Goal: Participate in discussion: Engage in conversation with other users on a specific topic

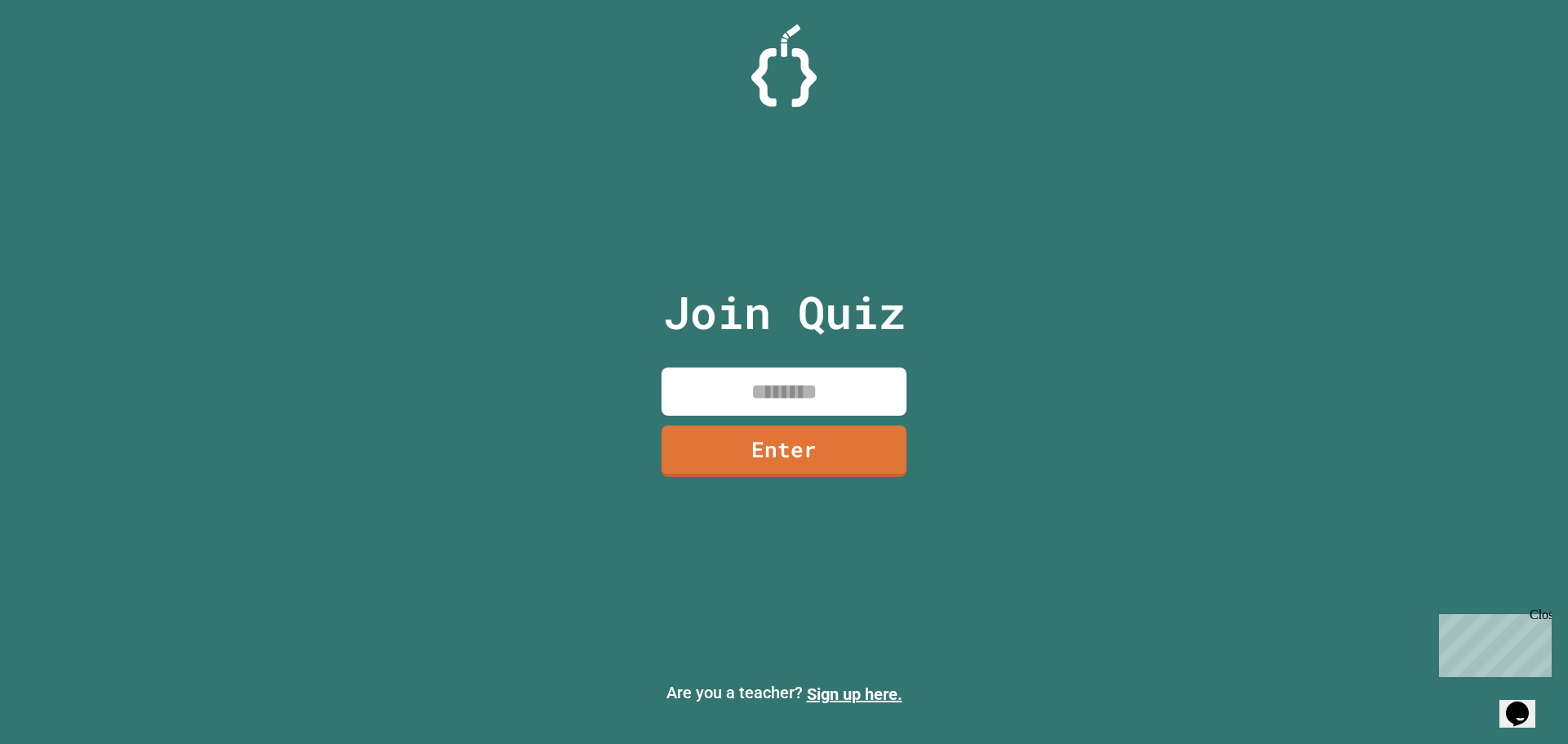
click at [801, 394] on input at bounding box center [784, 391] width 245 height 48
type input "********"
click at [855, 463] on link "Enter" at bounding box center [784, 448] width 228 height 54
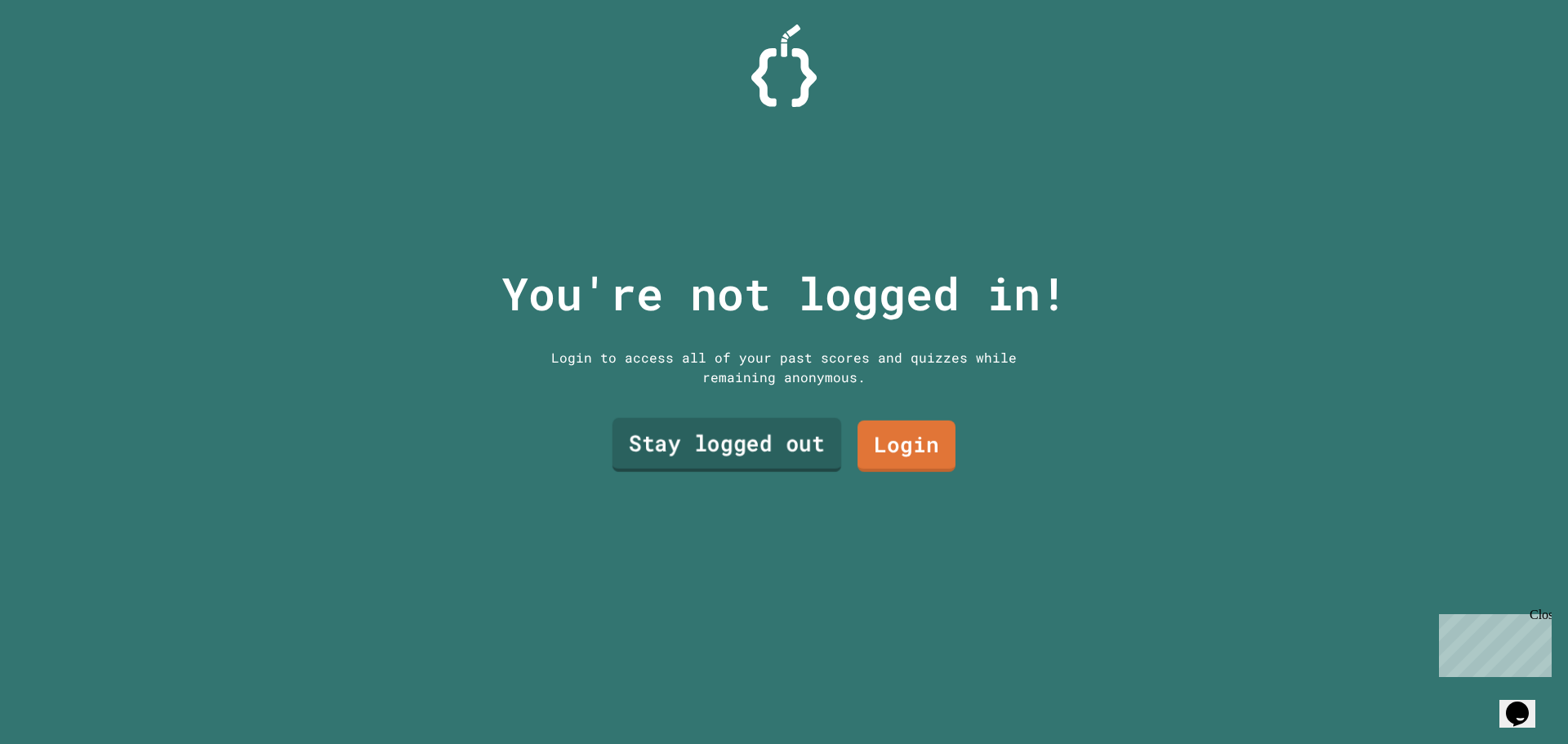
click at [783, 441] on link "Stay logged out" at bounding box center [727, 444] width 230 height 54
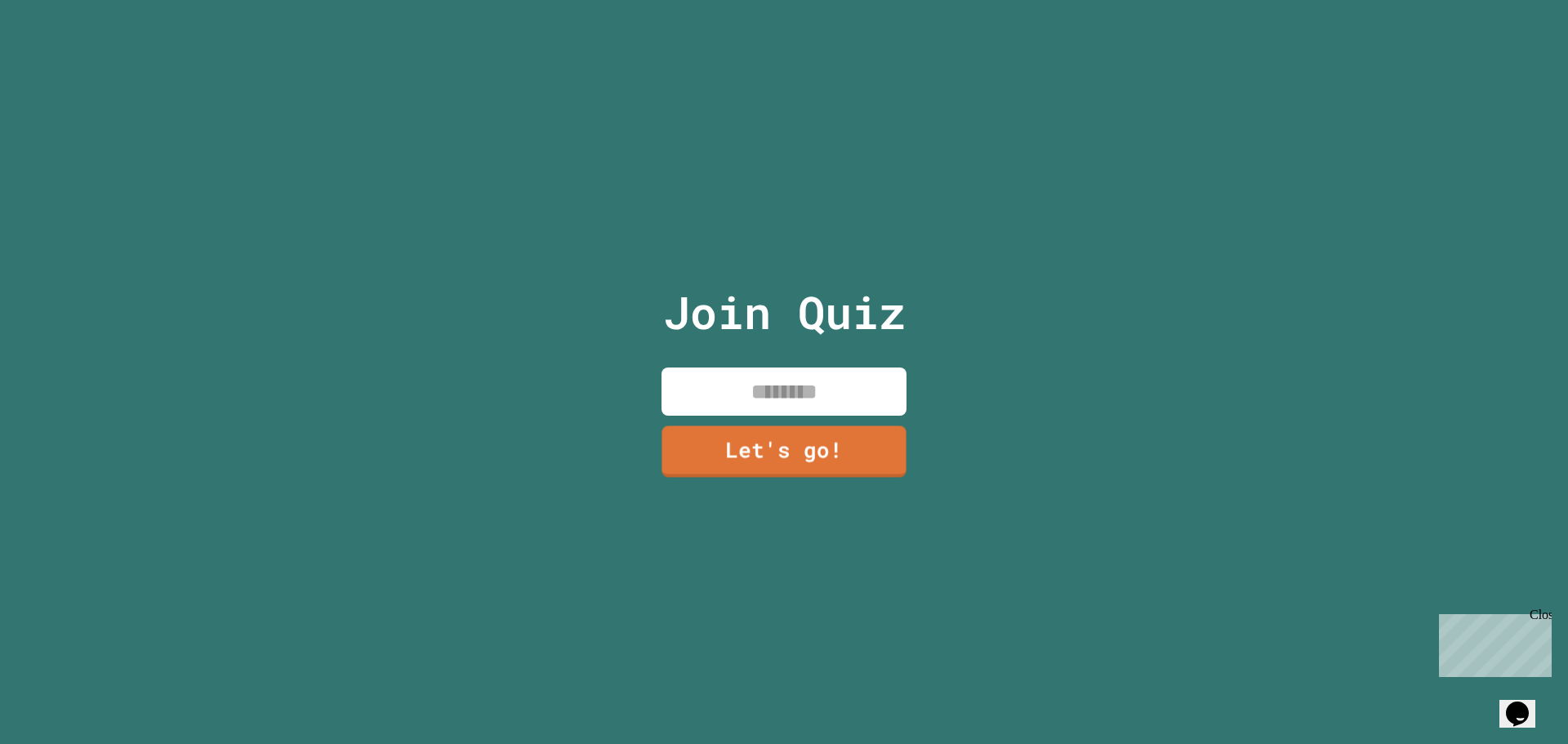
click at [807, 383] on input at bounding box center [784, 391] width 245 height 48
type input "*****"
click at [817, 450] on link "Let's go!" at bounding box center [783, 449] width 244 height 54
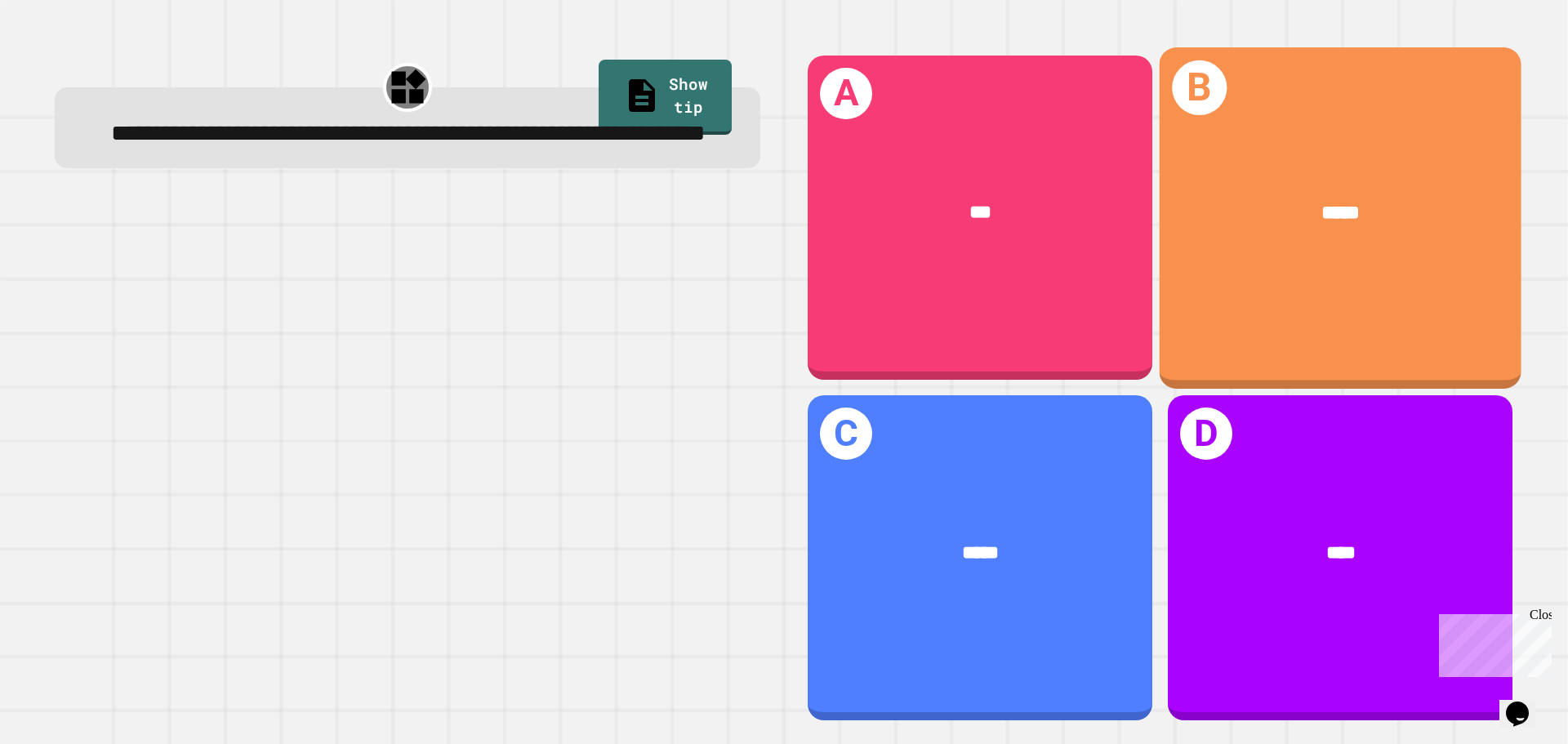
click at [1363, 159] on div "*****" at bounding box center [1340, 213] width 362 height 109
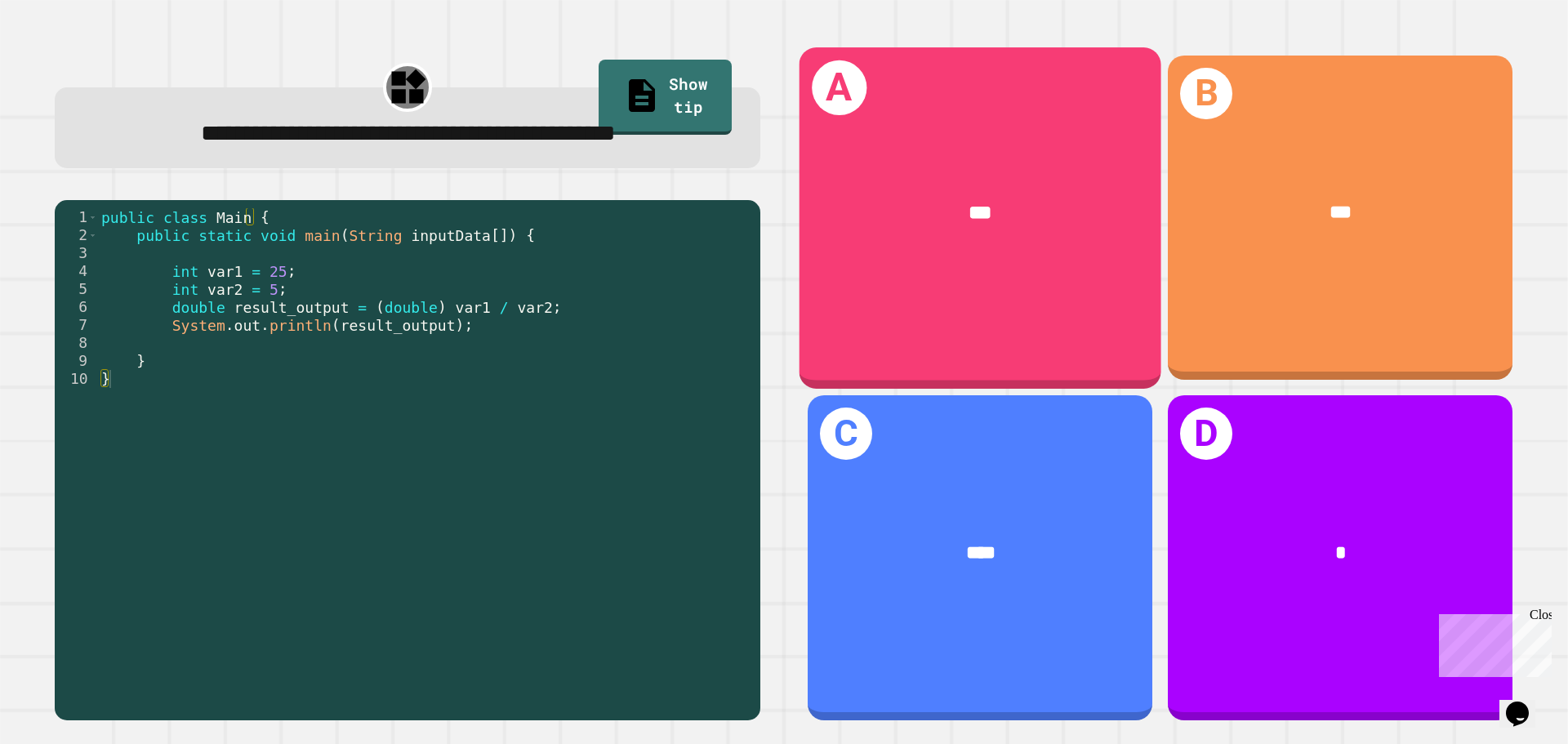
click at [1032, 229] on div "***" at bounding box center [980, 213] width 362 height 109
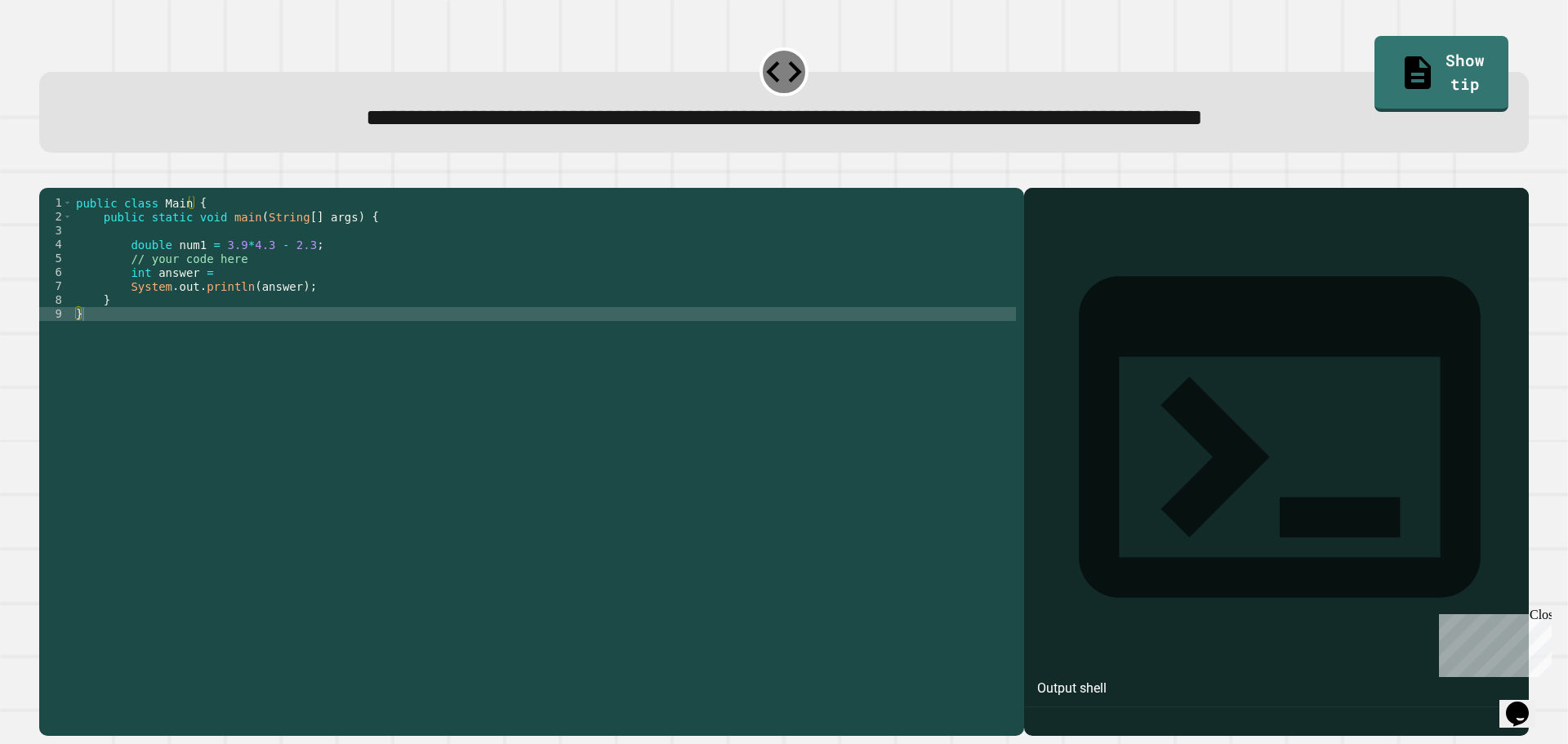
click at [153, 317] on div "public class Main { public static void main ( String [ ] args ) { double num1 =…" at bounding box center [544, 445] width 943 height 499
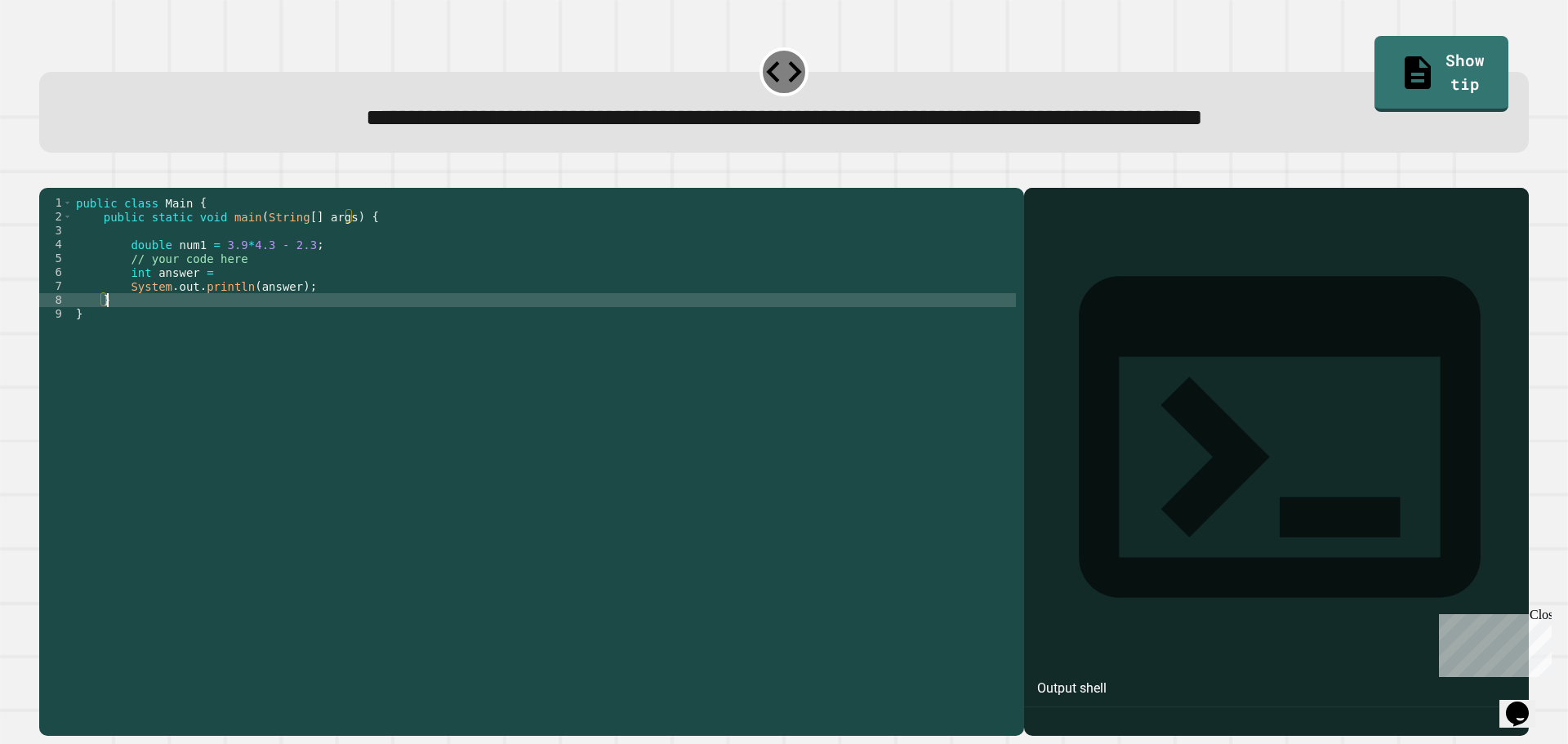
click at [357, 309] on div "public class Main { public static void main ( String [ ] args ) { double num1 =…" at bounding box center [544, 445] width 943 height 499
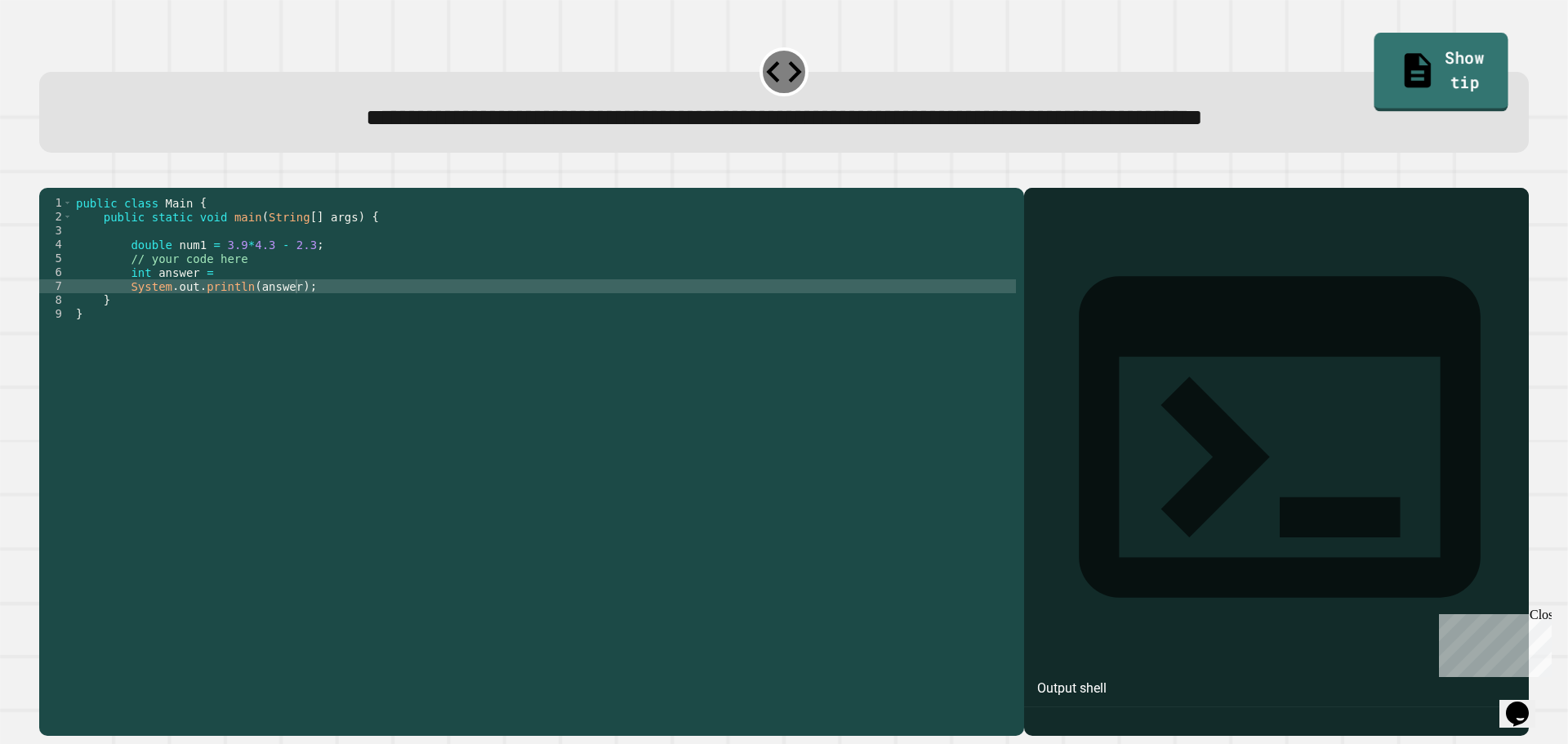
click at [1448, 77] on link "Show tip" at bounding box center [1440, 72] width 134 height 79
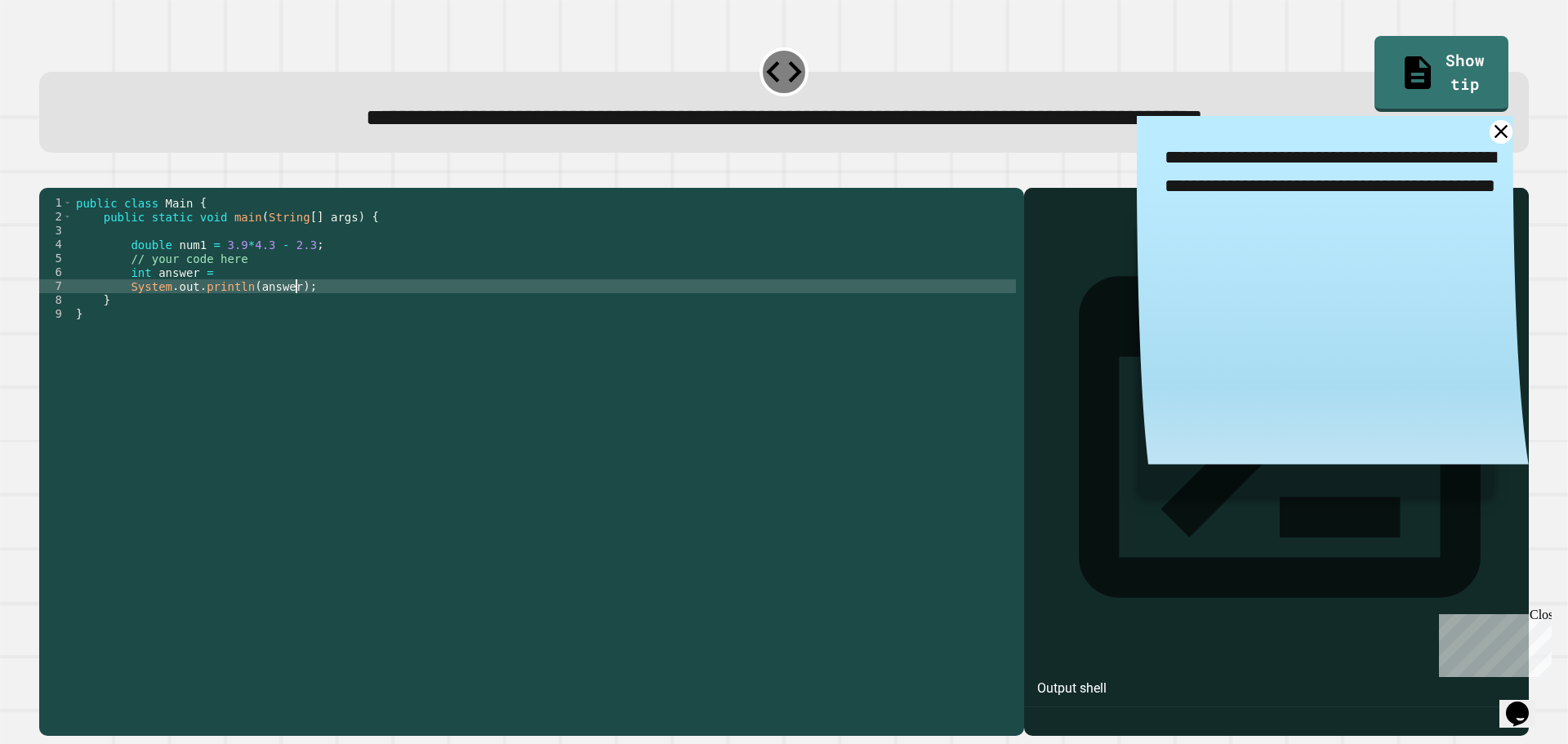
click at [303, 307] on div "public class Main { public static void main ( String [ ] args ) { double num1 =…" at bounding box center [544, 445] width 943 height 499
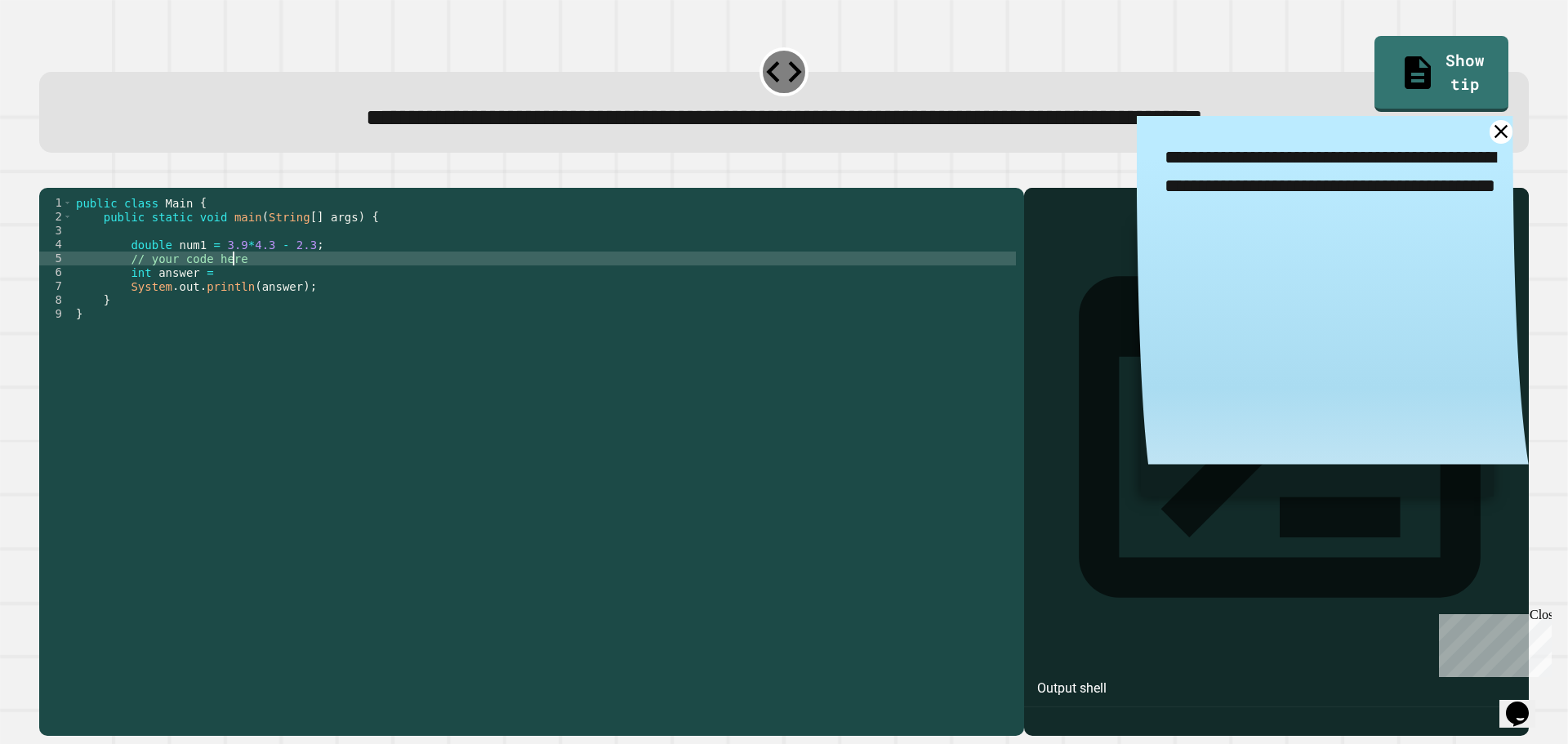
click at [250, 287] on div "public class Main { public static void main ( String [ ] args ) { double num1 =…" at bounding box center [544, 445] width 943 height 499
type textarea "**********"
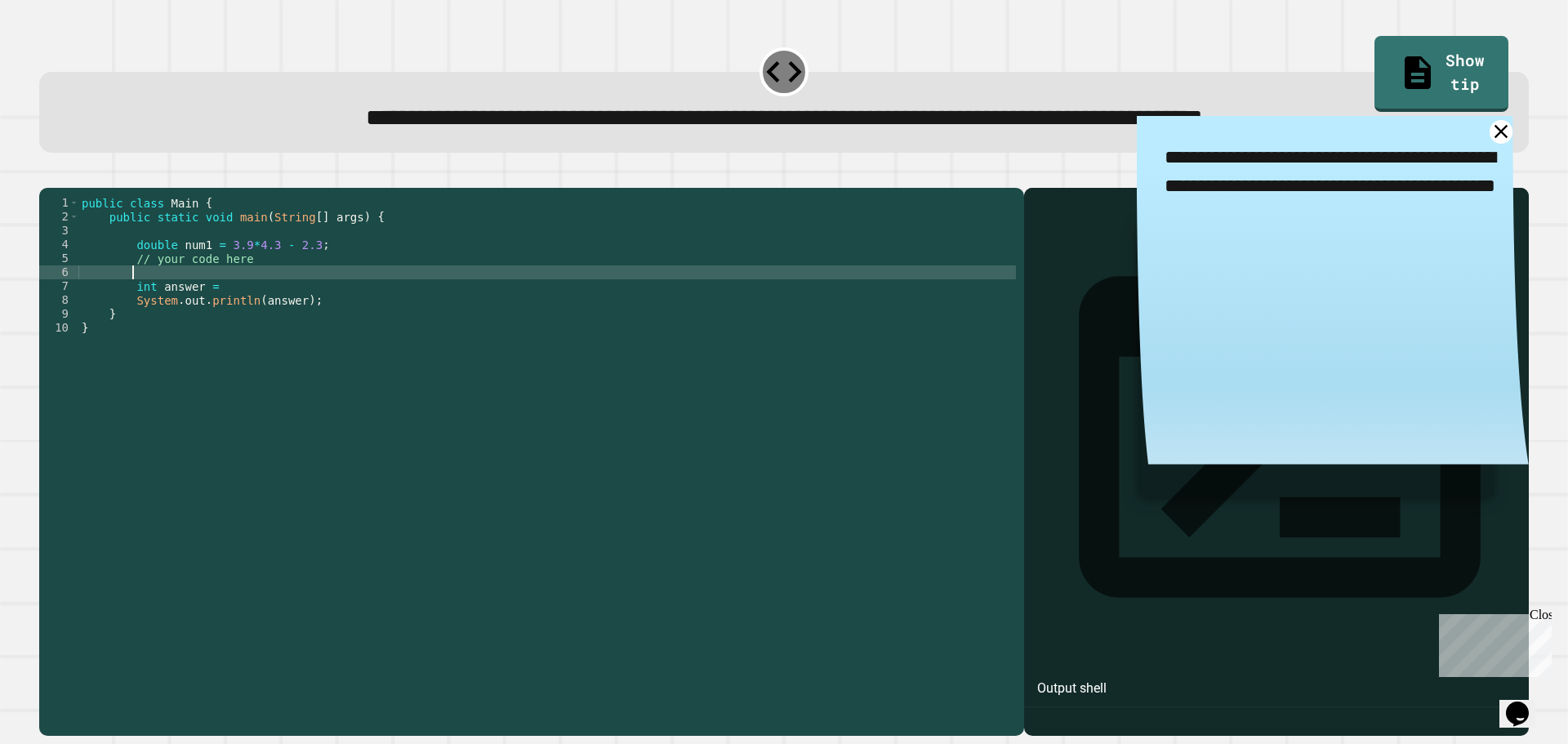
scroll to position [0, 3]
type textarea "*"
click at [1493, 131] on icon at bounding box center [1501, 131] width 16 height 16
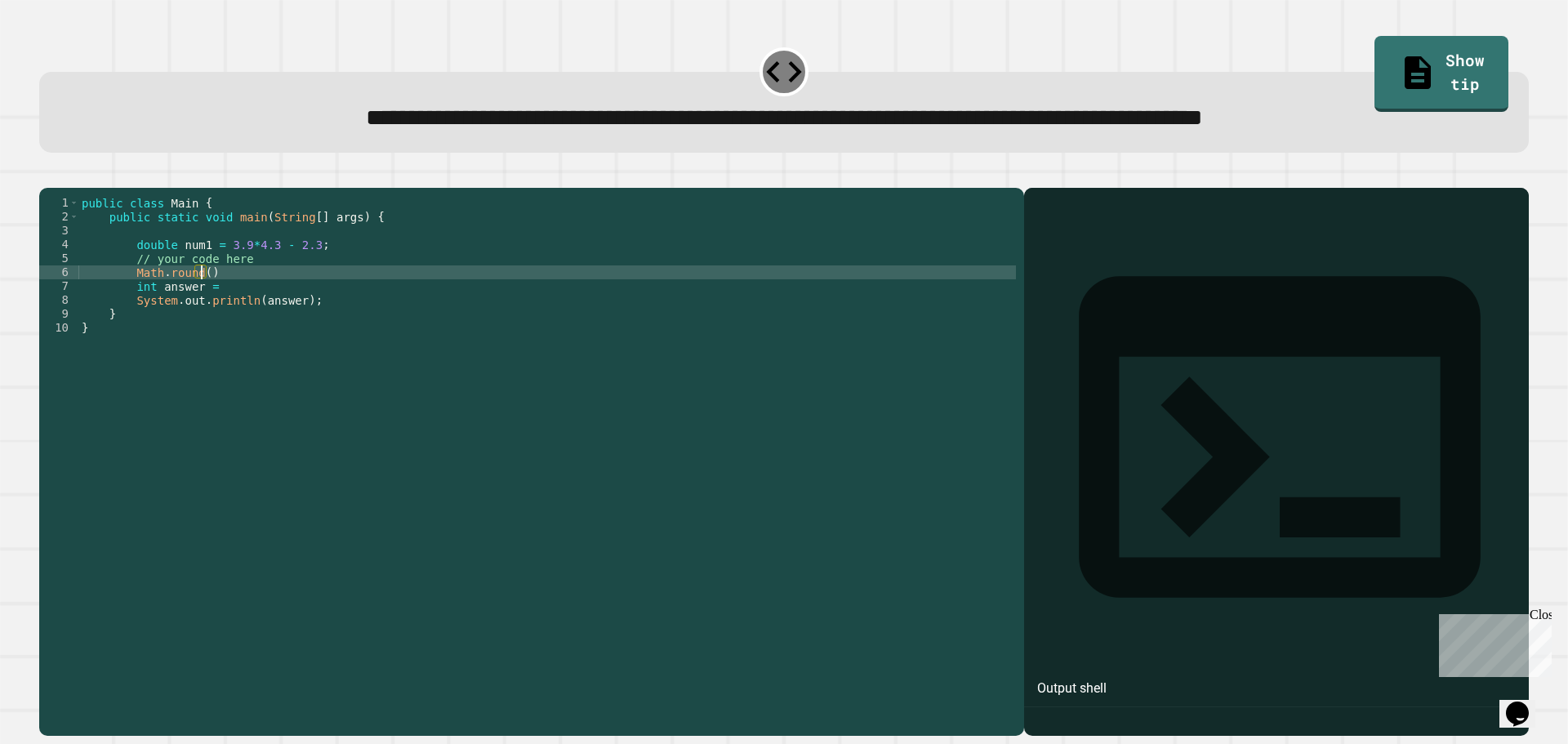
click at [200, 295] on div "public class Main { public static void main ( String [ ] args ) { double num1 =…" at bounding box center [546, 445] width 937 height 499
click at [47, 175] on button "button" at bounding box center [47, 175] width 0 height 0
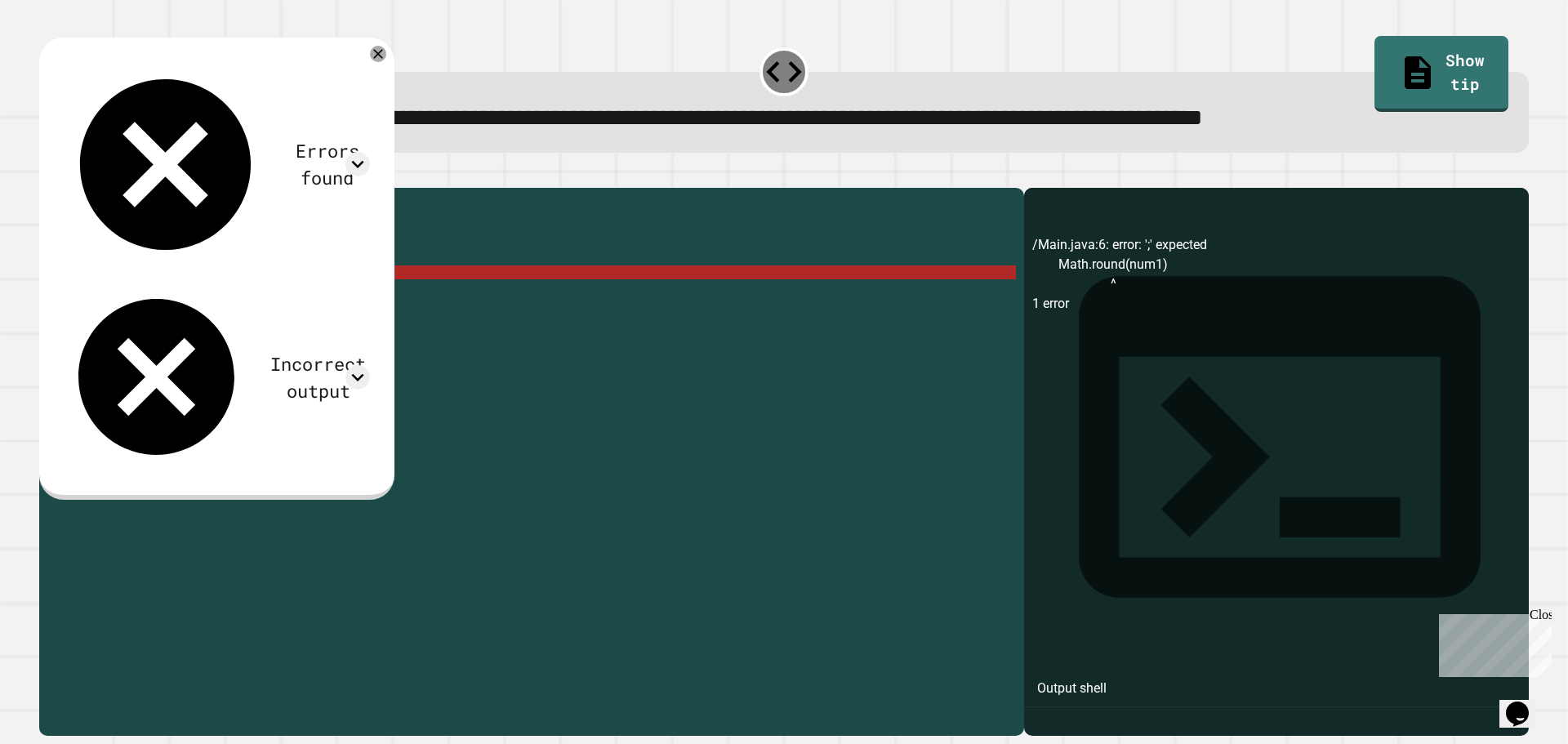
click at [236, 294] on div "public class Main { public static void main ( String [ ] args ) { double num1 =…" at bounding box center [546, 445] width 937 height 499
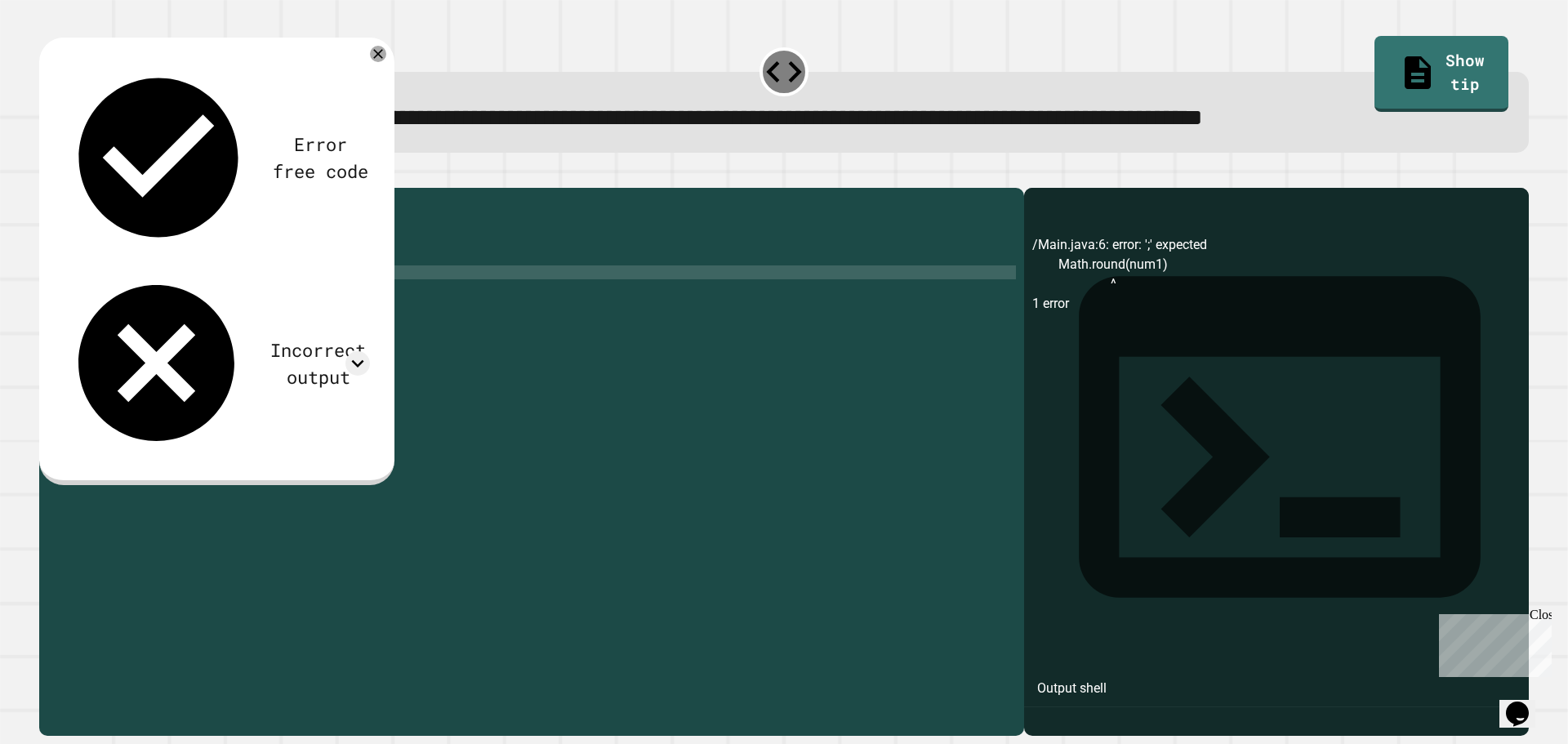
click at [47, 175] on icon "button" at bounding box center [47, 175] width 0 height 0
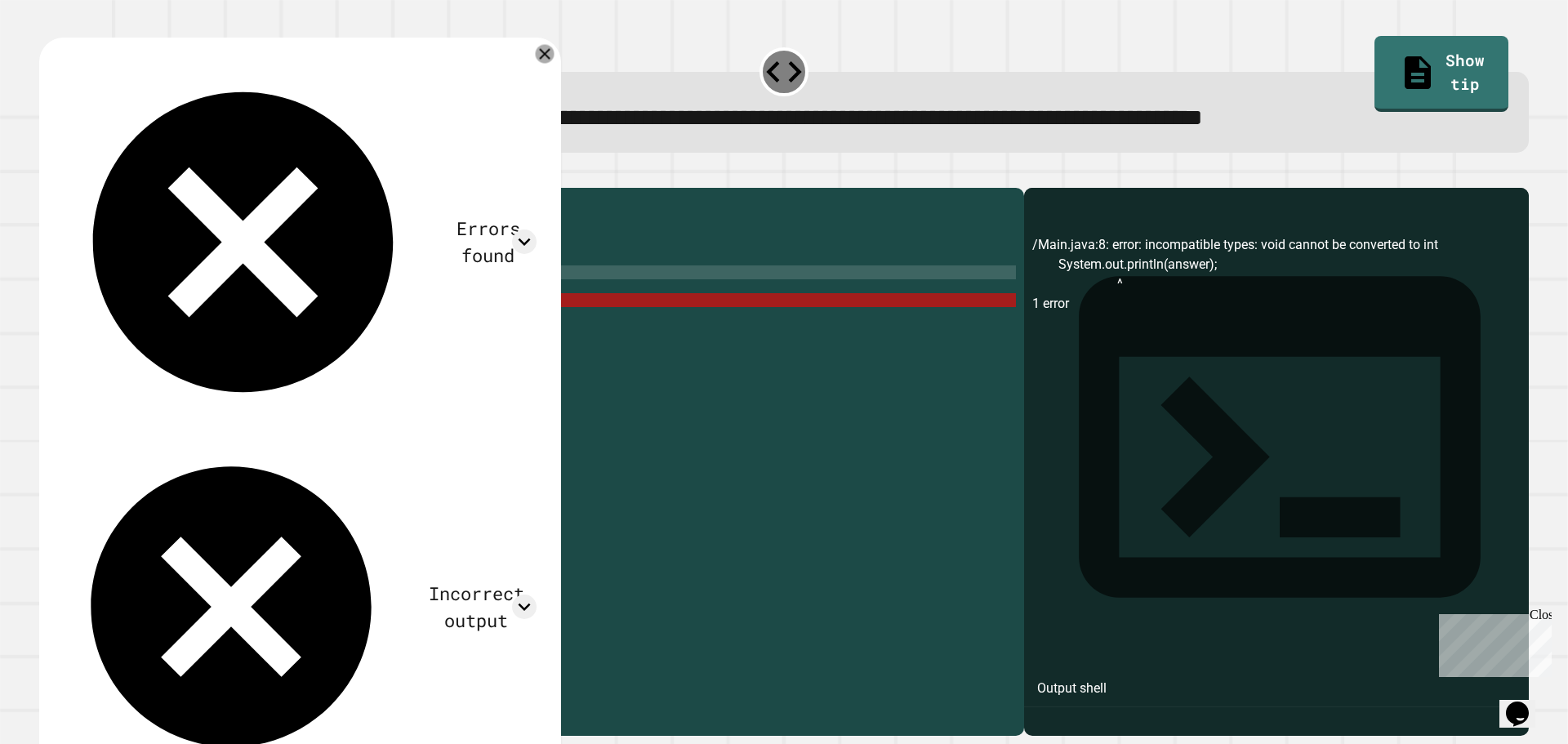
click at [547, 50] on icon at bounding box center [545, 54] width 19 height 19
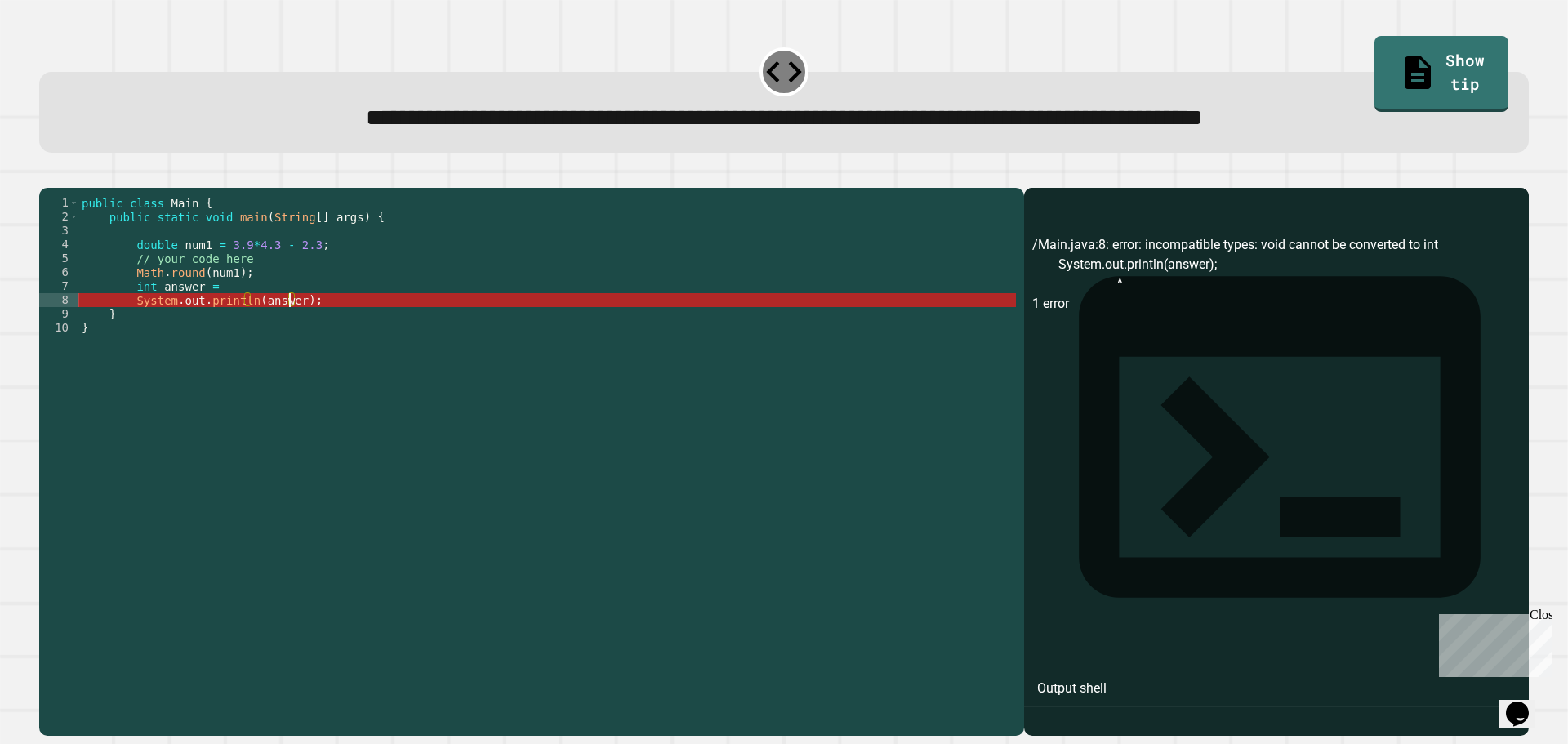
click at [290, 326] on div "public class Main { public static void main ( String [ ] args ) { double num1 =…" at bounding box center [546, 445] width 937 height 499
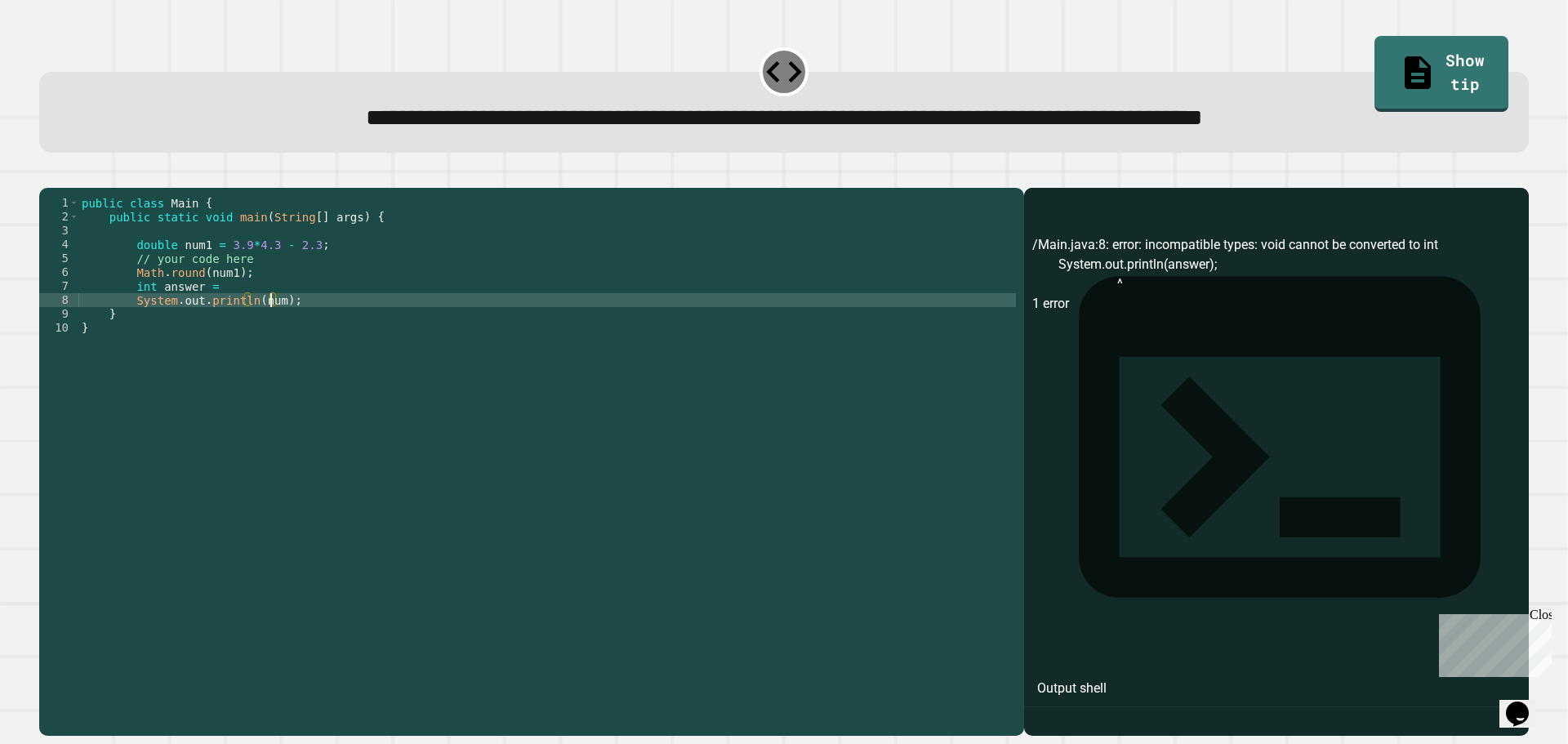
scroll to position [0, 14]
click at [47, 175] on icon "button" at bounding box center [47, 175] width 0 height 0
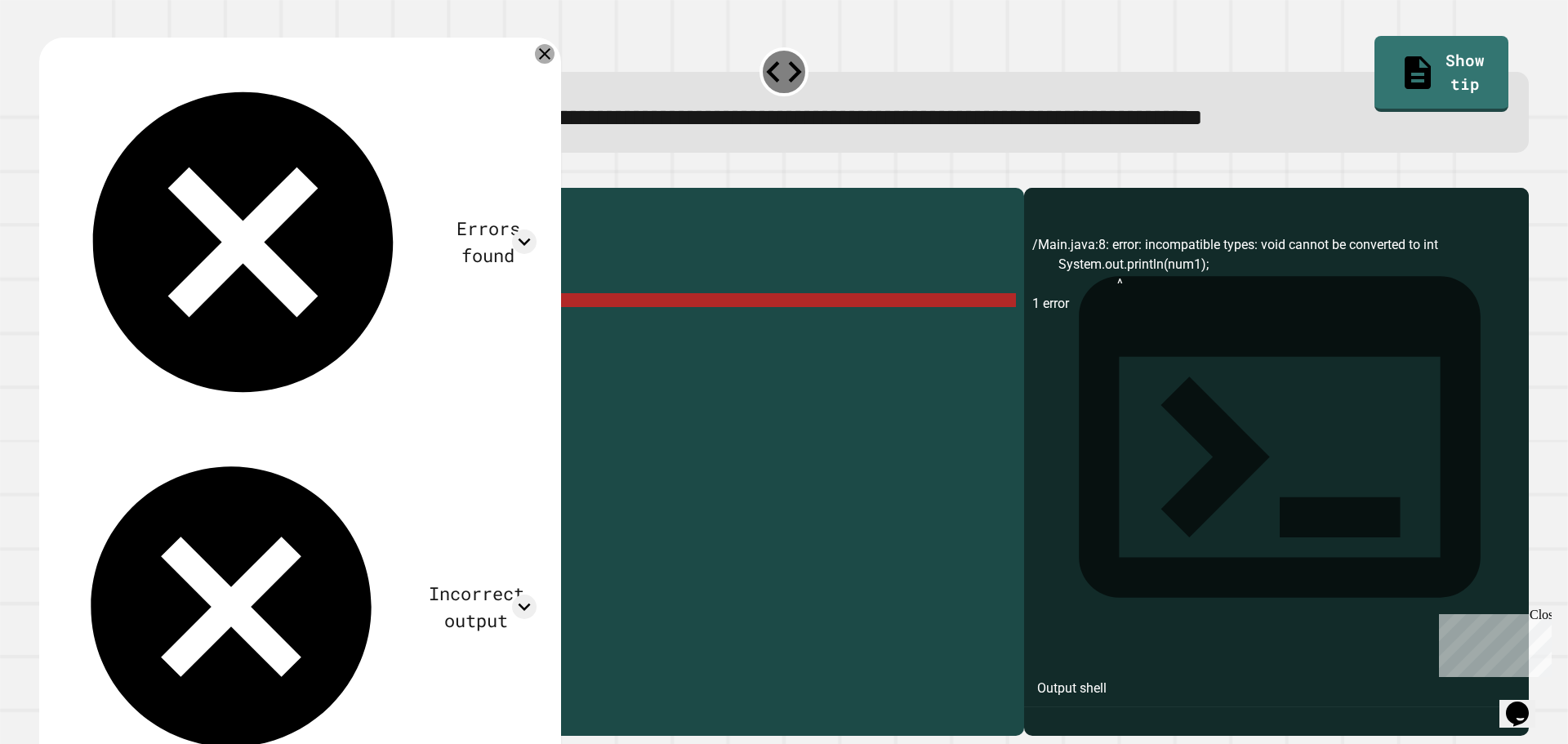
click at [541, 56] on icon at bounding box center [545, 54] width 20 height 20
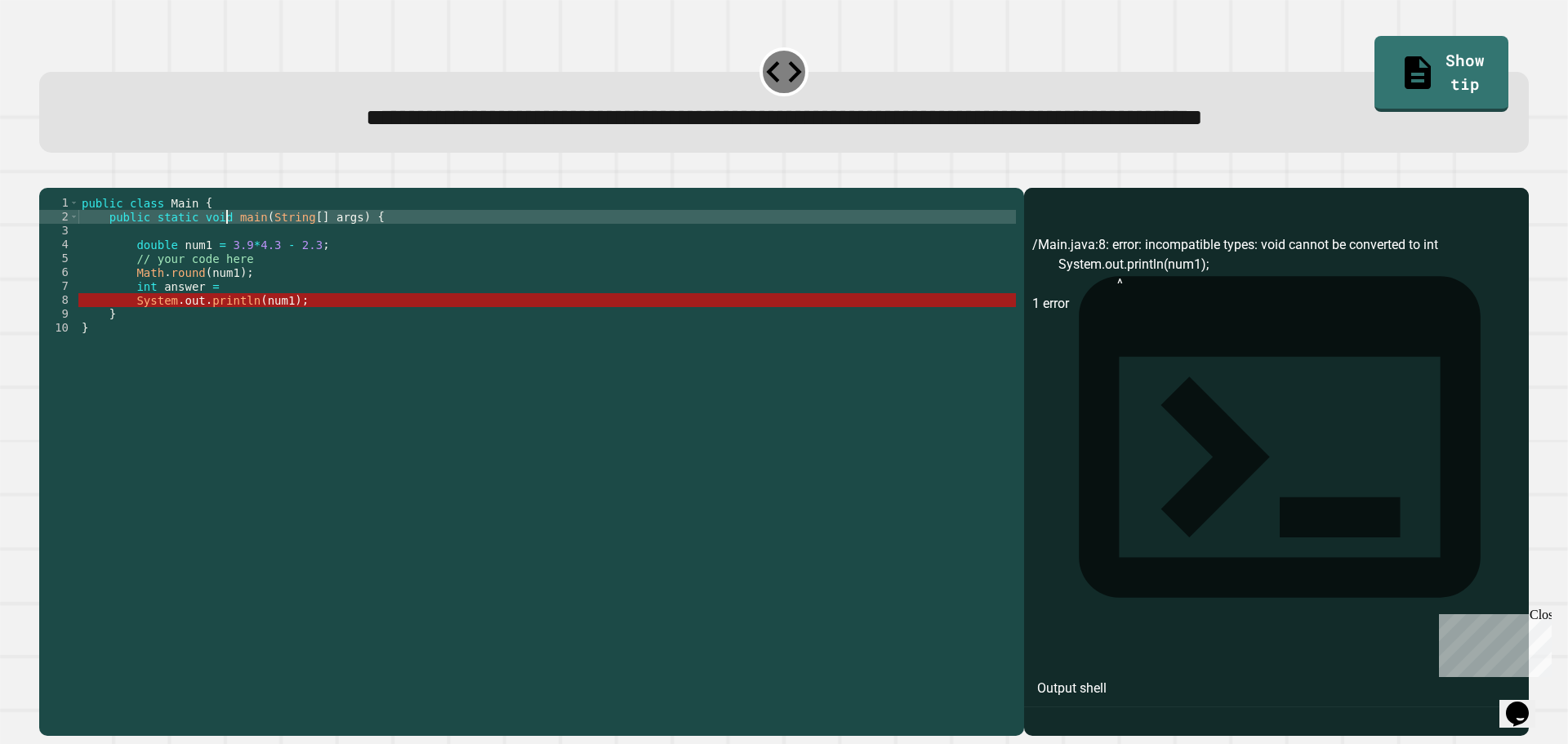
click at [225, 239] on div "public class Main { public static void main ( String [ ] args ) { double num1 =…" at bounding box center [546, 445] width 937 height 499
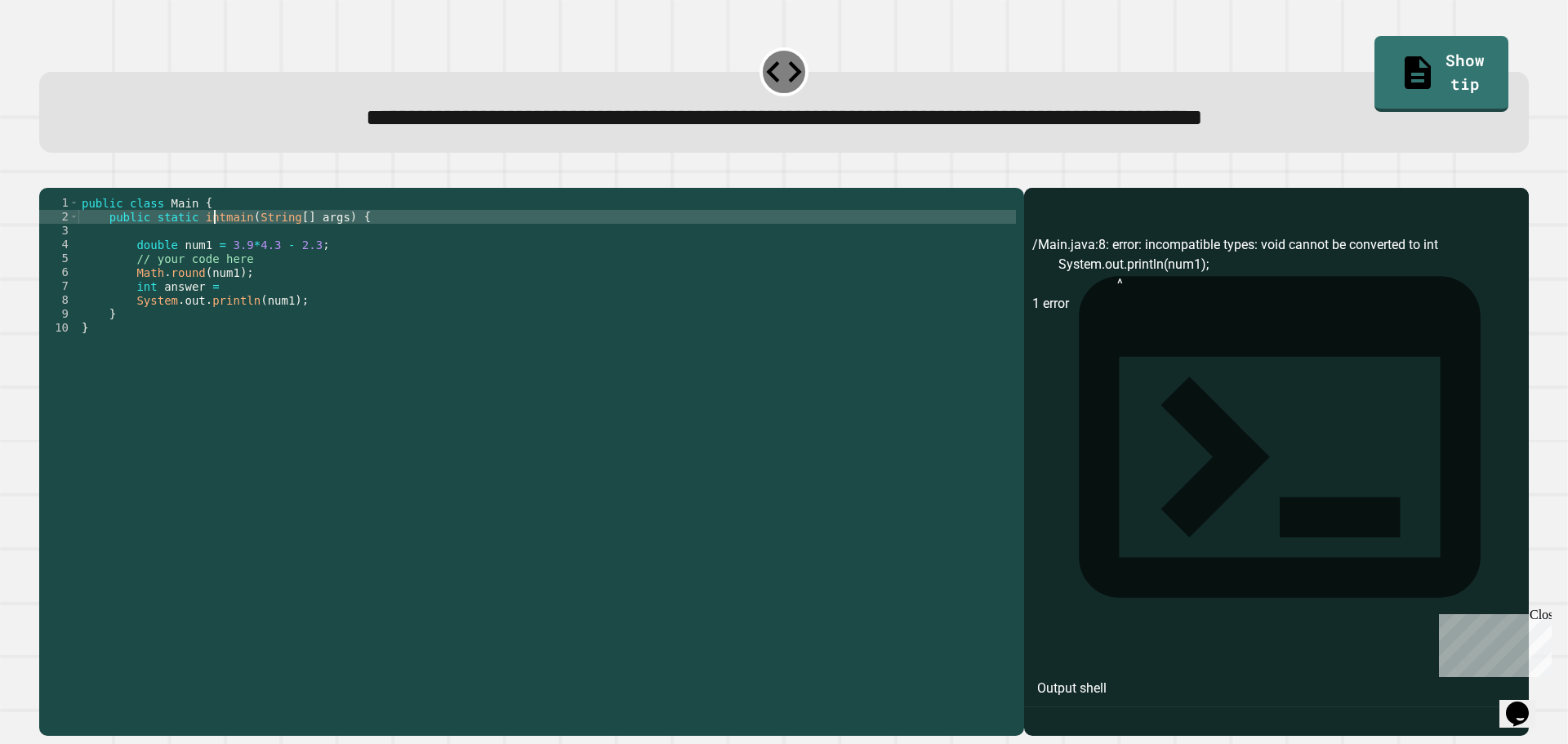
scroll to position [0, 10]
click at [47, 175] on icon "button" at bounding box center [47, 175] width 0 height 0
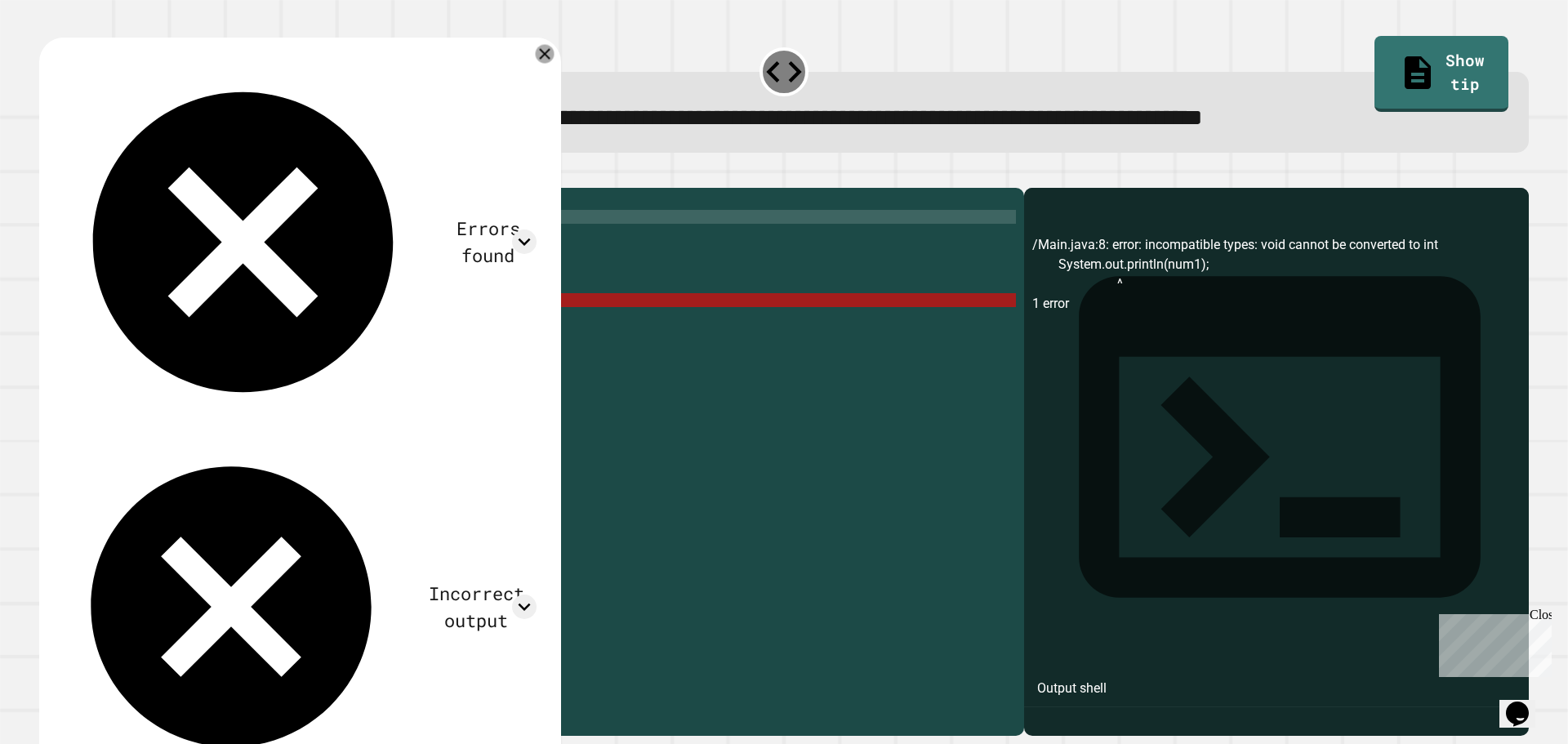
click at [550, 51] on icon at bounding box center [545, 54] width 19 height 19
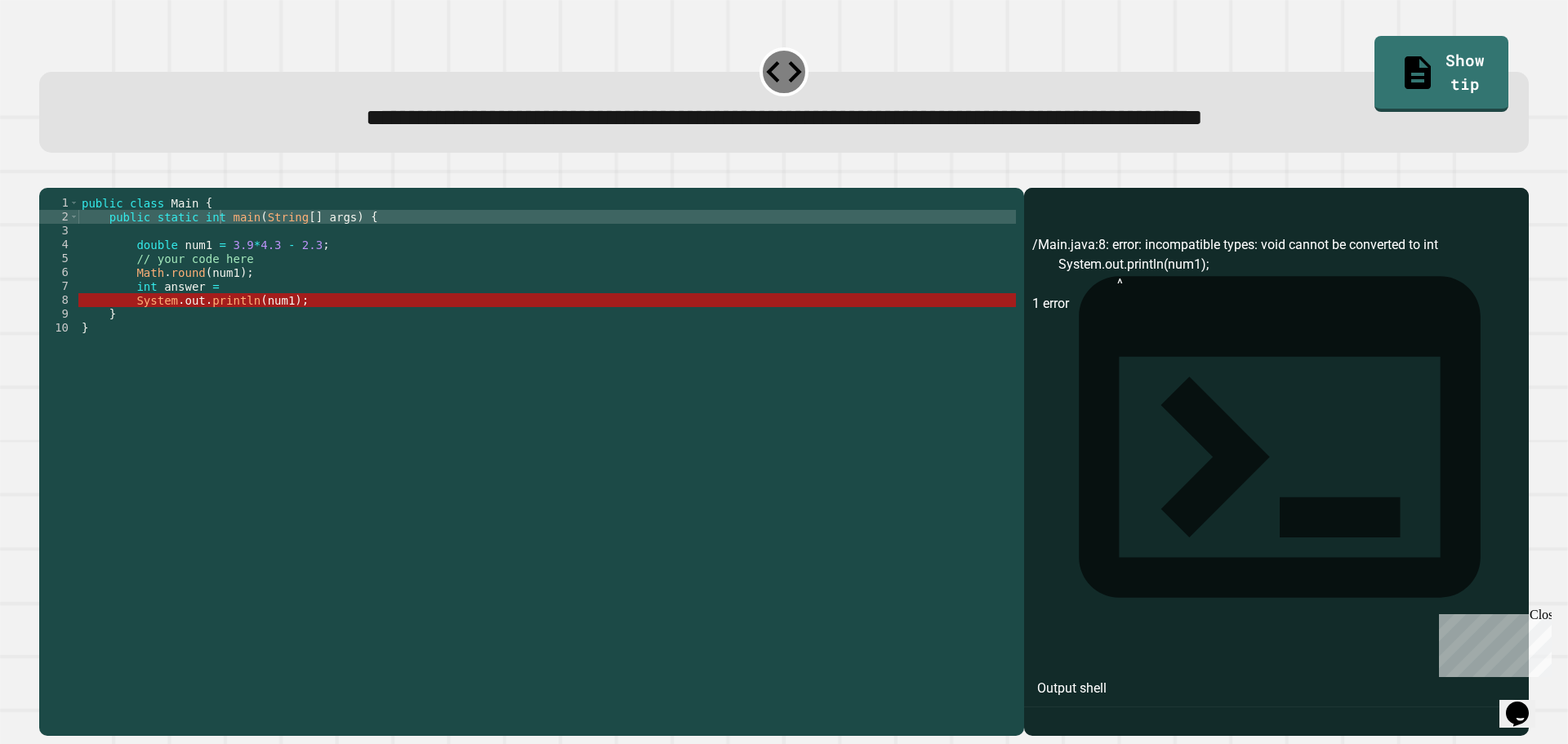
click at [273, 325] on div "public class Main { public static int main ( String [ ] args ) { double num1 = …" at bounding box center [546, 445] width 937 height 499
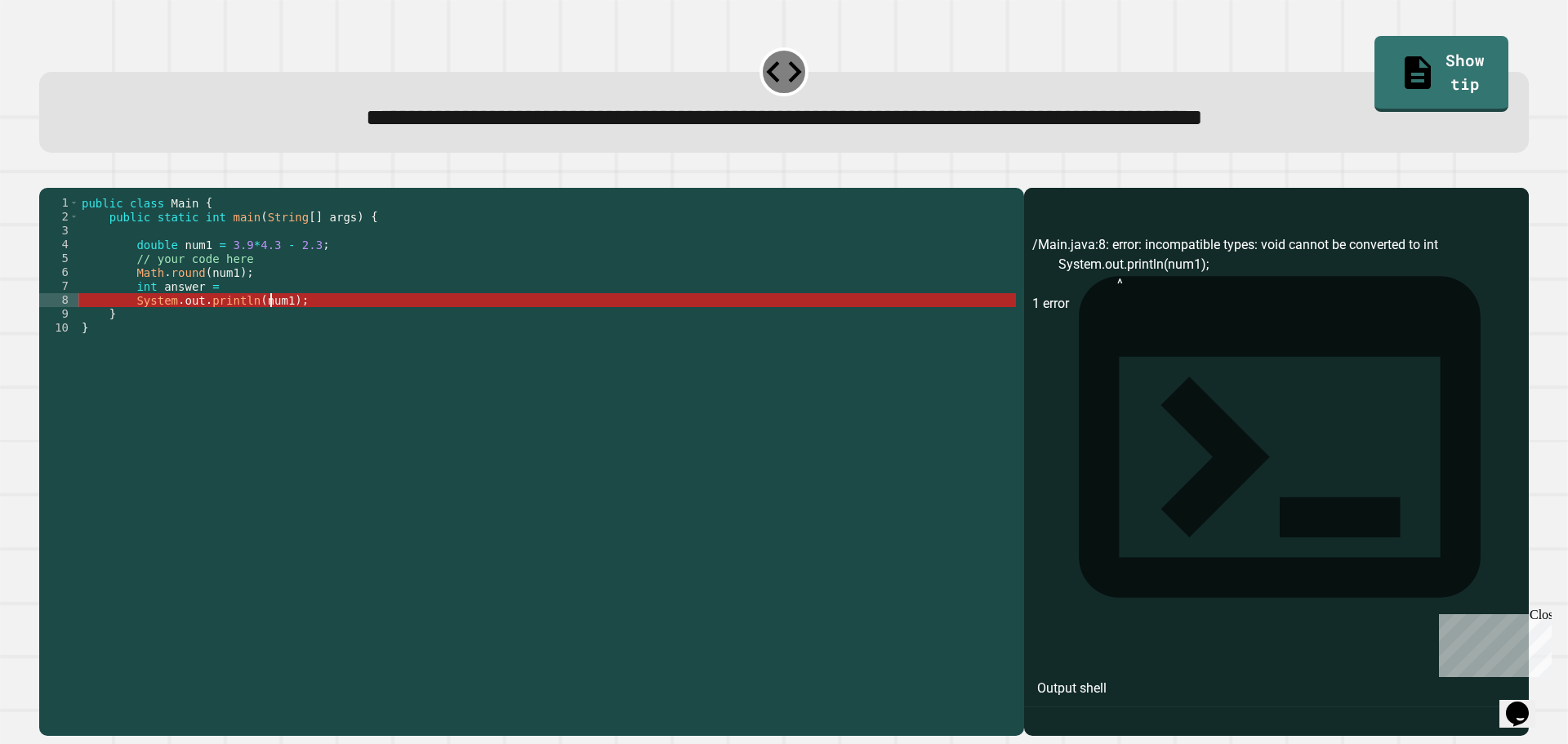
click at [283, 328] on div "public class Main { public static int main ( String [ ] args ) { double num1 = …" at bounding box center [546, 445] width 937 height 499
click at [278, 329] on div "public class Main { public static int main ( String [ ] args ) { double num1 = …" at bounding box center [546, 445] width 937 height 499
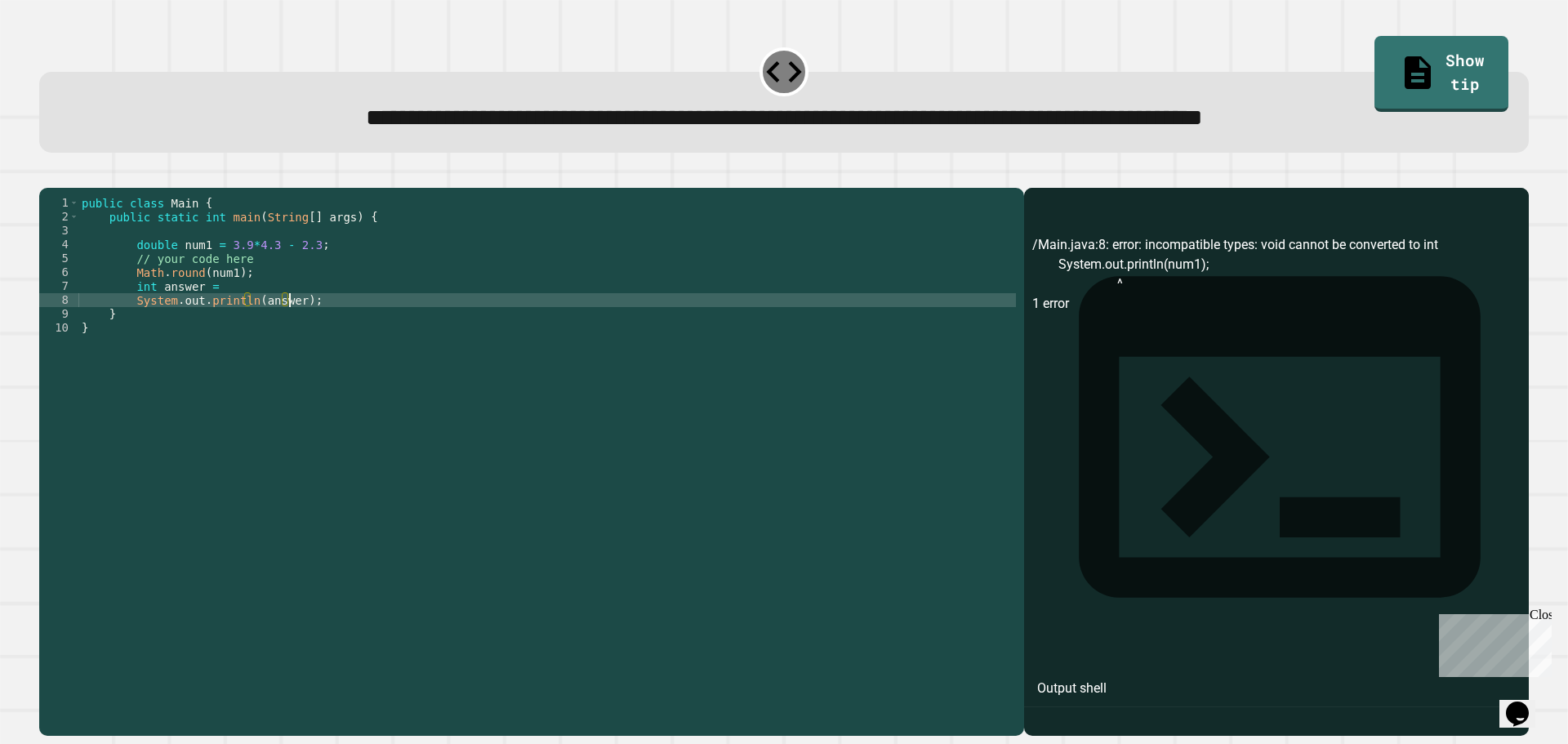
scroll to position [0, 15]
click at [231, 305] on div "public class Main { public static int main ( String [ ] args ) { double num1 = …" at bounding box center [546, 445] width 937 height 499
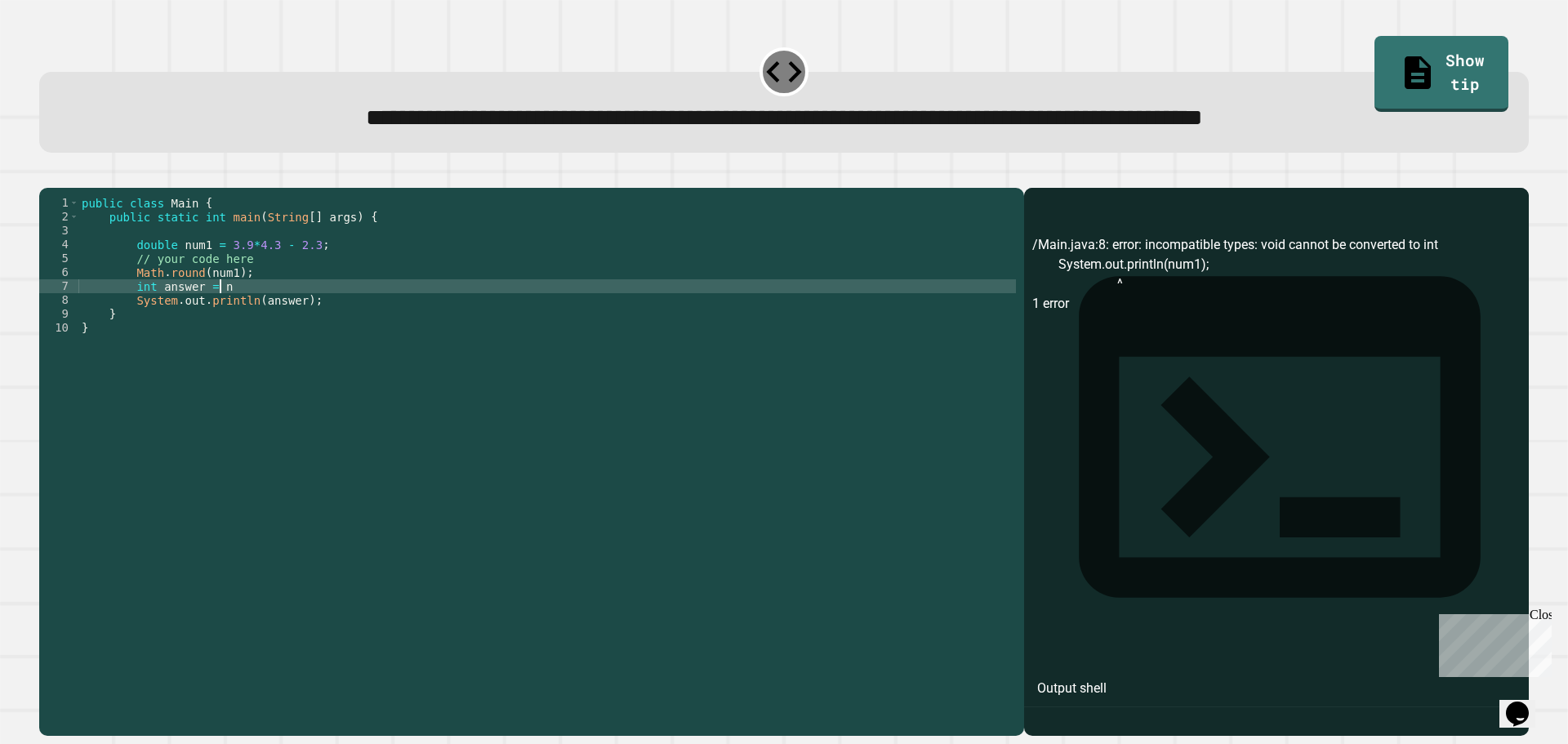
scroll to position [0, 10]
click at [63, 190] on icon "button" at bounding box center [59, 184] width 9 height 12
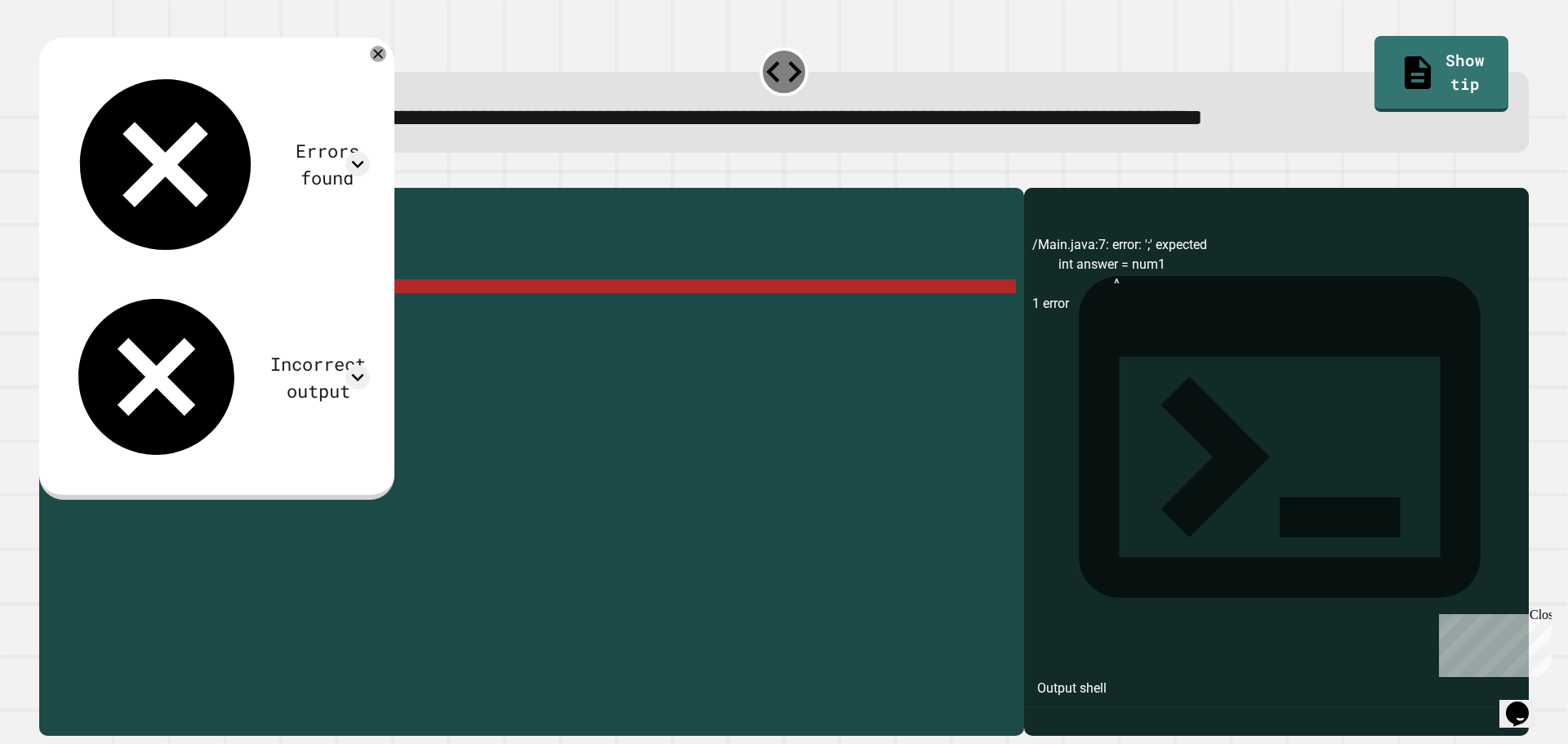
click at [263, 311] on div "public class Main { public static int main ( String [ ] args ) { double num1 = …" at bounding box center [546, 445] width 937 height 499
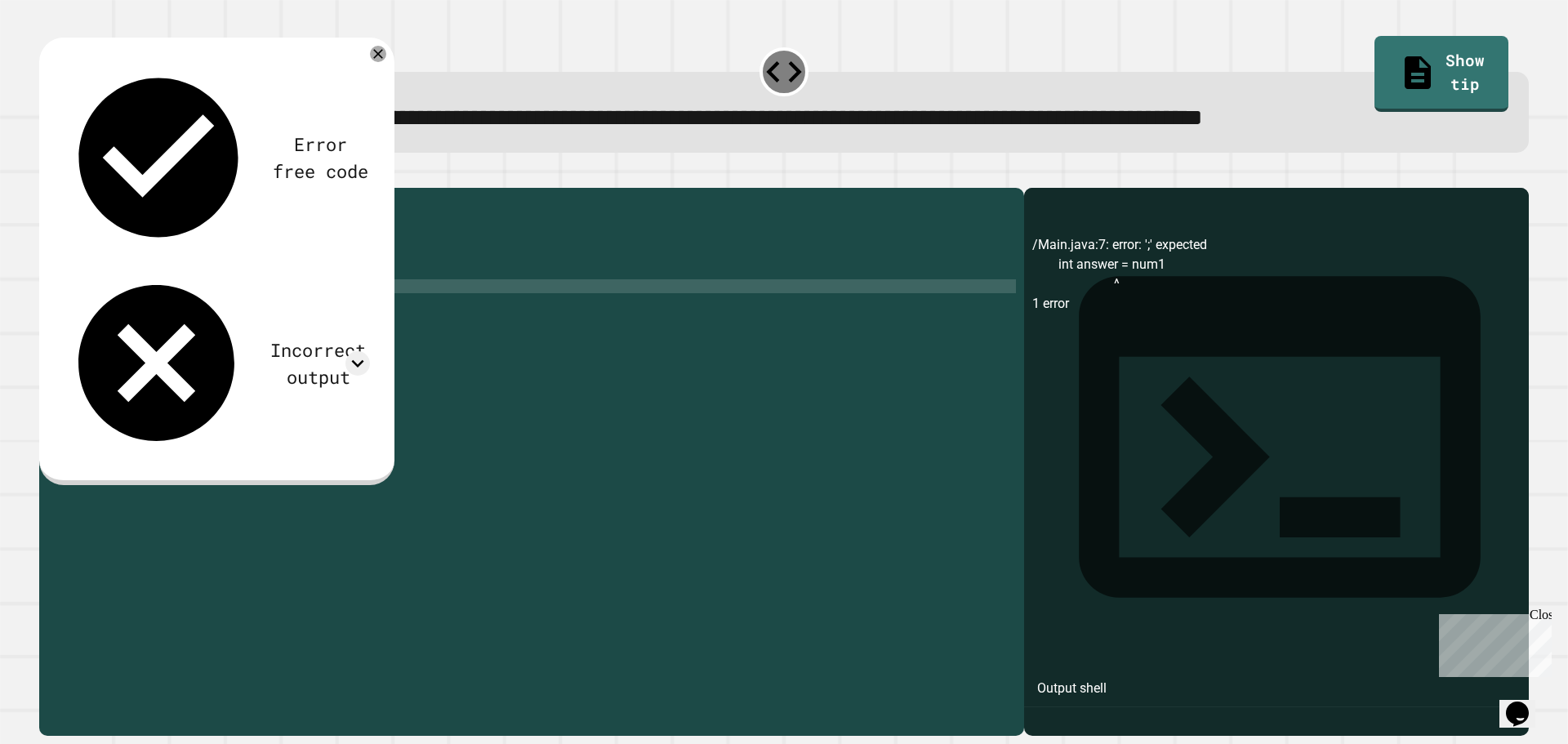
click at [47, 175] on icon "button" at bounding box center [47, 175] width 0 height 0
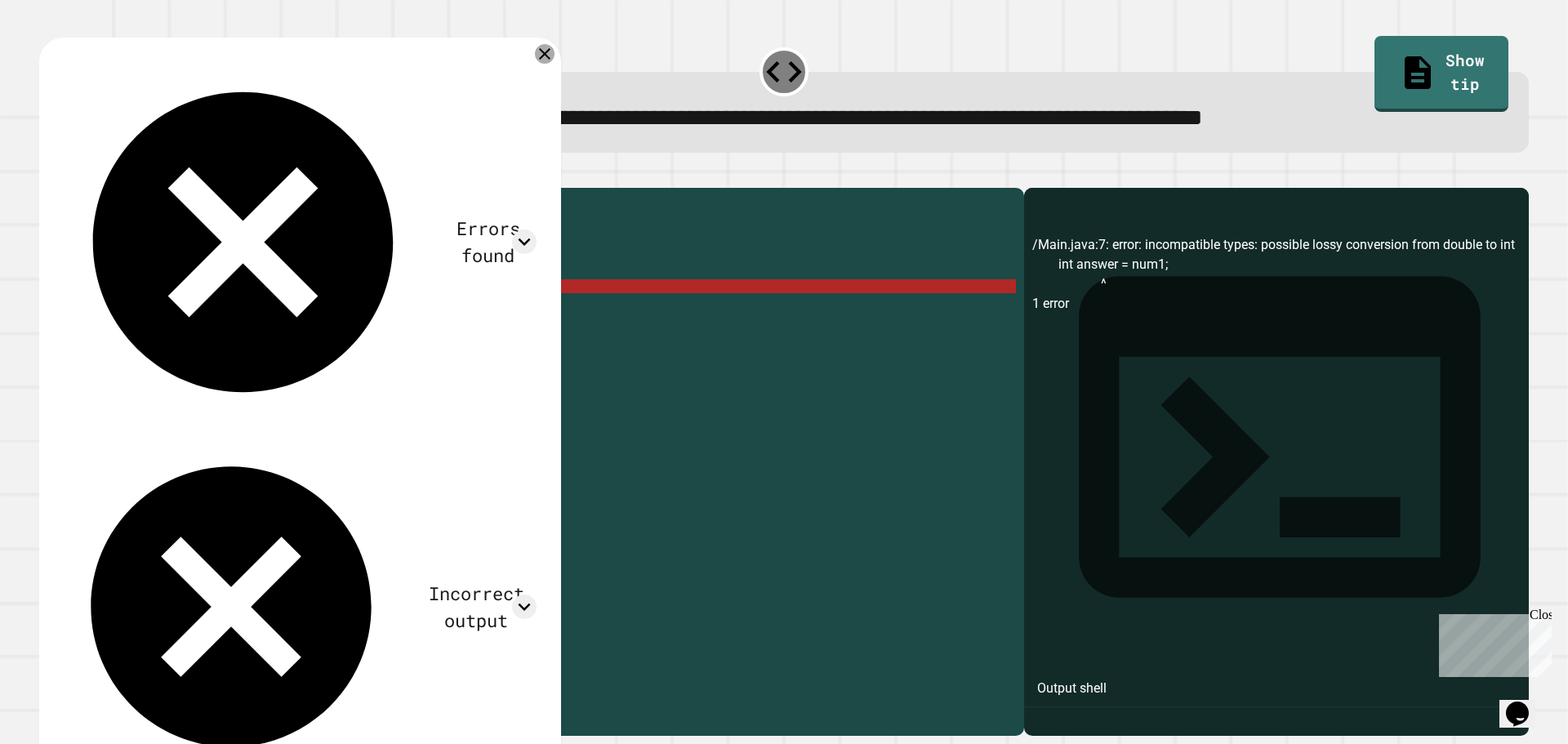
click at [537, 52] on icon at bounding box center [545, 54] width 20 height 20
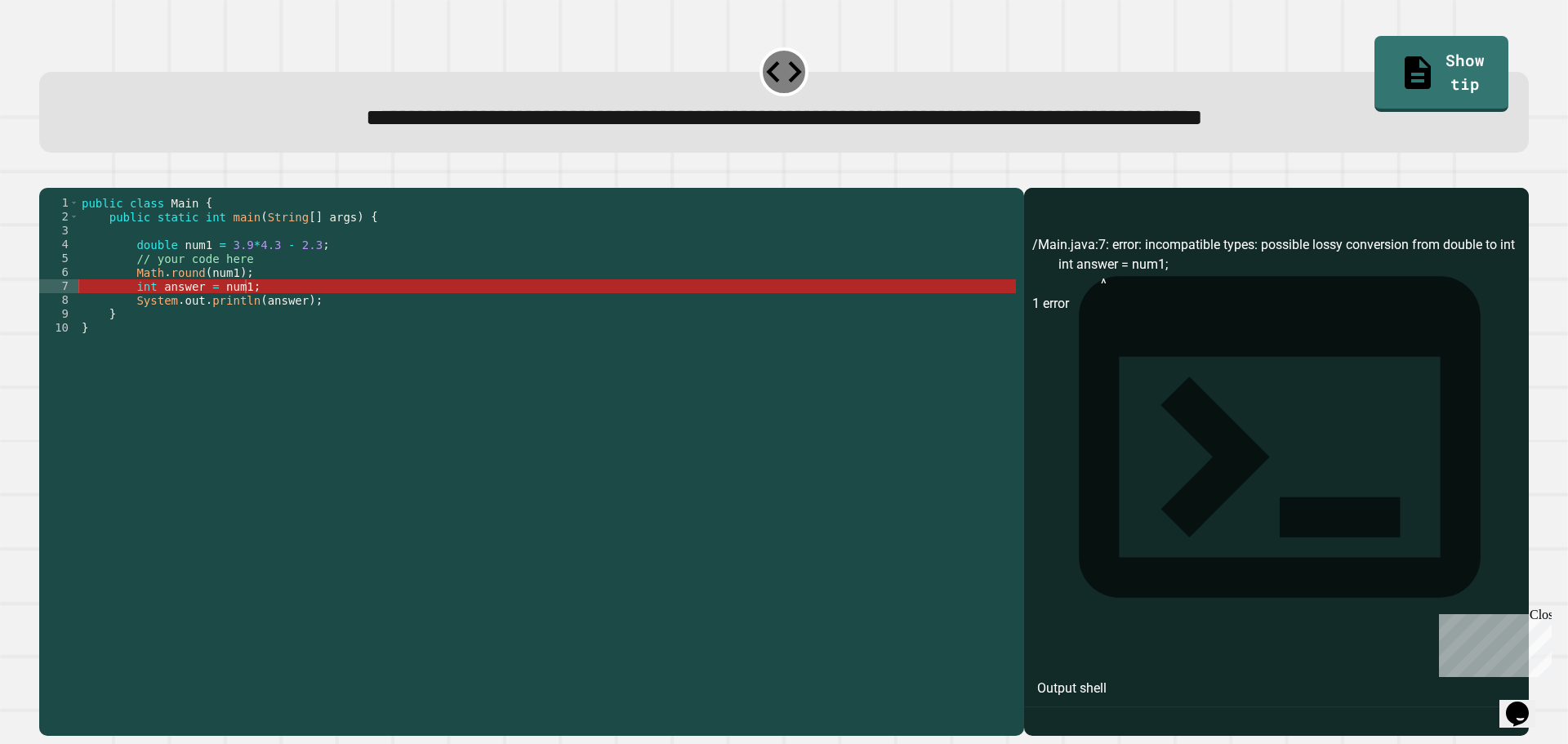
click at [268, 312] on div "public class Main { public static int main ( String [ ] args ) { double num1 = …" at bounding box center [546, 445] width 937 height 499
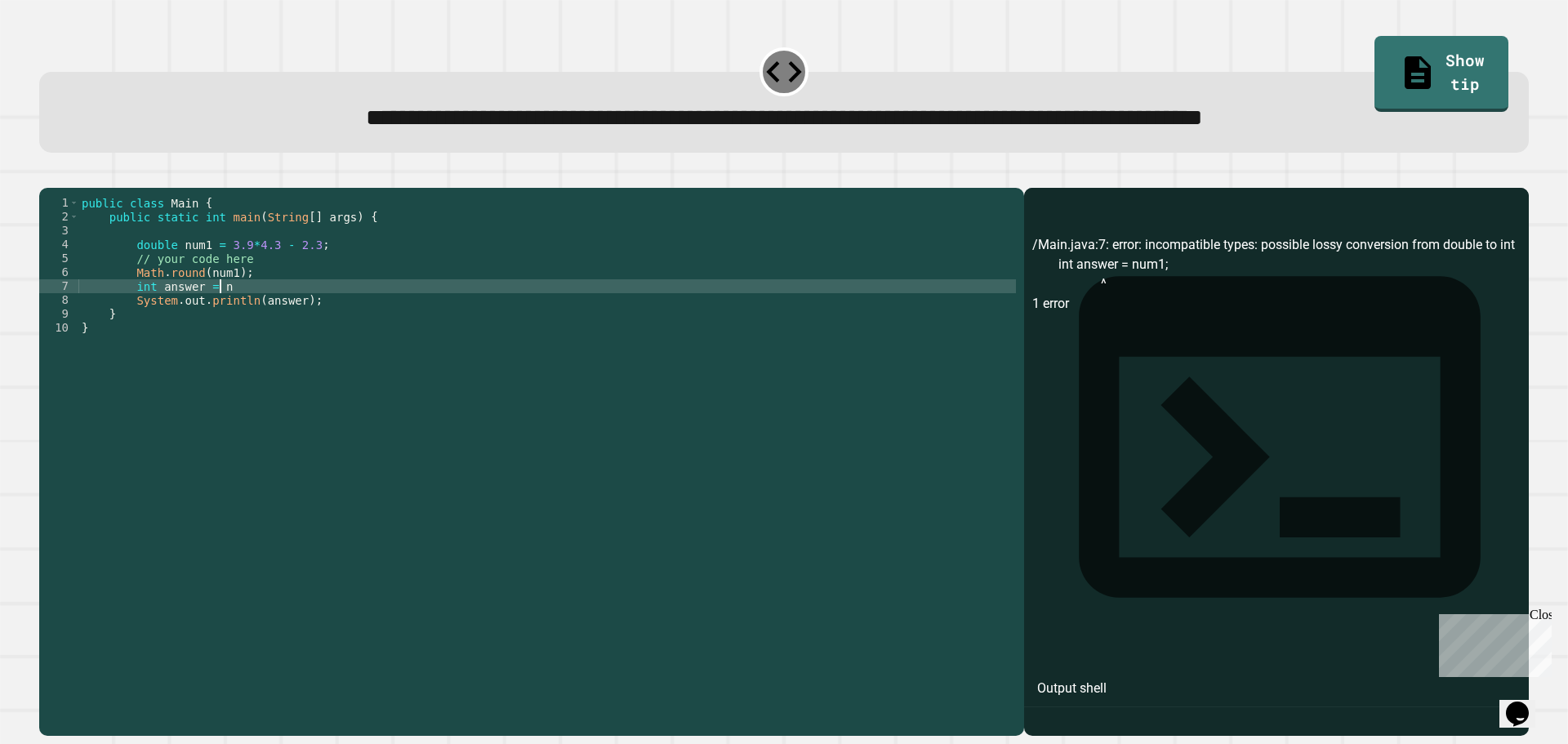
scroll to position [0, 9]
click at [216, 243] on div "public class Main { public static int main ( String [ ] args ) { double num1 = …" at bounding box center [546, 445] width 937 height 499
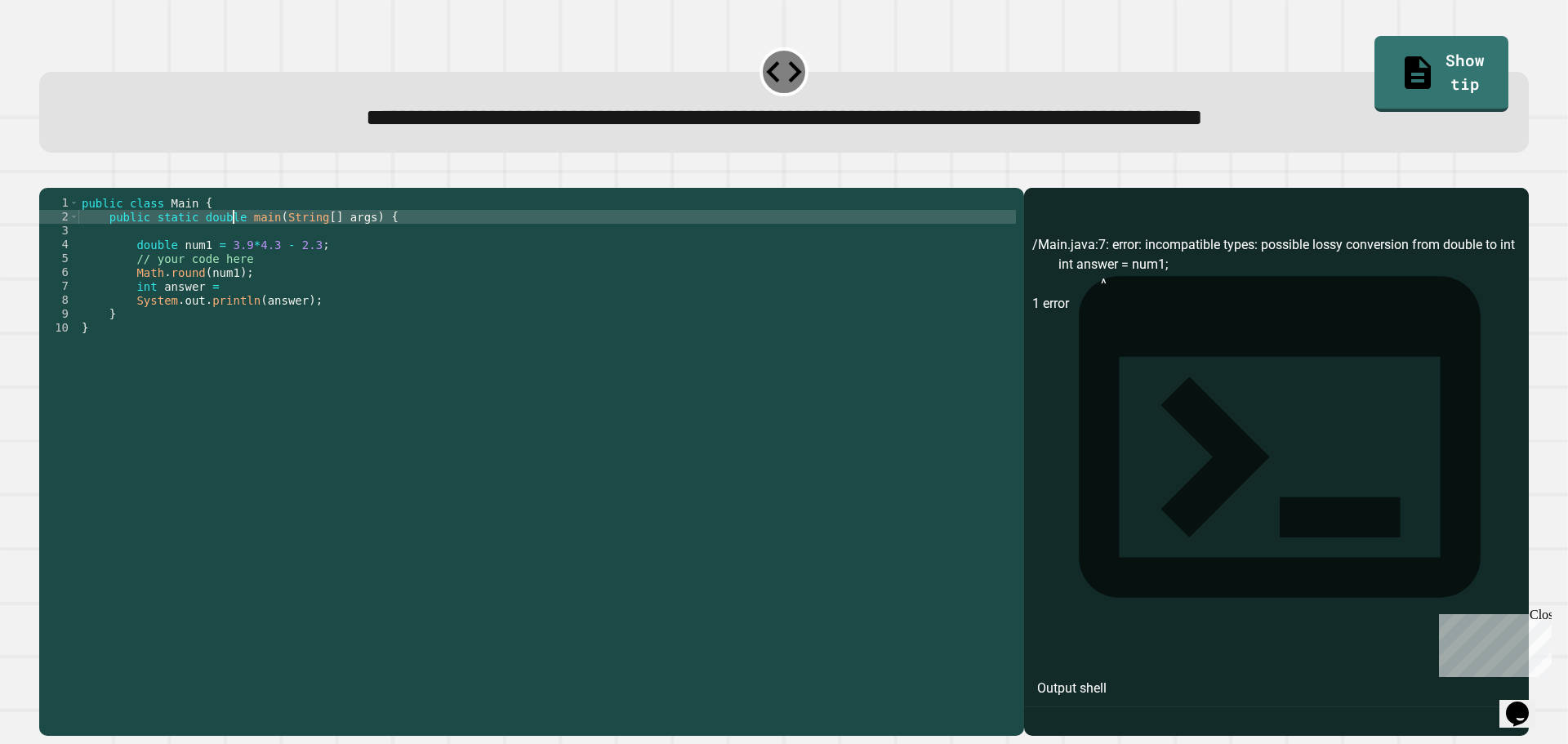
scroll to position [0, 11]
click at [149, 312] on div "public class Main { public static double main ( String [ ] args ) { double num1…" at bounding box center [546, 445] width 937 height 499
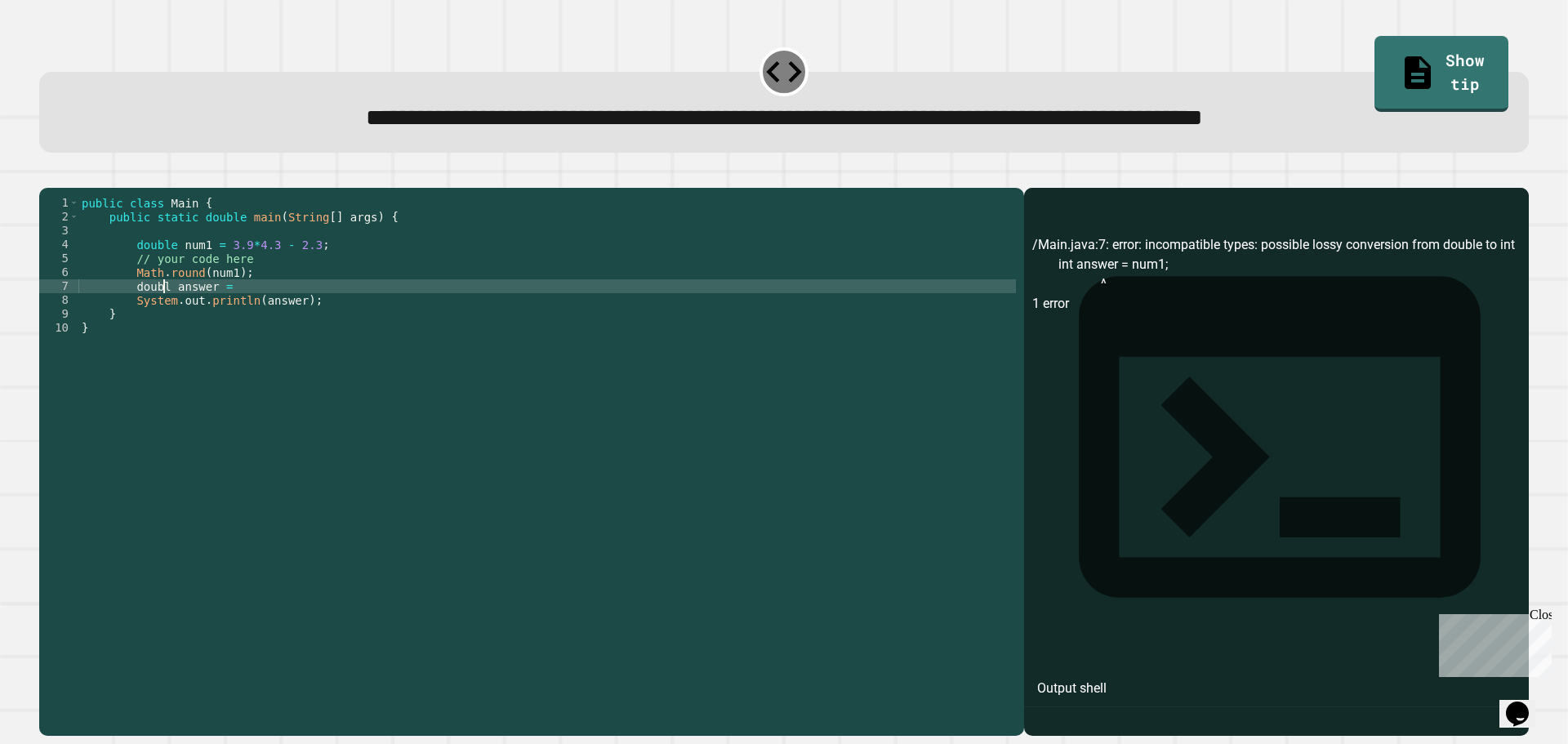
scroll to position [0, 5]
click at [275, 309] on div "public class Main { public static double main ( String [ ] args ) { double num1…" at bounding box center [546, 445] width 937 height 499
click at [47, 175] on icon "button" at bounding box center [47, 175] width 0 height 0
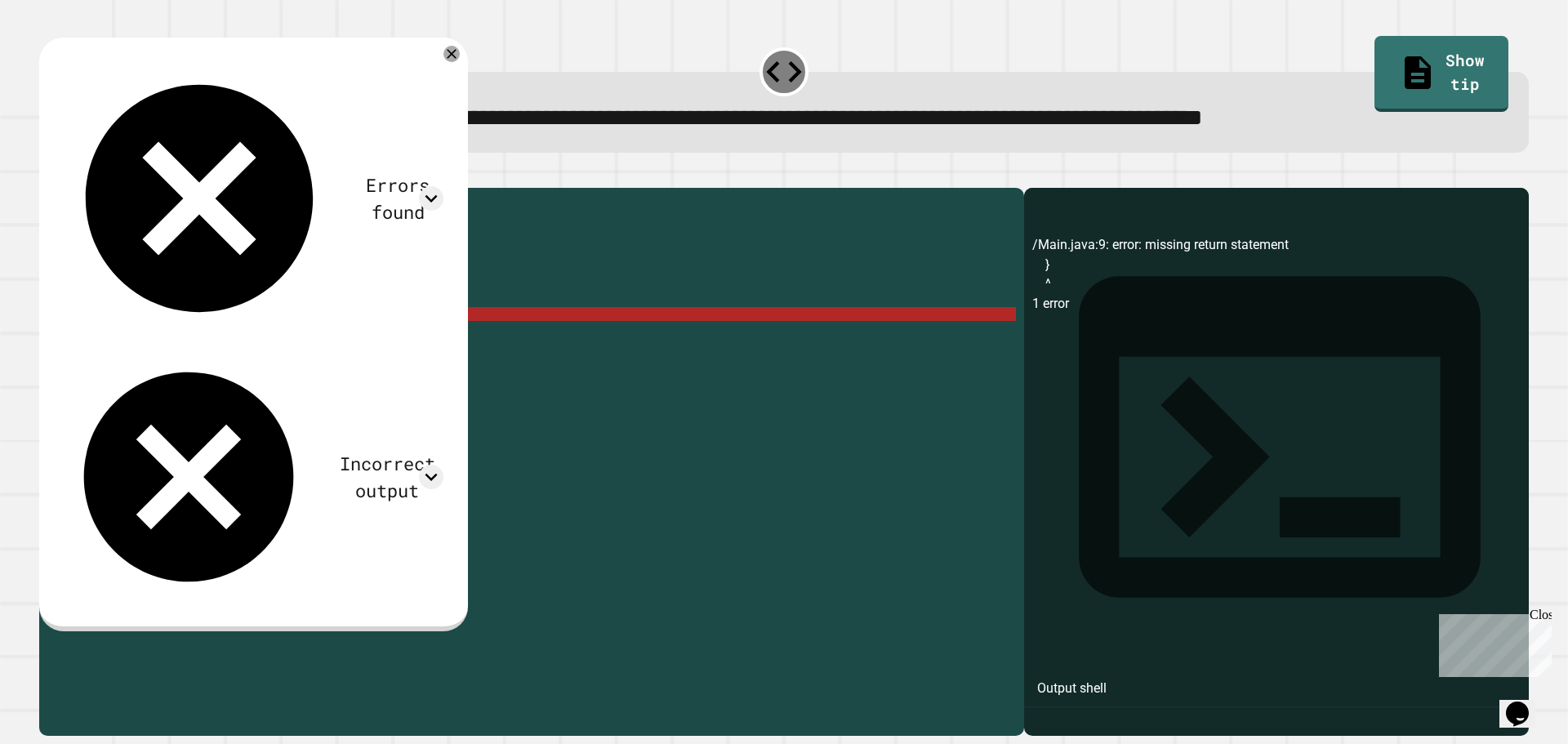
scroll to position [0, 2]
click at [254, 340] on div "public class Main { public static double main ( String [ ] args ) { double num1…" at bounding box center [546, 445] width 937 height 499
click at [303, 335] on div "public class Main { public static double main ( String [ ] args ) { double num1…" at bounding box center [546, 445] width 937 height 499
click at [324, 320] on div "public class Main { public static double main ( String [ ] args ) { double num1…" at bounding box center [546, 445] width 937 height 499
click at [324, 332] on div "public class Main { public static double main ( String [ ] args ) { double num1…" at bounding box center [546, 445] width 937 height 499
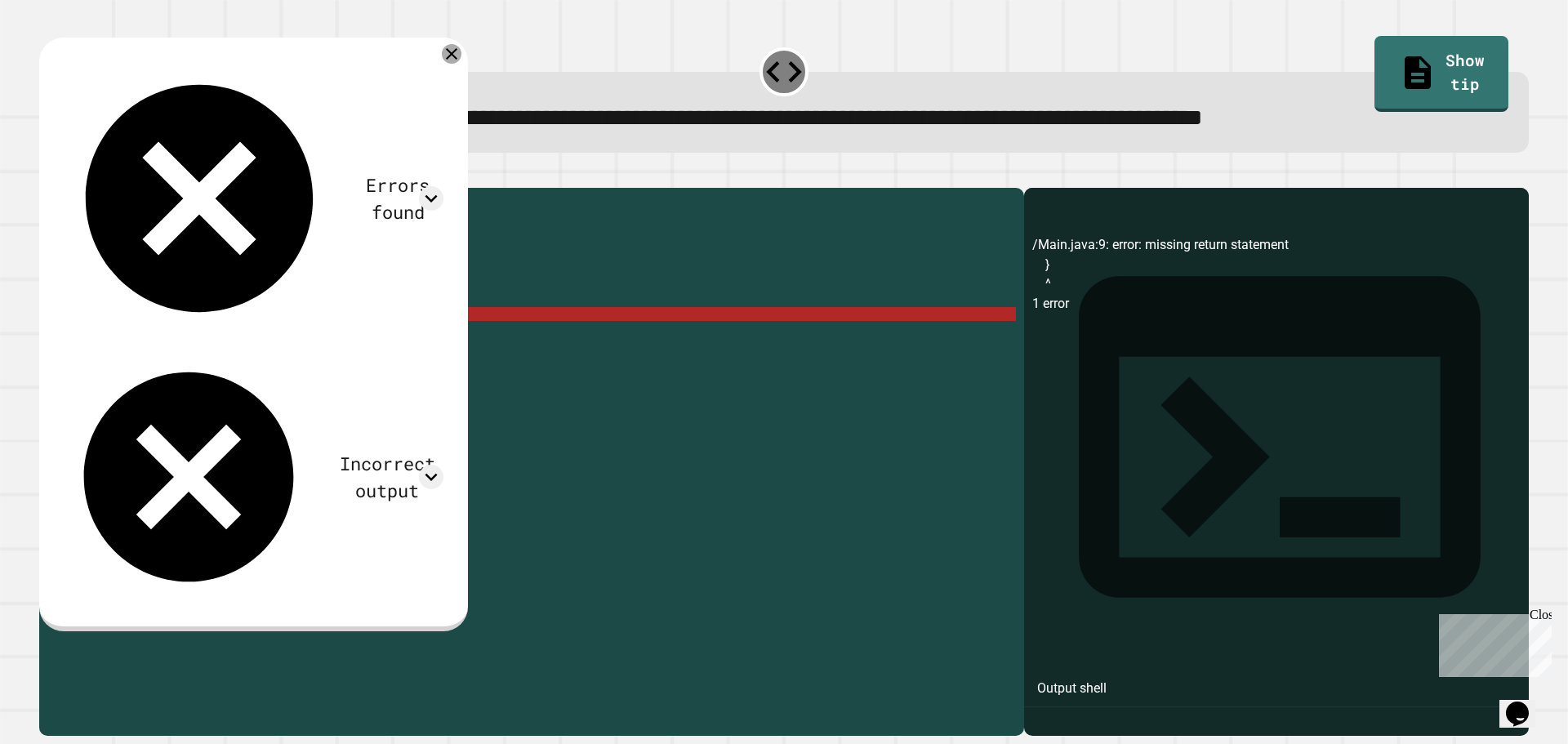
click at [461, 61] on icon at bounding box center [451, 54] width 20 height 20
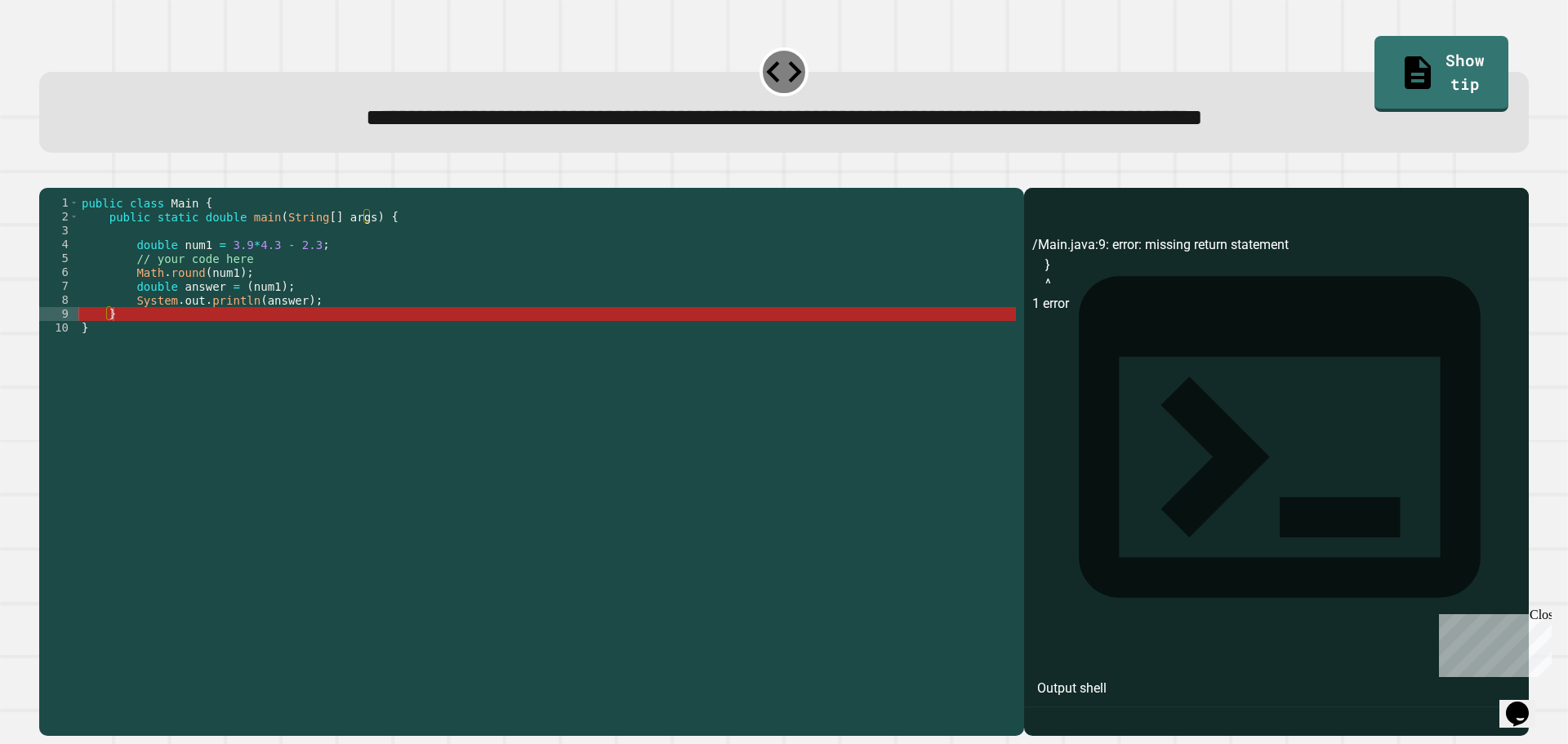
click at [349, 318] on div "public class Main { public static double main ( String [ ] args ) { double num1…" at bounding box center [546, 445] width 937 height 499
type textarea "**********"
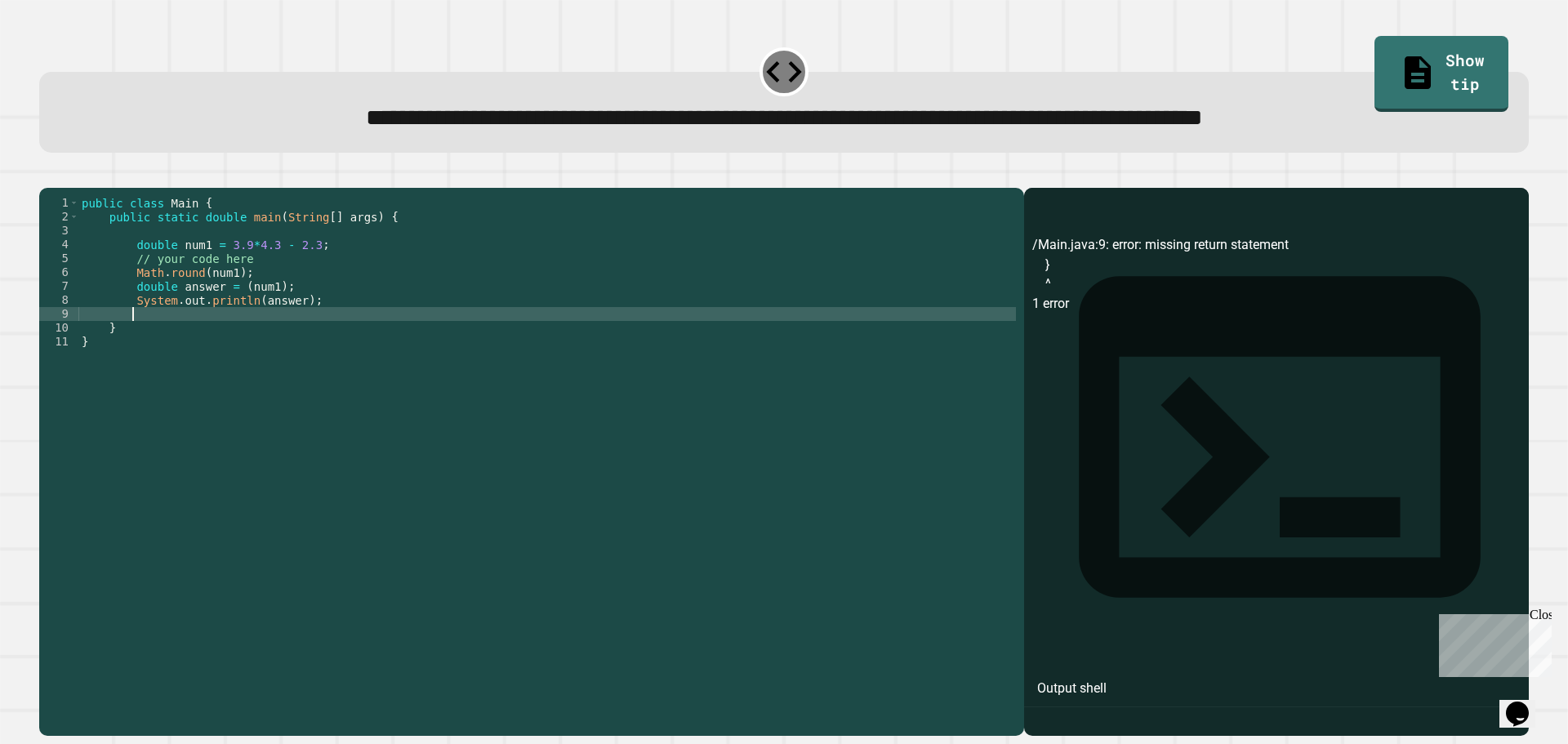
scroll to position [0, 3]
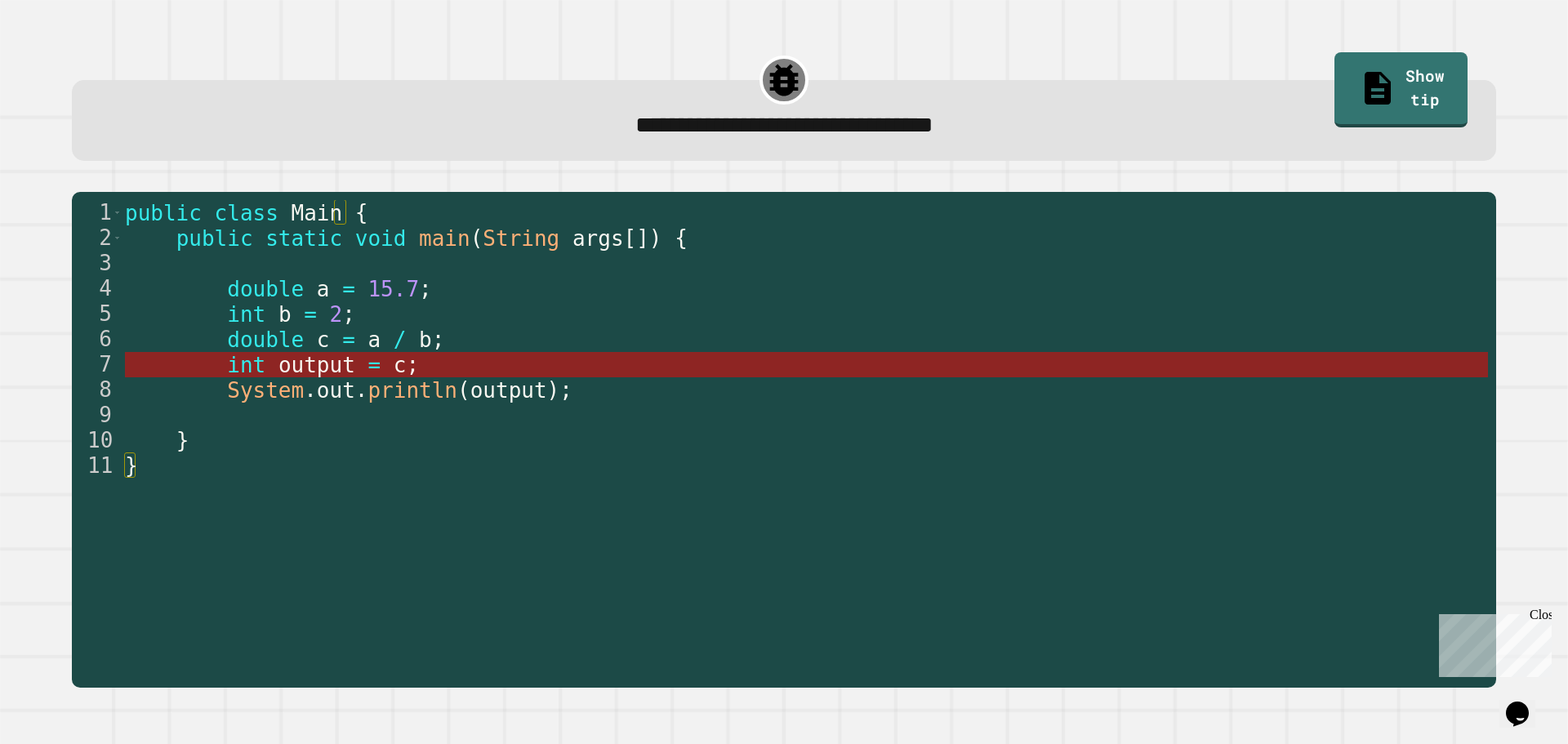
click at [324, 364] on span "output" at bounding box center [317, 365] width 77 height 25
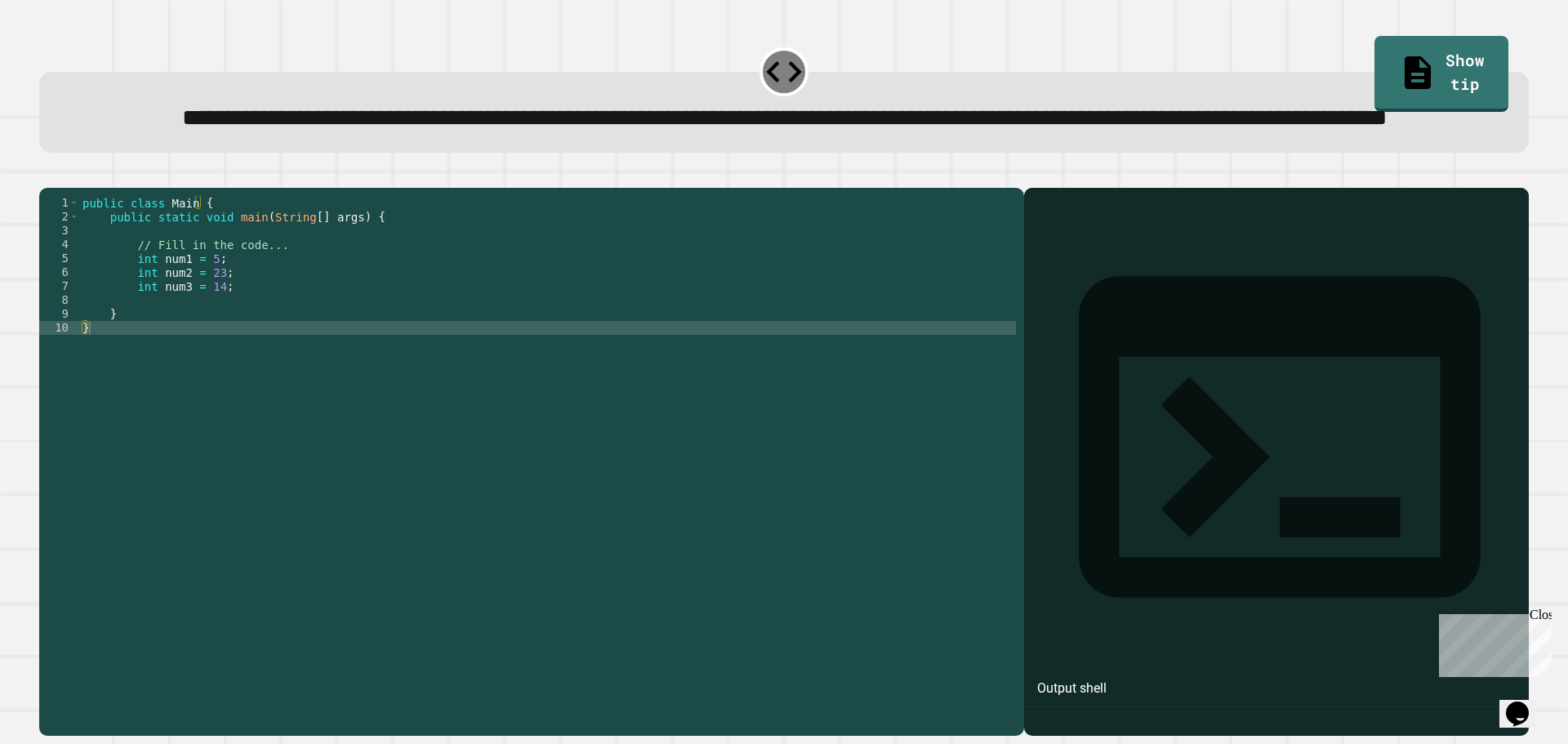
click at [181, 361] on div "public class Main { public static void main ( String [ ] args ) { // Fill in th…" at bounding box center [547, 425] width 937 height 458
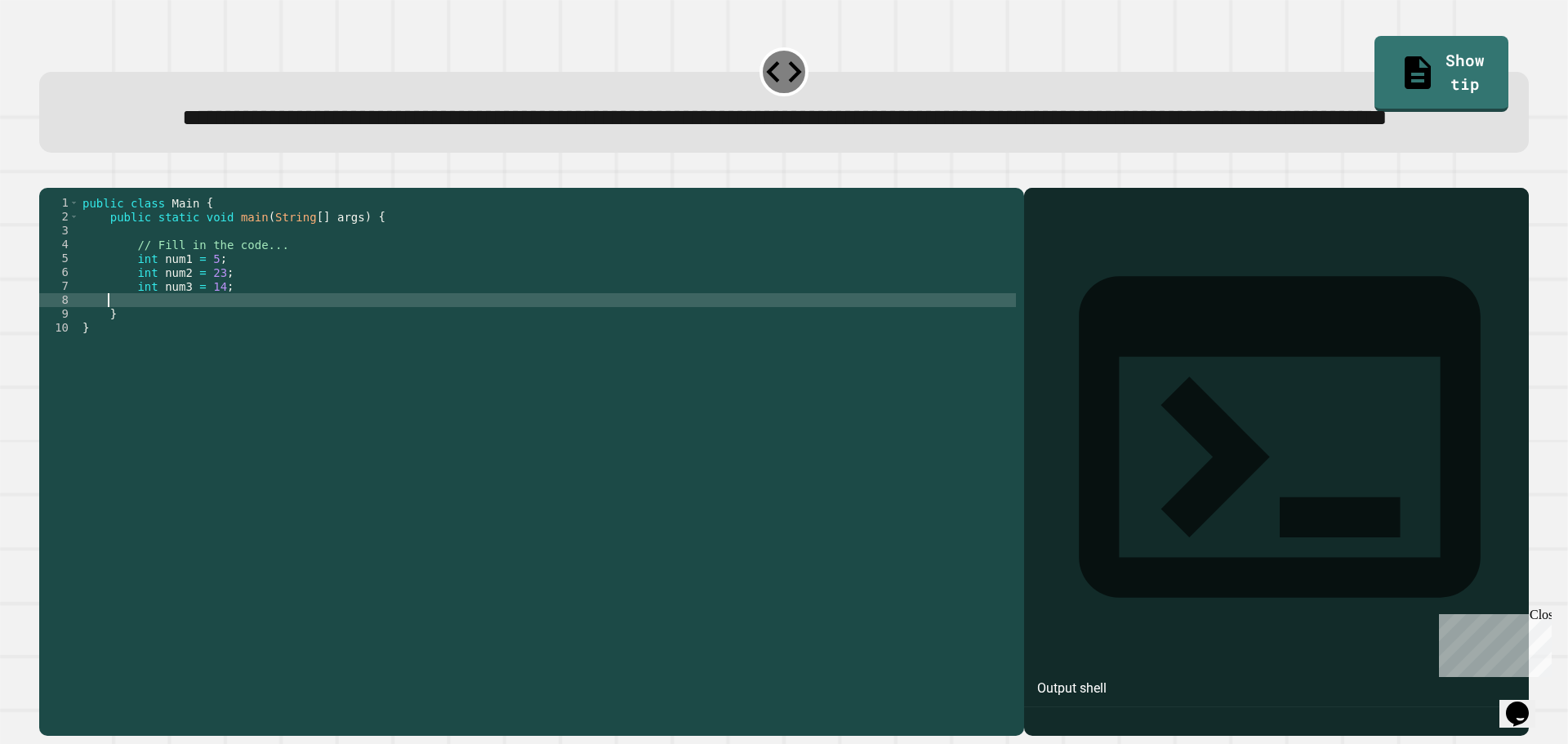
click at [205, 356] on div "public class Main { public static void main ( String [ ] args ) { // Fill in th…" at bounding box center [547, 425] width 937 height 458
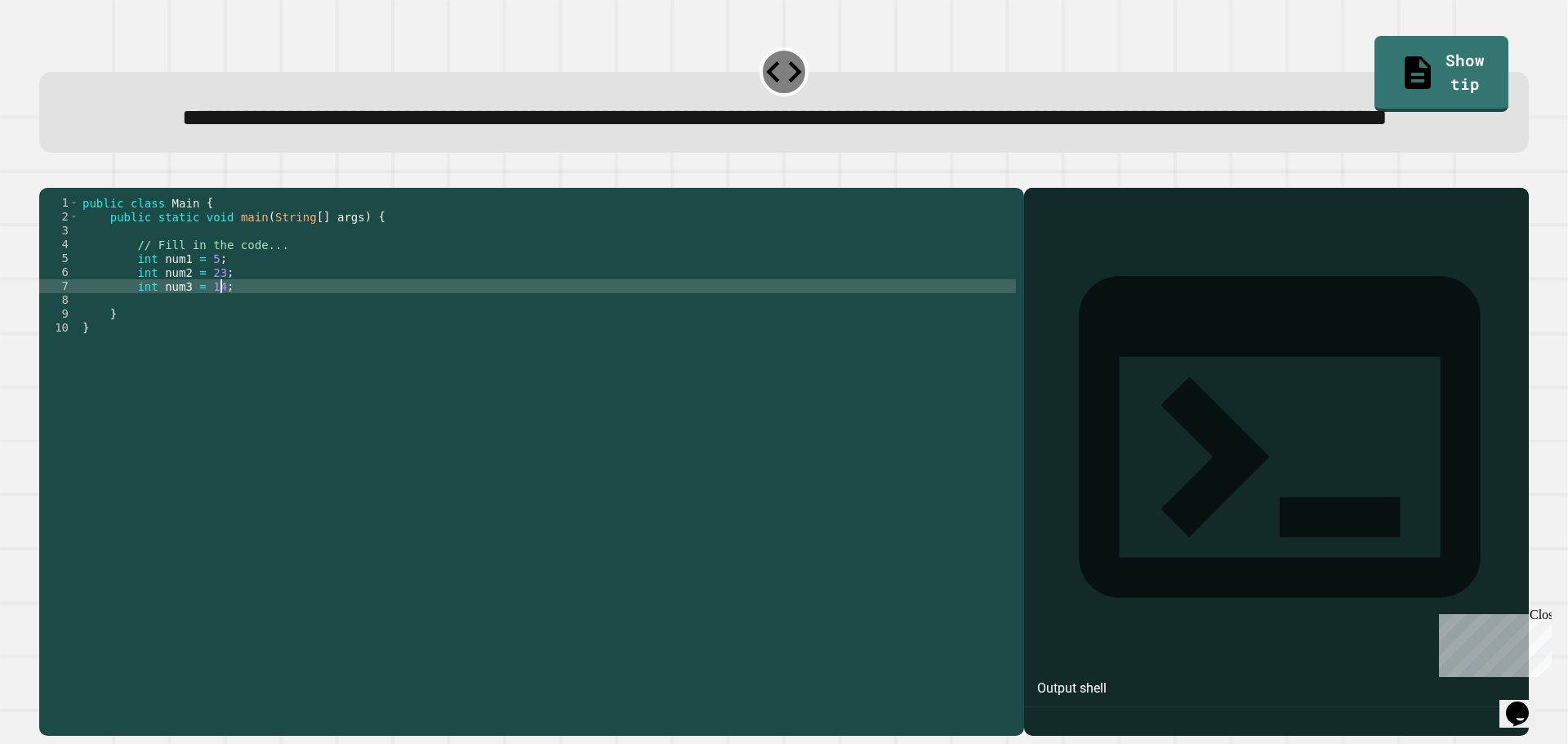
click at [253, 349] on div "public class Main { public static void main ( String [ ] args ) { // Fill in th…" at bounding box center [547, 425] width 937 height 458
type textarea "**********"
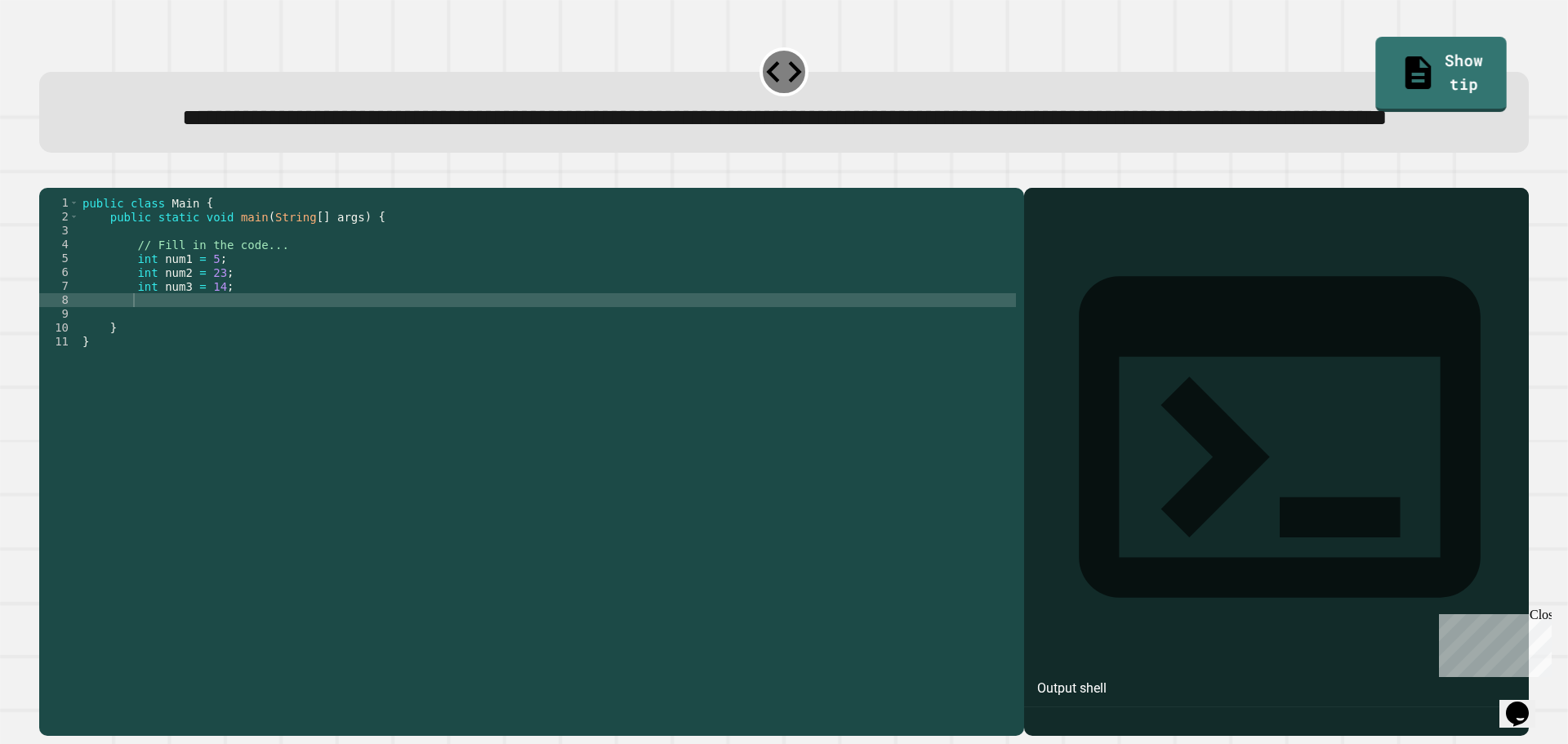
click at [1404, 28] on div "**********" at bounding box center [784, 372] width 1568 height 744
click at [1397, 64] on link "Show tip" at bounding box center [1441, 71] width 118 height 79
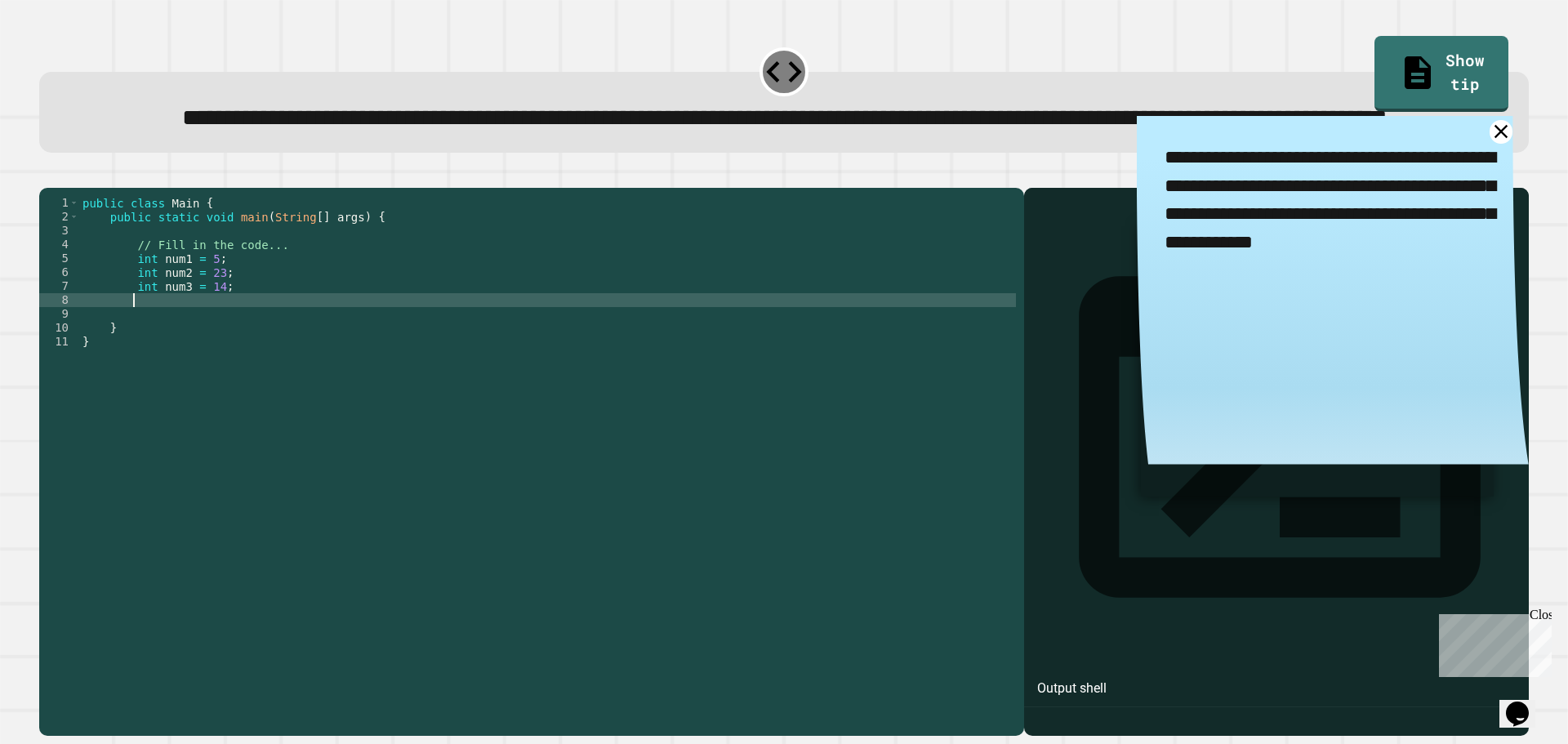
click at [147, 358] on div "public class Main { public static void main ( String [ ] args ) { // Fill in th…" at bounding box center [547, 425] width 937 height 458
type textarea "*"
click at [286, 337] on div "public class Main { public static void main ( String [ ] args ) { // Fill in th…" at bounding box center [547, 425] width 937 height 458
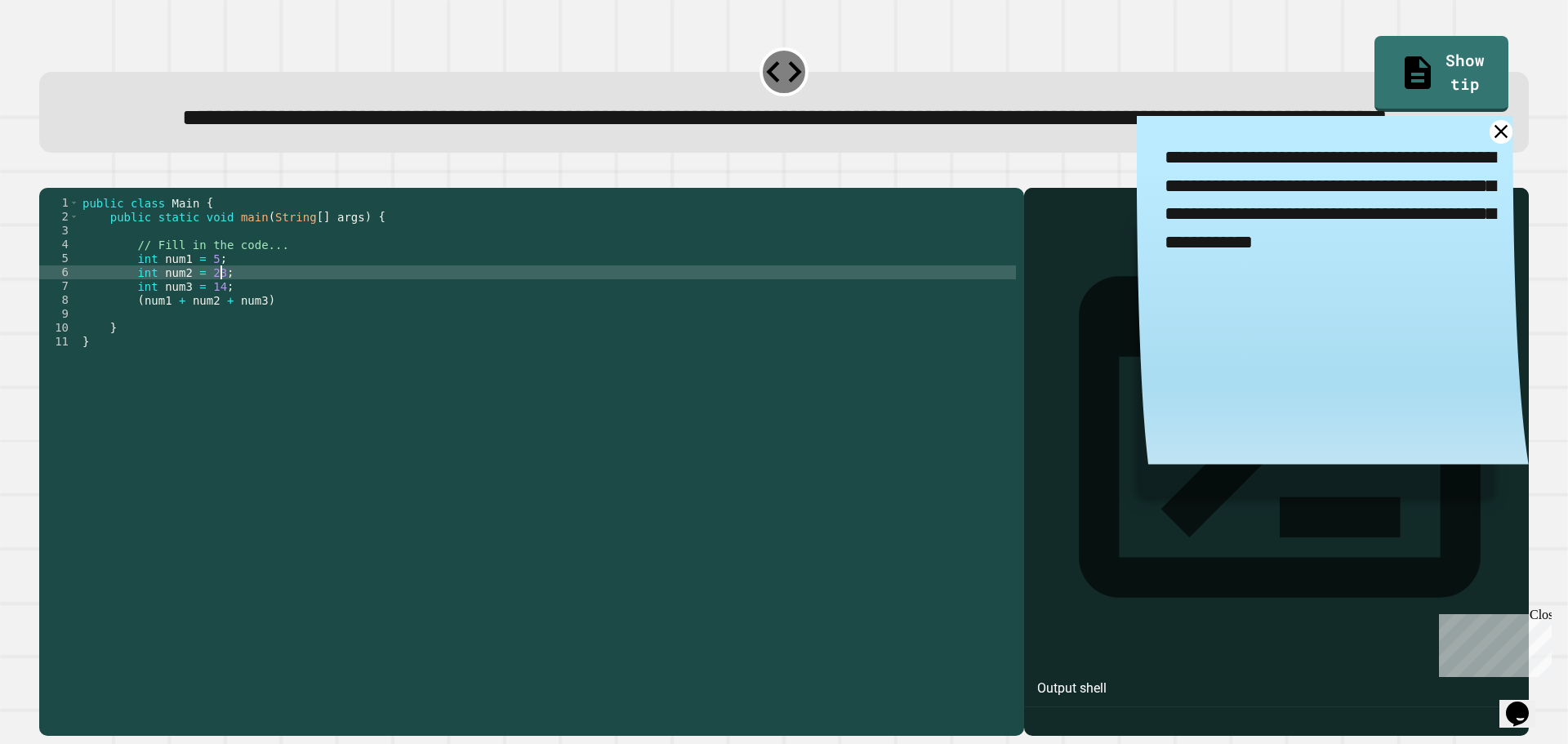
scroll to position [0, 9]
click at [288, 369] on div "public class Main { public static void main ( String [ ] args ) { // Fill in th…" at bounding box center [547, 425] width 937 height 458
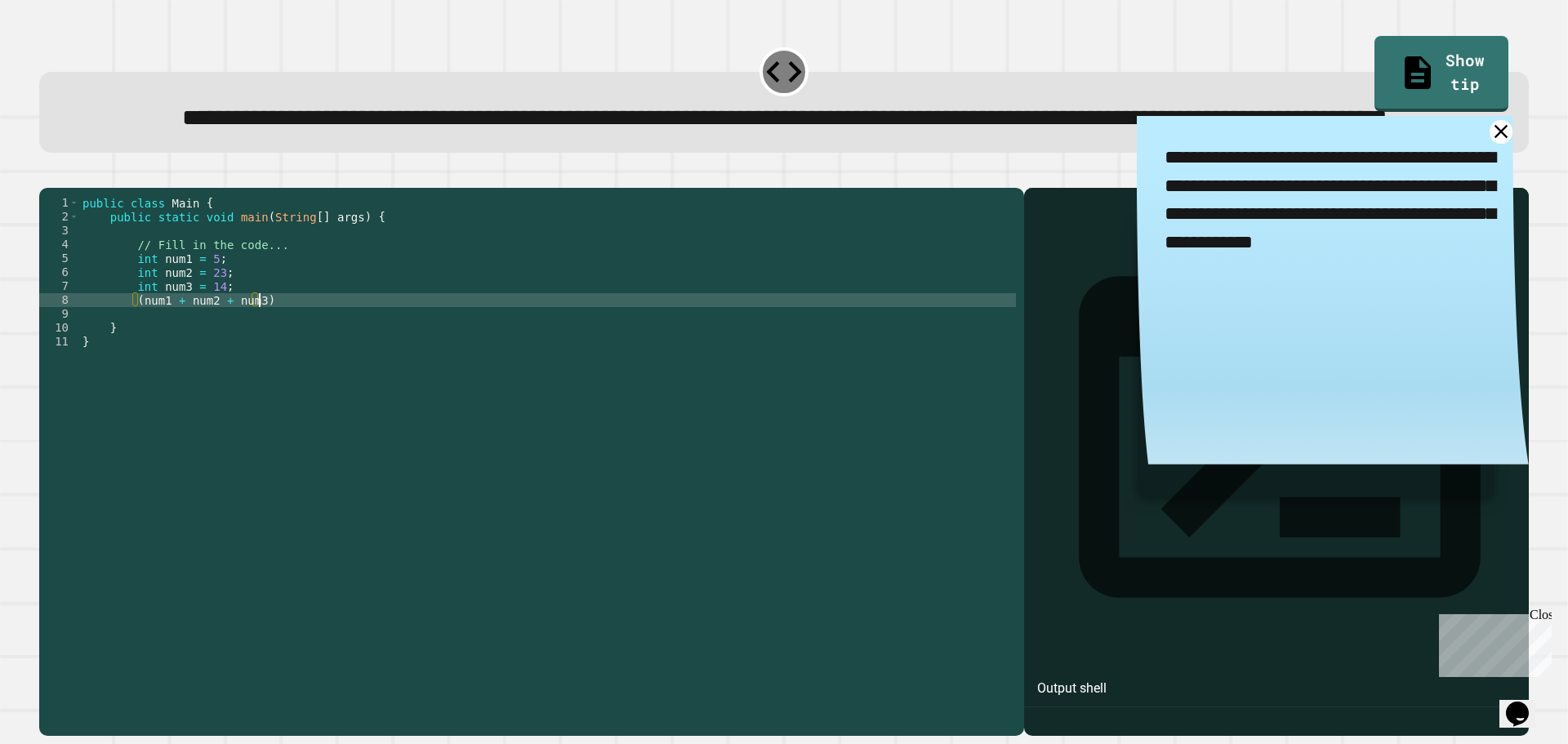
scroll to position [0, 12]
click at [129, 362] on div "public class Main { public static void main ( String [ ] args ) { // Fill in th…" at bounding box center [547, 425] width 937 height 458
type textarea "**********"
click at [412, 366] on div "public class Main { public static void main ( String [ ] args ) { // Fill in th…" at bounding box center [547, 425] width 937 height 458
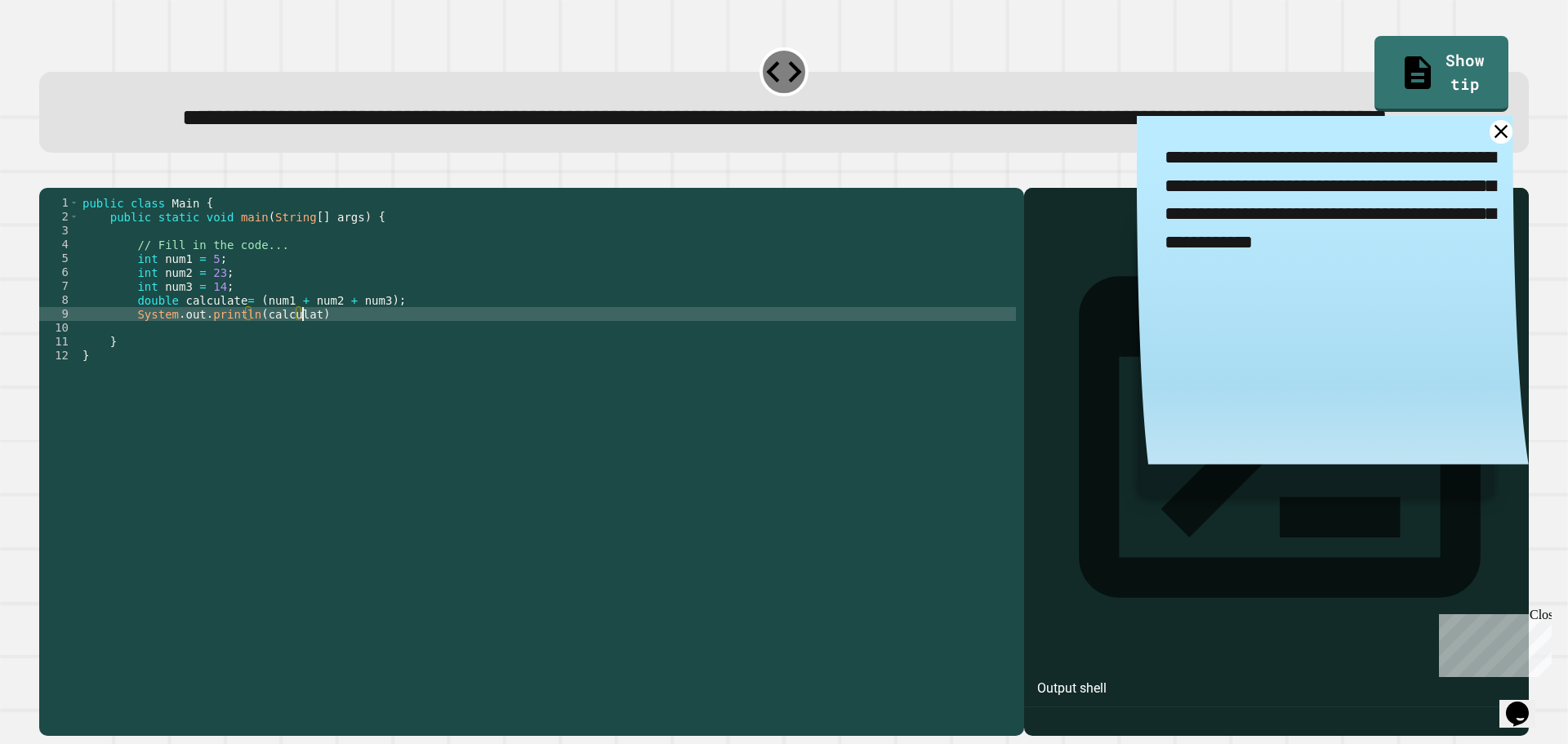
scroll to position [0, 15]
click at [368, 363] on div "public class Main { public static void main ( String [ ] args ) { // Fill in th…" at bounding box center [547, 425] width 937 height 458
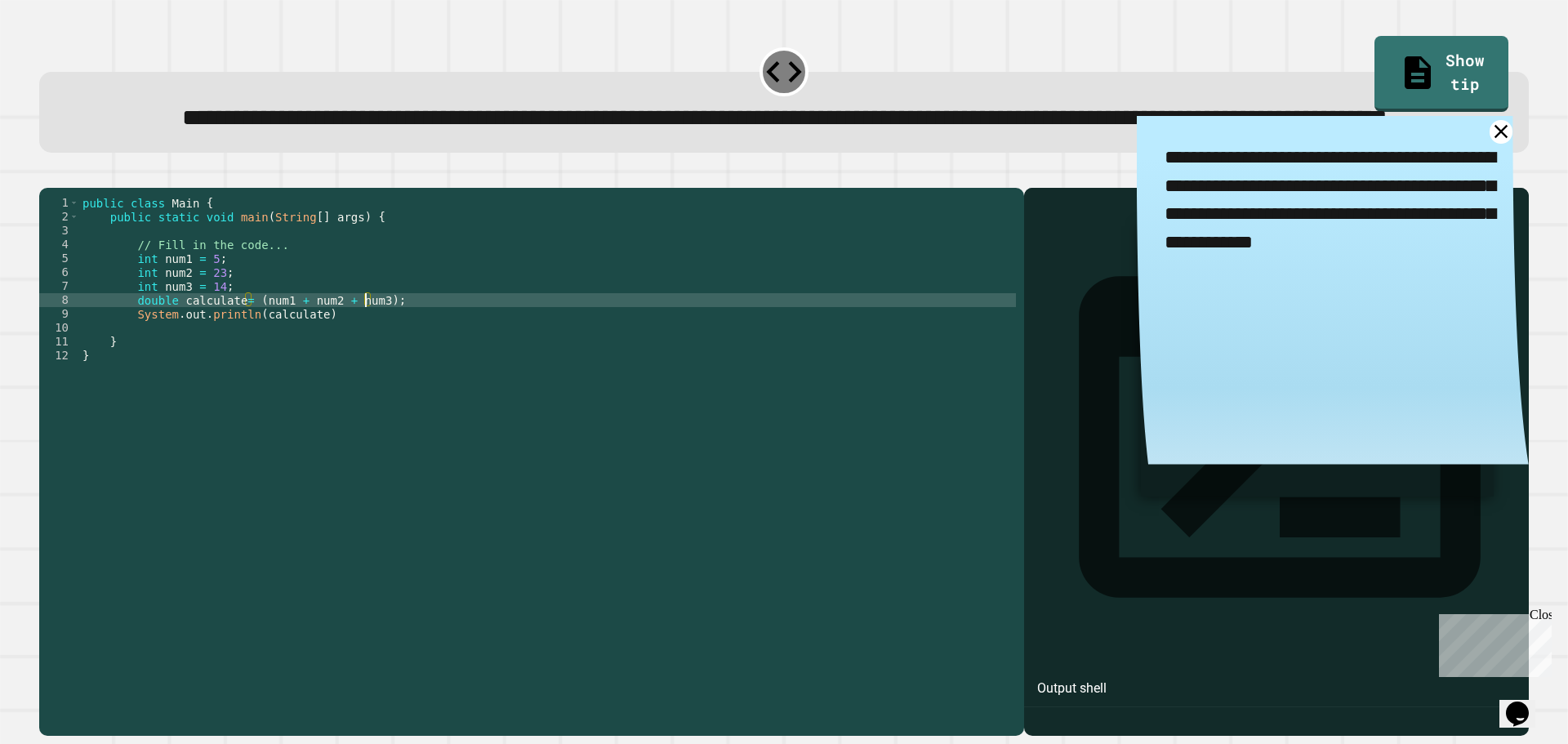
click at [369, 365] on div "public class Main { public static void main ( String [ ] args ) { // Fill in th…" at bounding box center [547, 425] width 937 height 458
click at [62, 191] on icon "button" at bounding box center [59, 184] width 9 height 12
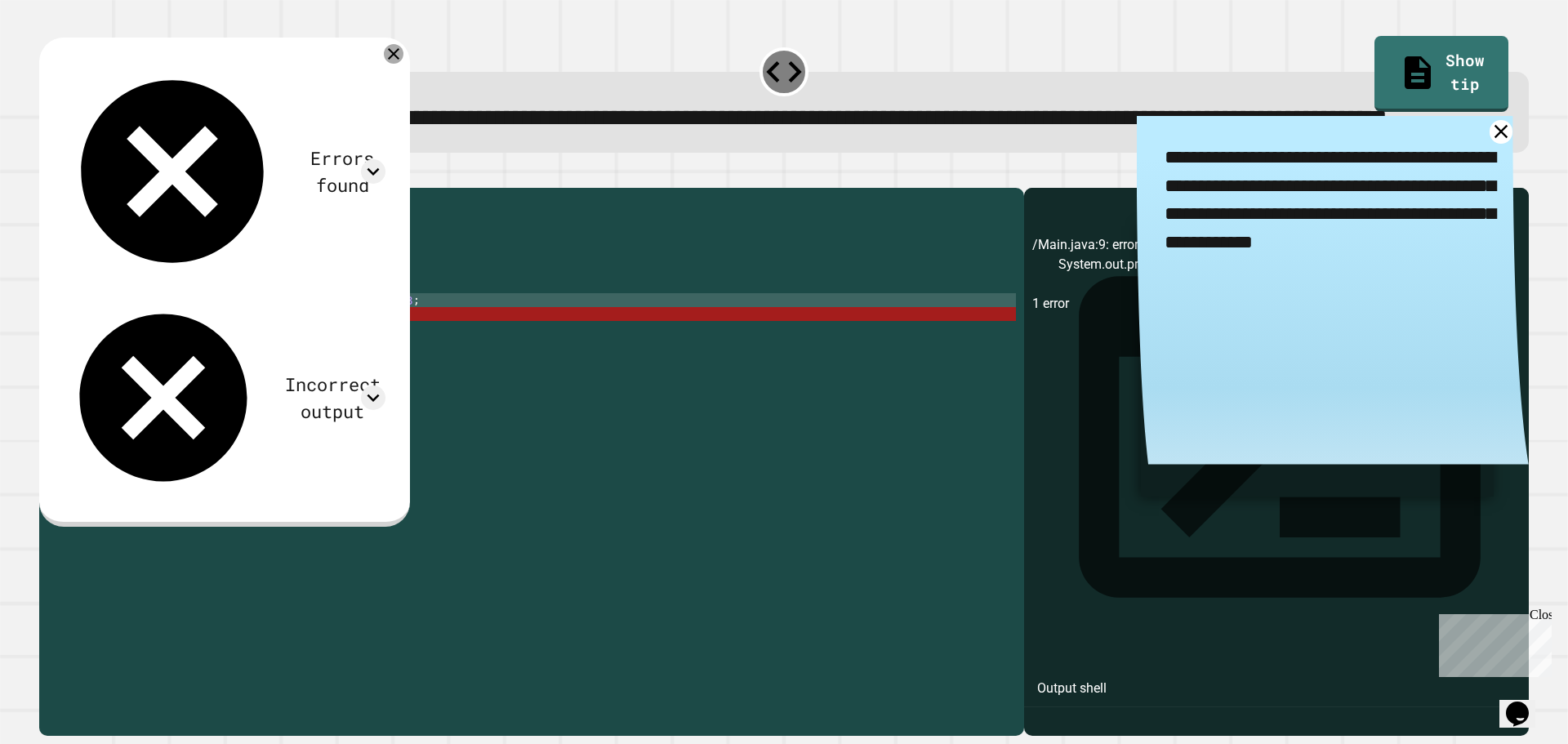
click at [404, 64] on icon at bounding box center [394, 54] width 20 height 20
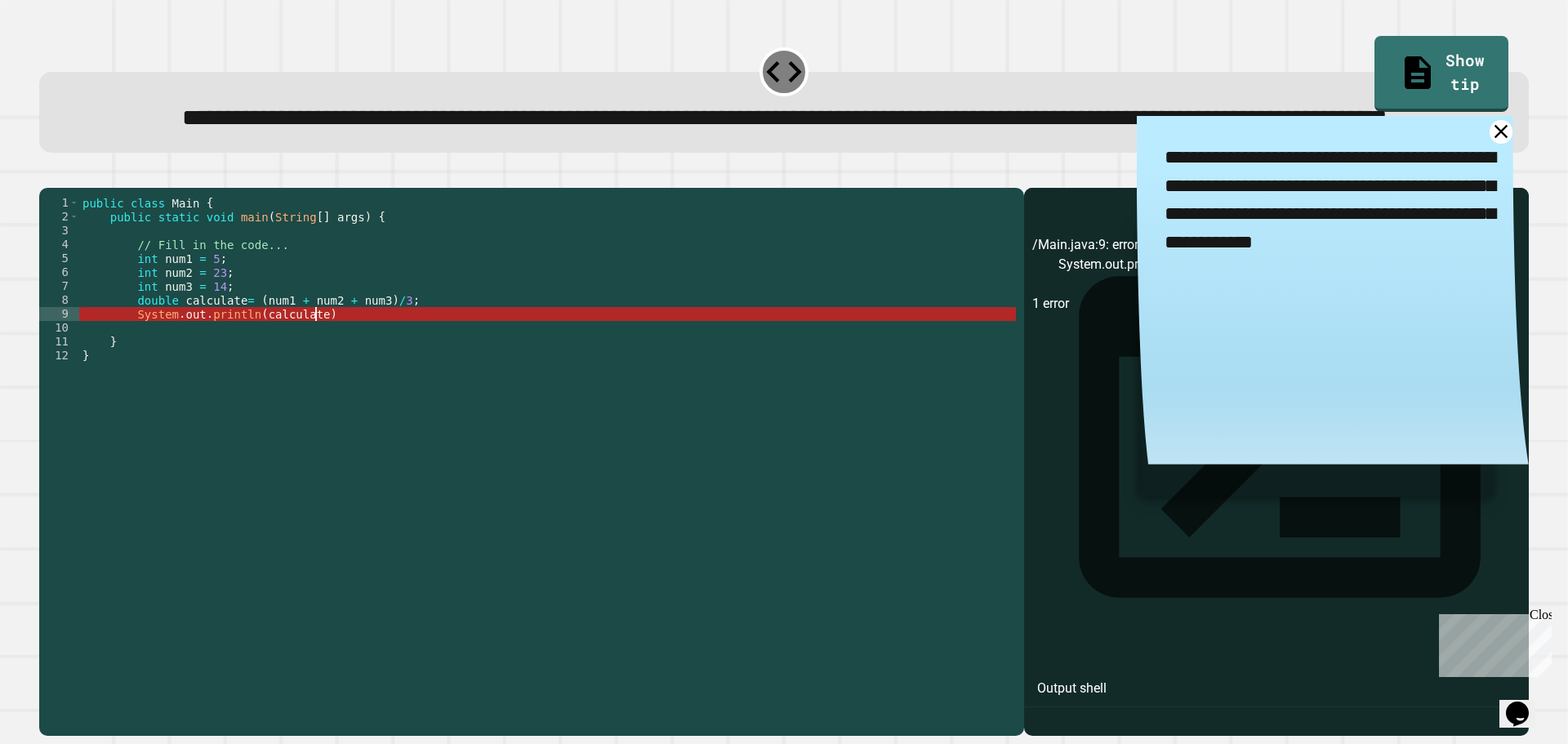
click at [326, 380] on div "public class Main { public static void main ( String [ ] args ) { // Fill in th…" at bounding box center [547, 425] width 937 height 458
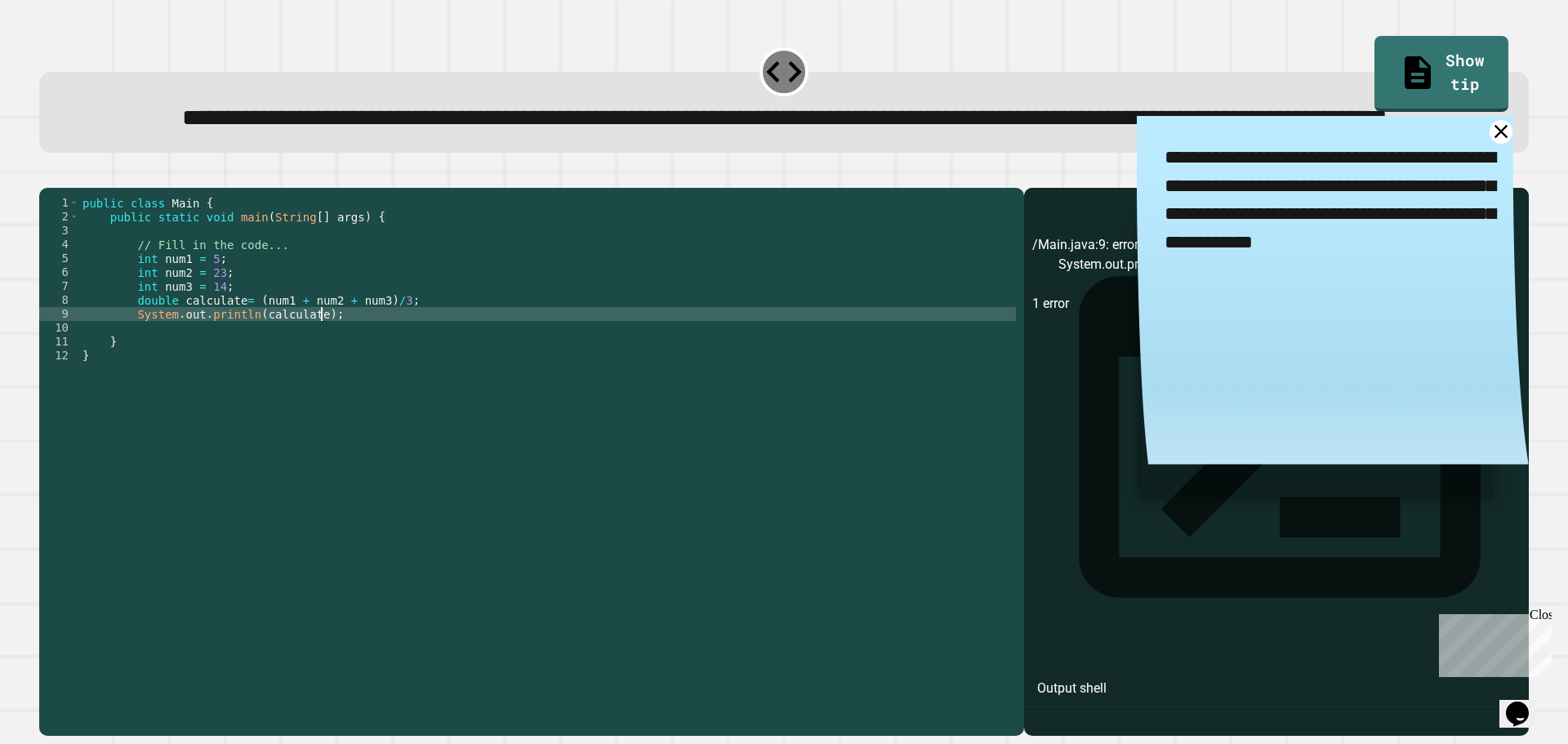
type textarea "**********"
click at [74, 188] on div at bounding box center [783, 178] width 1489 height 20
click at [47, 175] on button "button" at bounding box center [47, 175] width 0 height 0
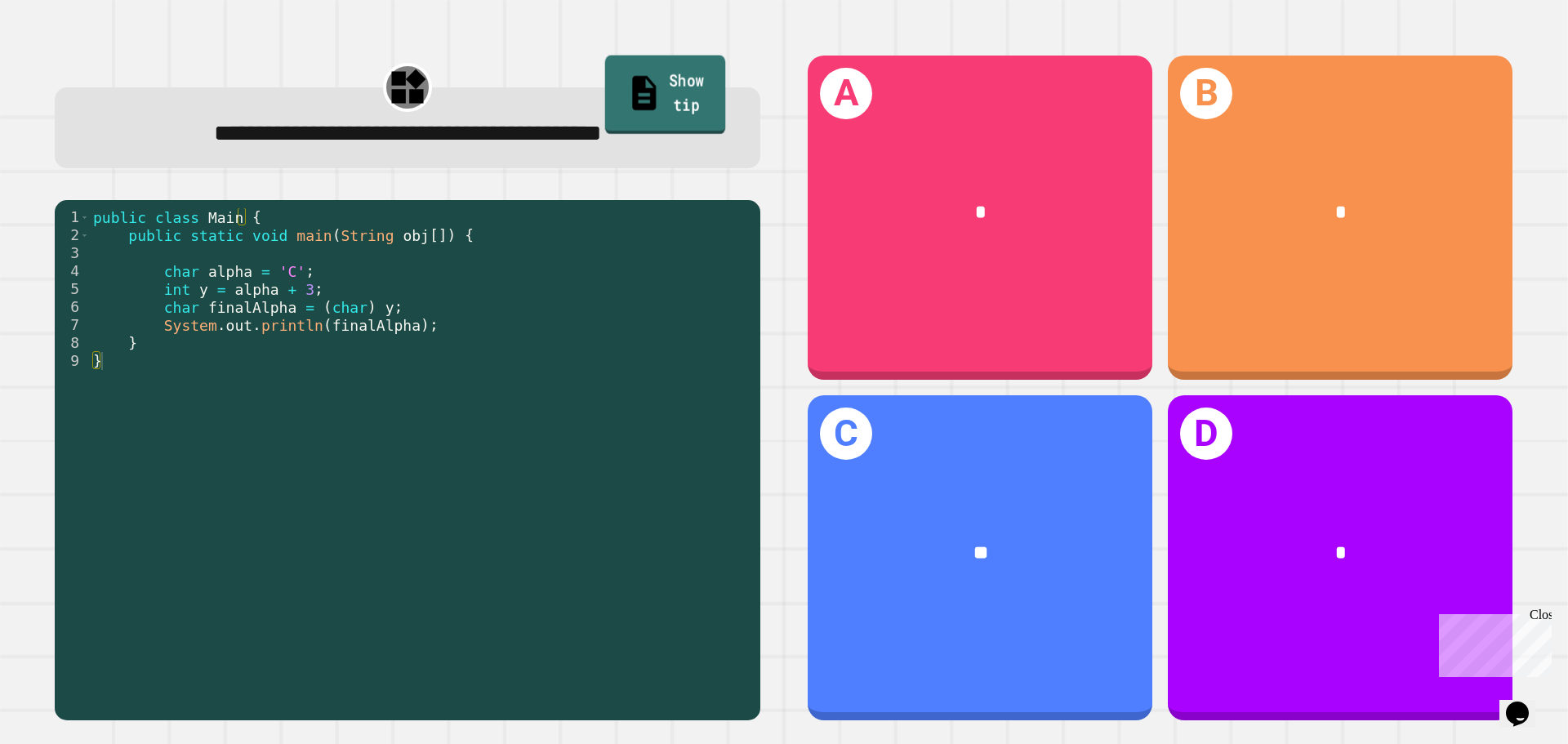
click at [639, 69] on link "Show tip" at bounding box center [665, 95] width 121 height 79
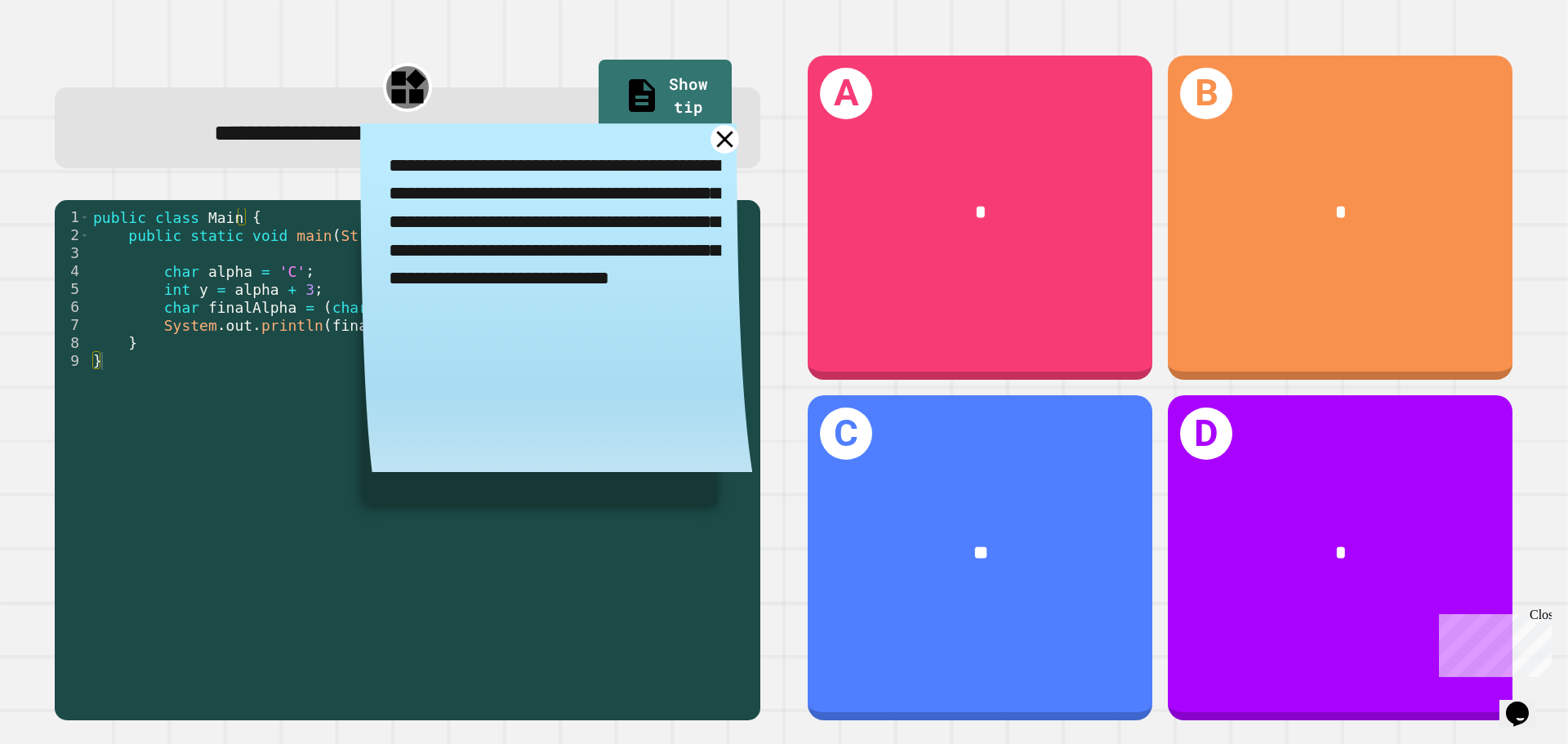
click at [715, 151] on icon at bounding box center [725, 139] width 28 height 28
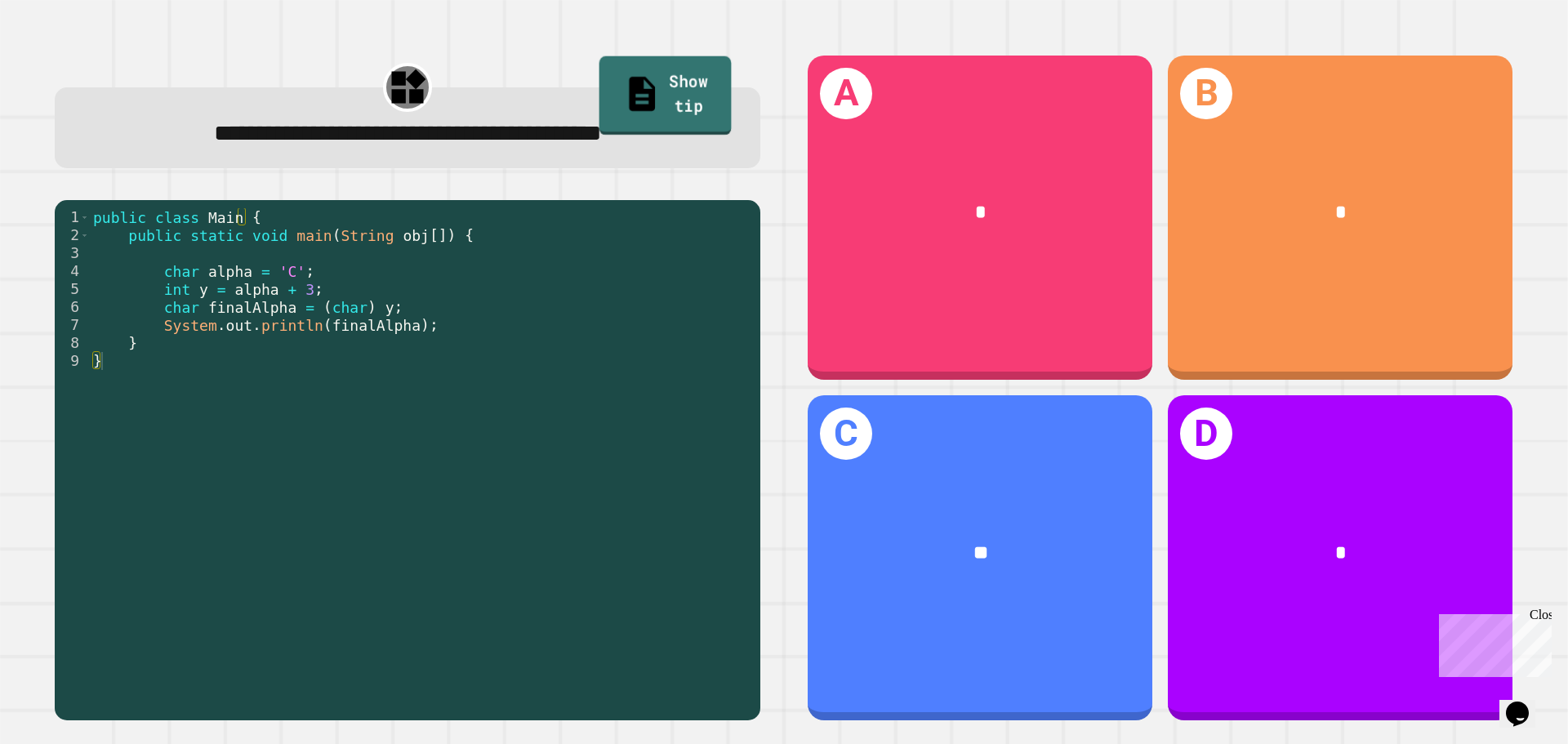
click at [624, 90] on link "Show tip" at bounding box center [665, 96] width 132 height 79
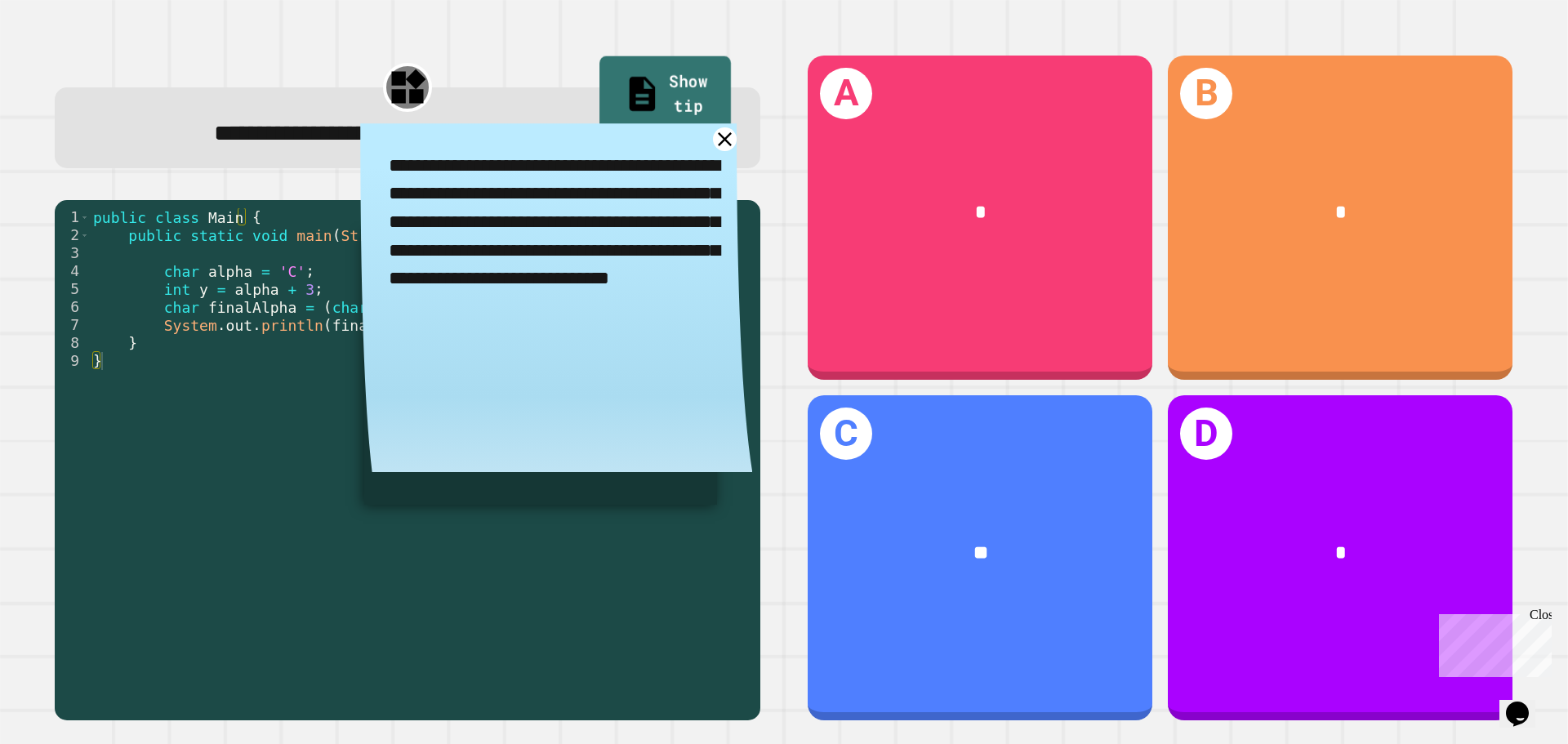
click at [624, 90] on link "Show tip" at bounding box center [665, 96] width 131 height 79
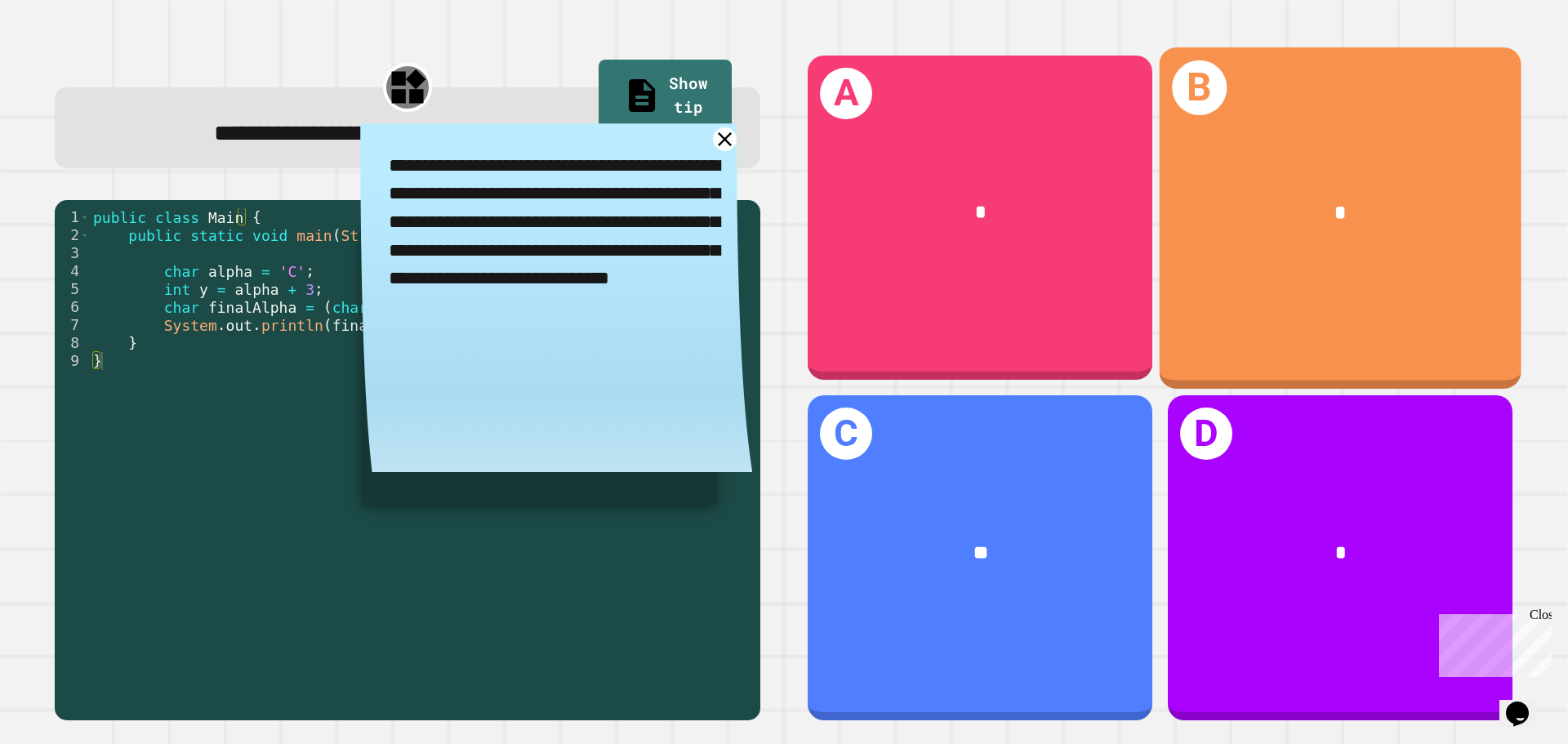
click at [1370, 160] on div "*" at bounding box center [1340, 213] width 362 height 109
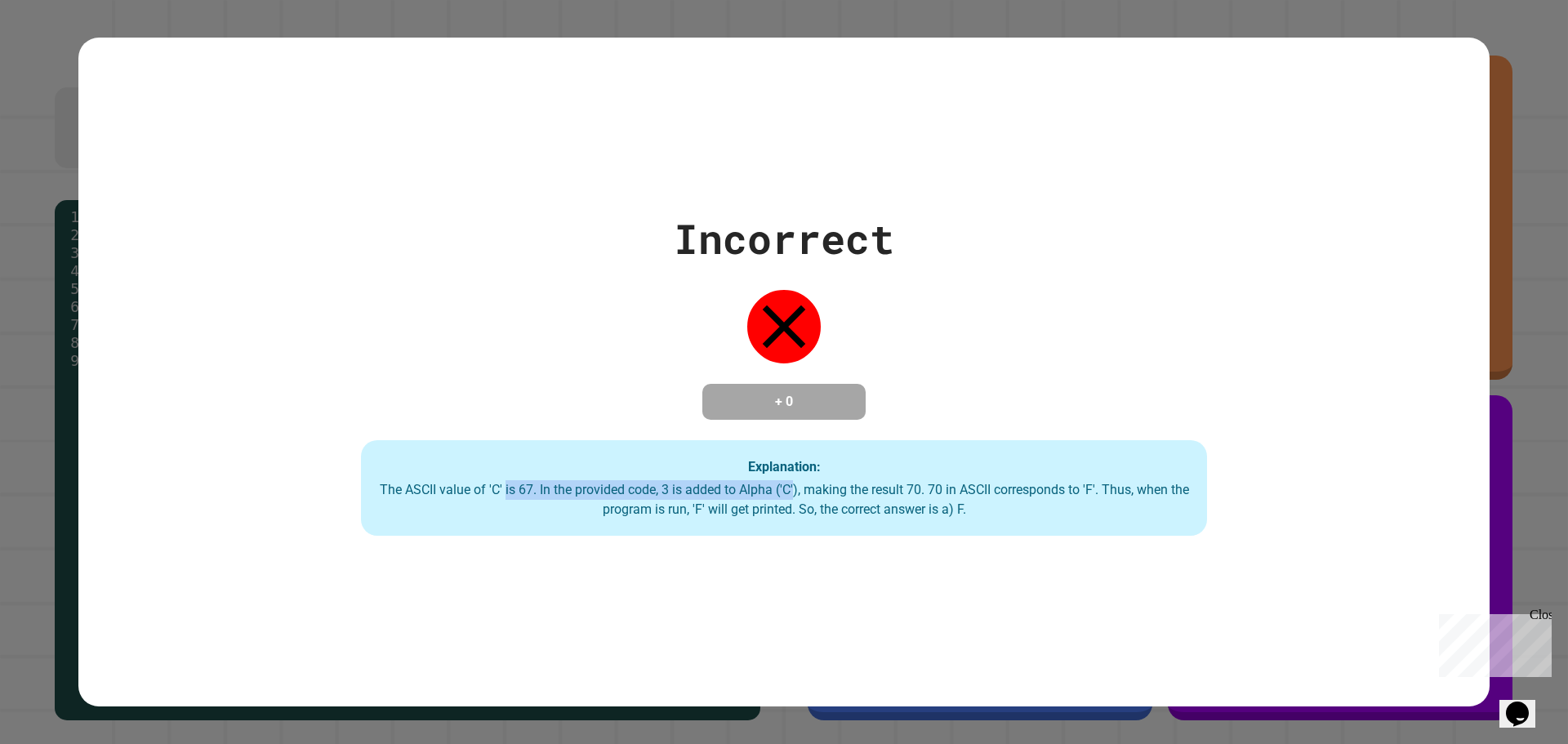
drag, startPoint x: 494, startPoint y: 489, endPoint x: 803, endPoint y: 479, distance: 309.2
click at [792, 480] on div "Explanation: The ASCII value of 'C' is 67. In the provided code, 3 is added to …" at bounding box center [784, 488] width 846 height 97
click at [875, 480] on div "Explanation: The ASCII value of 'C' is 67. In the provided code, 3 is added to …" at bounding box center [784, 488] width 846 height 97
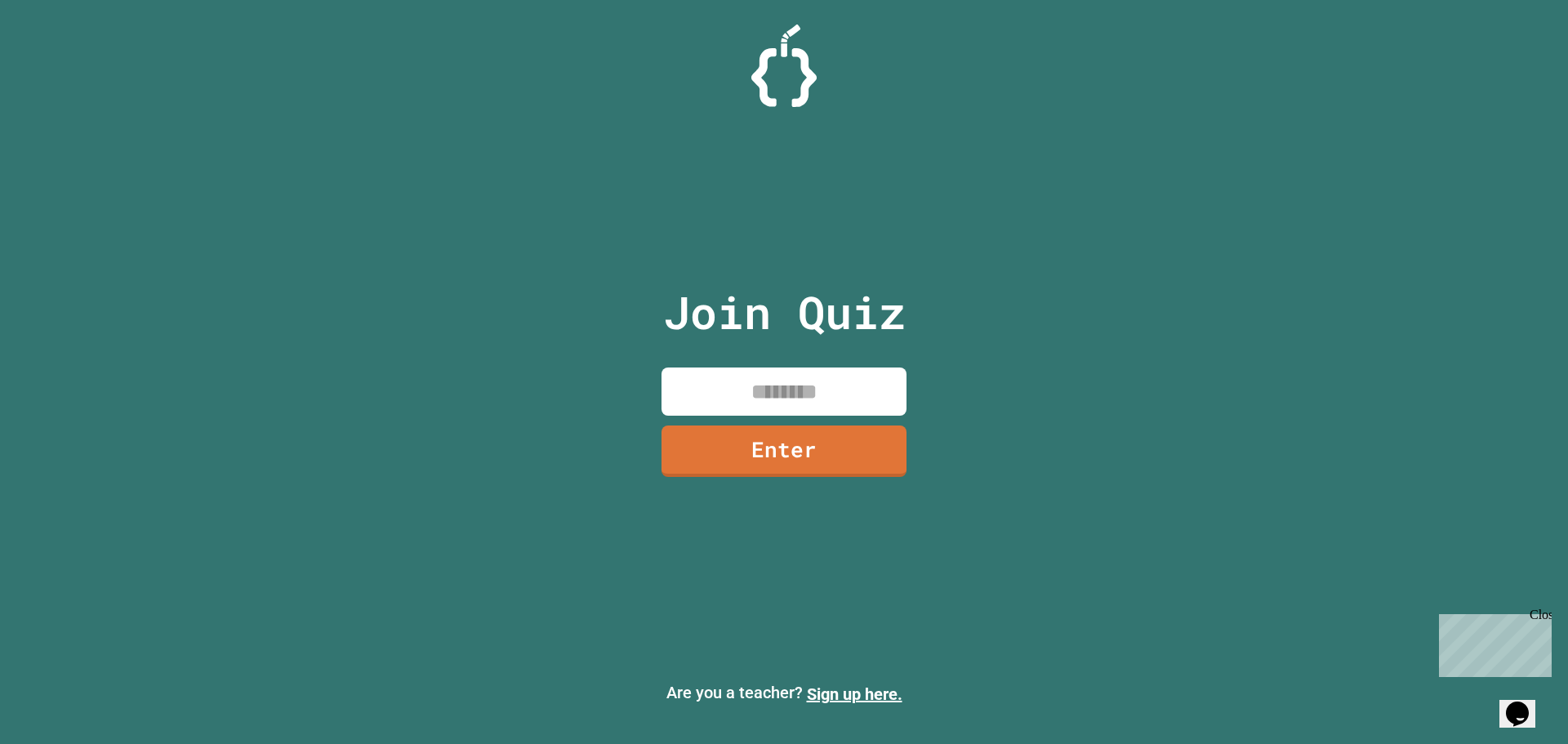
click at [772, 400] on input at bounding box center [784, 391] width 245 height 48
click at [826, 441] on link "Enter" at bounding box center [784, 451] width 246 height 51
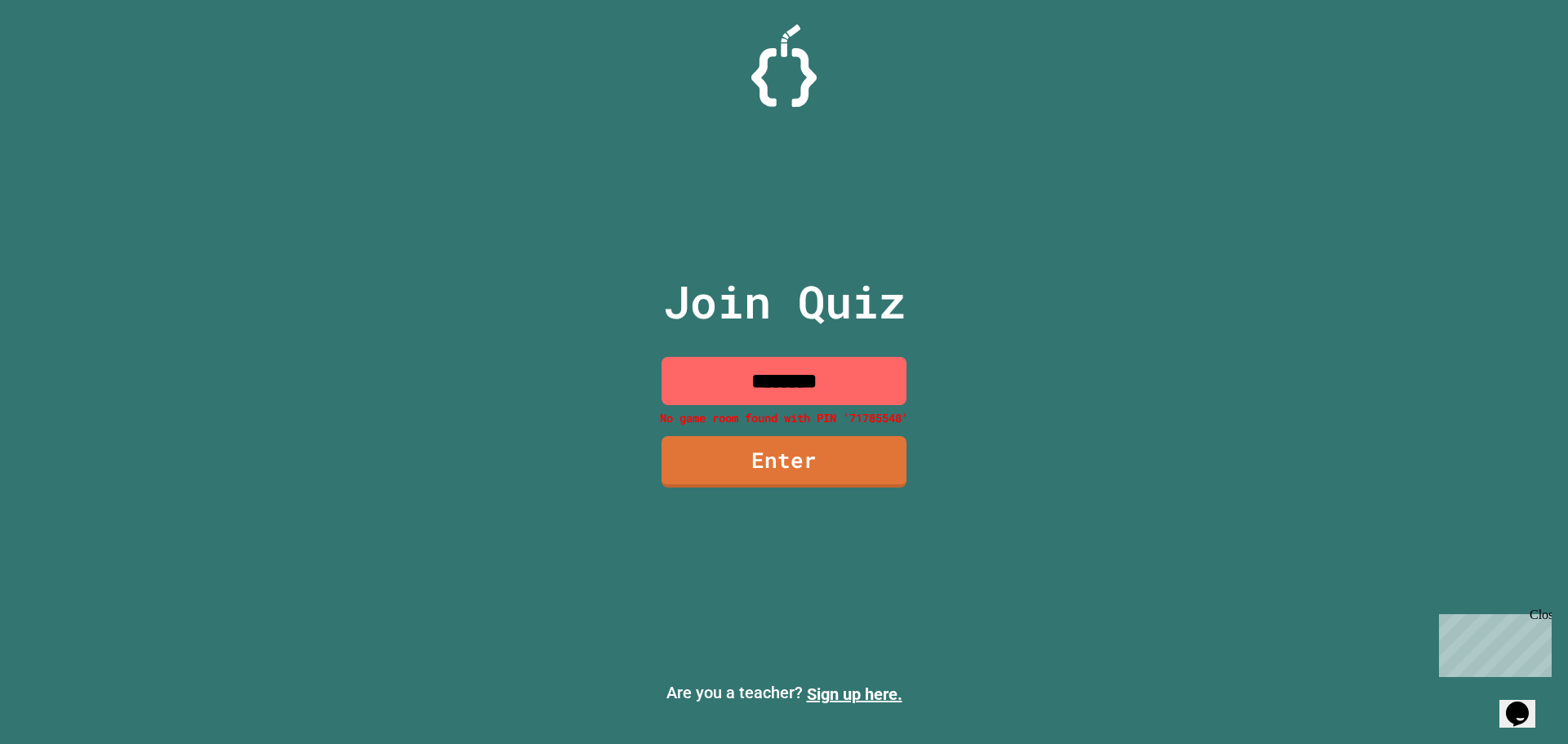
click at [852, 382] on input "********" at bounding box center [784, 380] width 245 height 48
click at [748, 374] on input "********" at bounding box center [784, 380] width 245 height 48
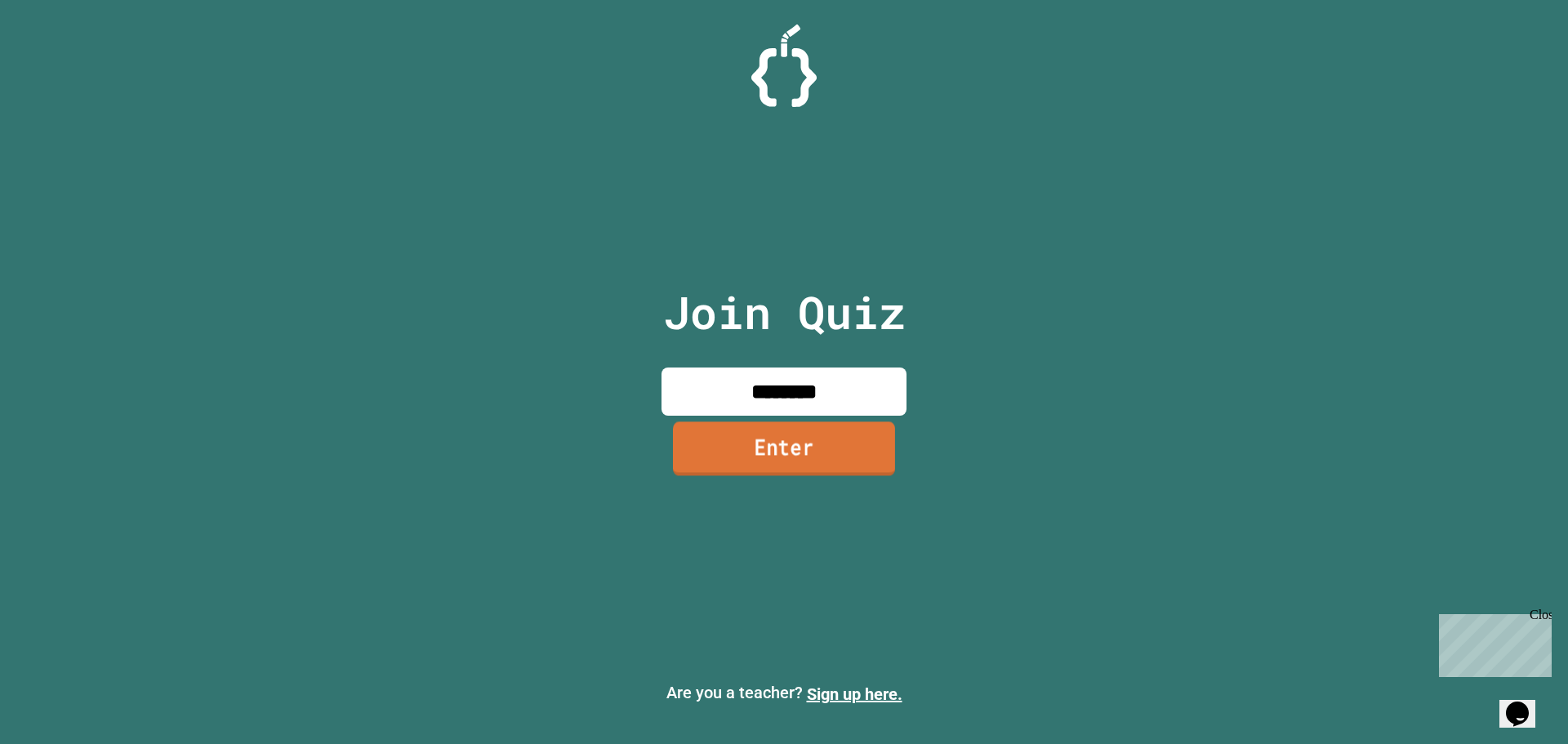
type input "********"
click at [788, 445] on link "Enter" at bounding box center [784, 448] width 222 height 54
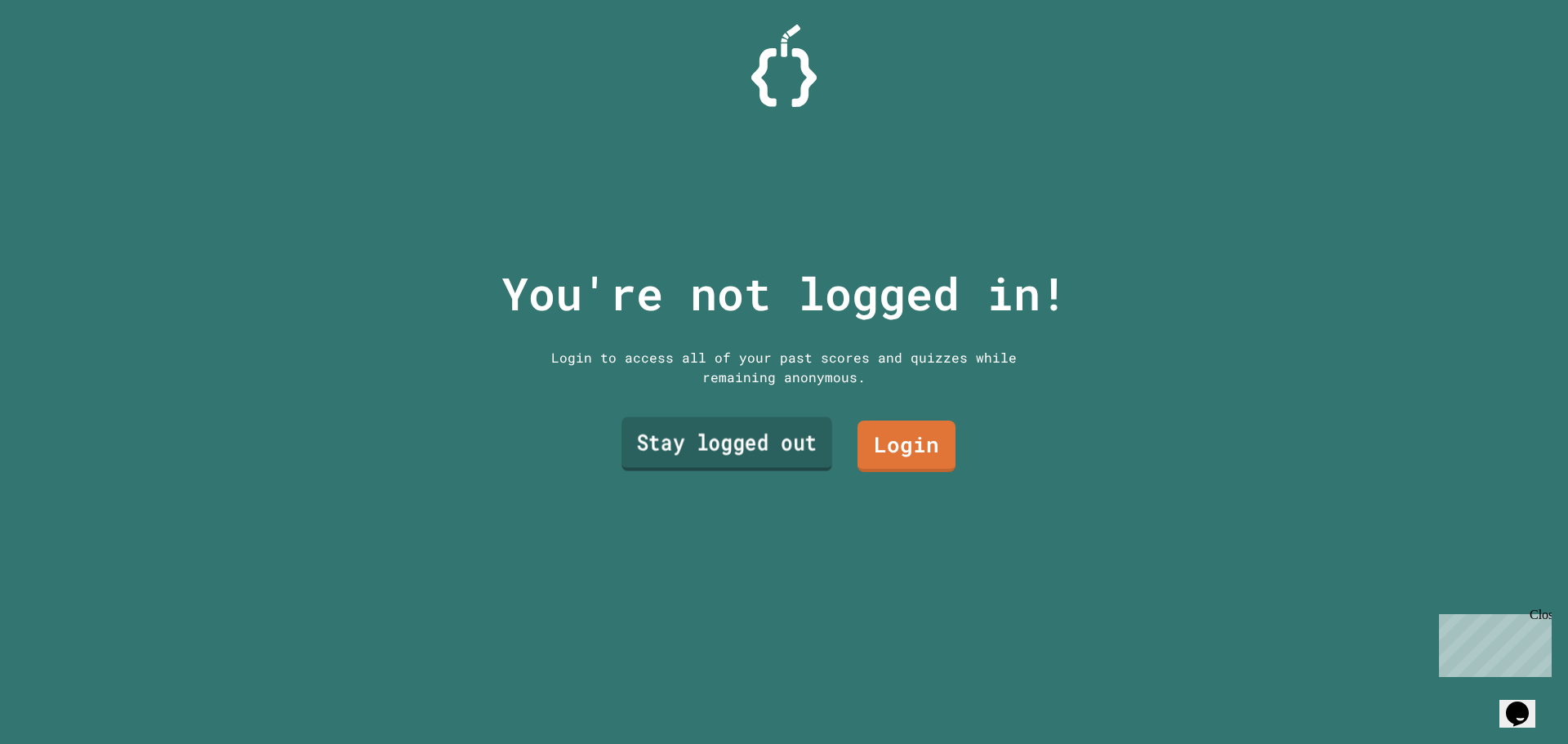
click at [769, 446] on link "Stay logged out" at bounding box center [727, 443] width 211 height 54
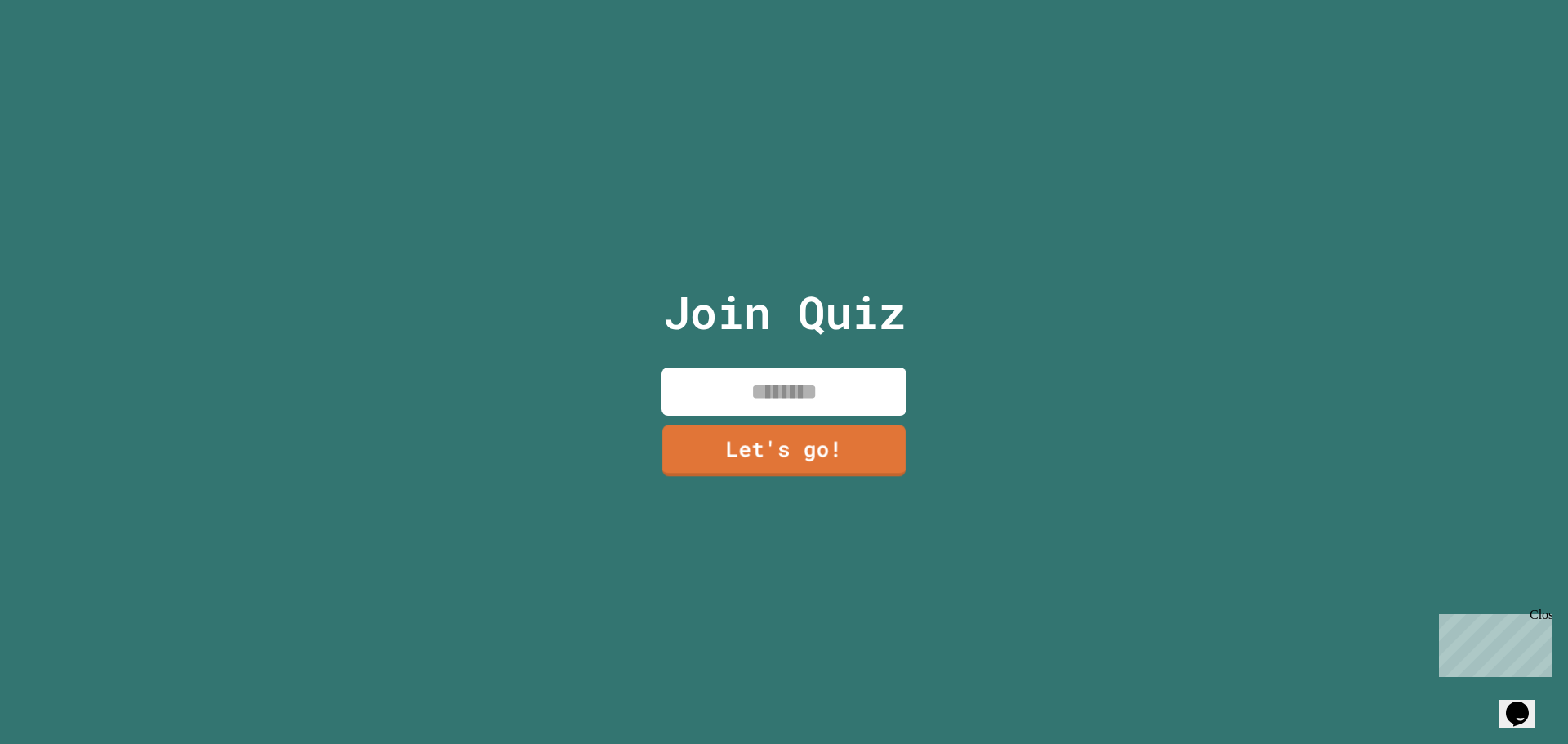
click at [788, 389] on input at bounding box center [784, 391] width 245 height 48
type input "*****"
click at [790, 443] on link "Let's go!" at bounding box center [784, 449] width 239 height 54
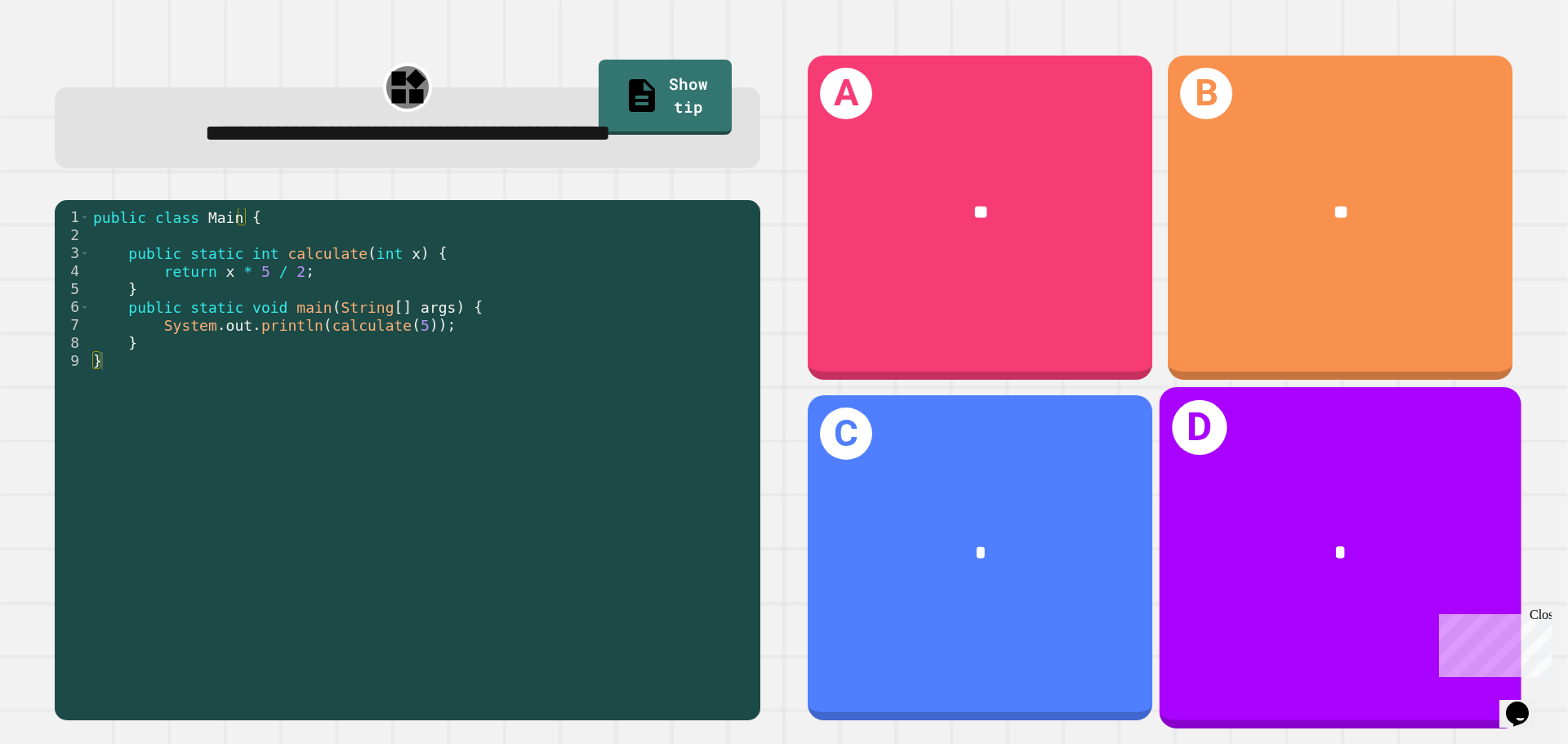
click at [1292, 505] on div "*" at bounding box center [1340, 553] width 362 height 109
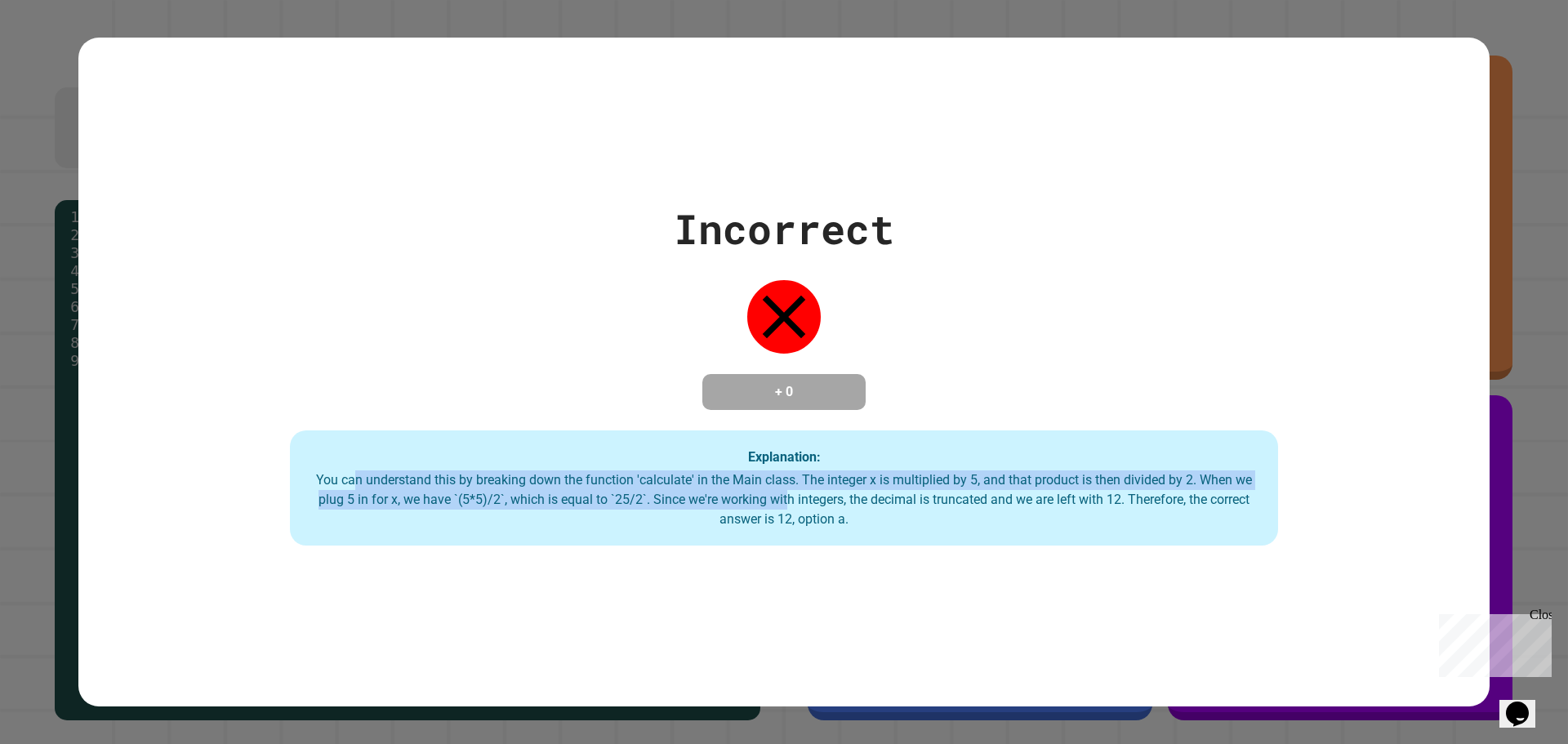
drag, startPoint x: 365, startPoint y: 486, endPoint x: 849, endPoint y: 509, distance: 484.5
click at [826, 507] on div "You can understand this by breaking down the function 'calculate' in the Main c…" at bounding box center [783, 499] width 955 height 59
click at [1046, 490] on div "You can understand this by breaking down the function 'calculate' in the Main c…" at bounding box center [783, 499] width 955 height 59
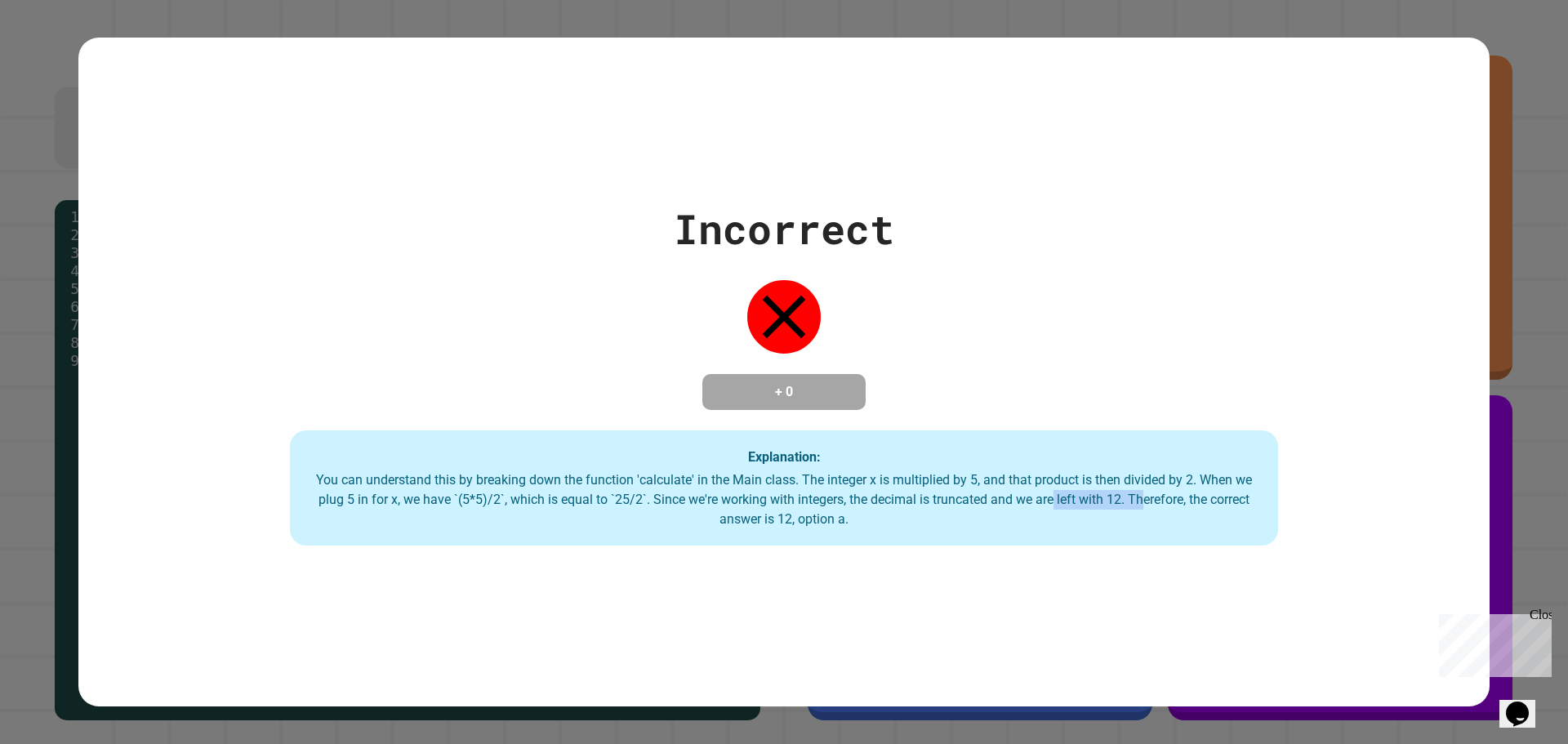
drag, startPoint x: 1043, startPoint y: 505, endPoint x: 1131, endPoint y: 511, distance: 88.2
click at [1131, 511] on div "You can understand this by breaking down the function 'calculate' in the Main c…" at bounding box center [783, 499] width 955 height 59
click at [1012, 553] on div "Incorrect + 0 Explanation: You can understand this by breaking down the functio…" at bounding box center [783, 372] width 1411 height 670
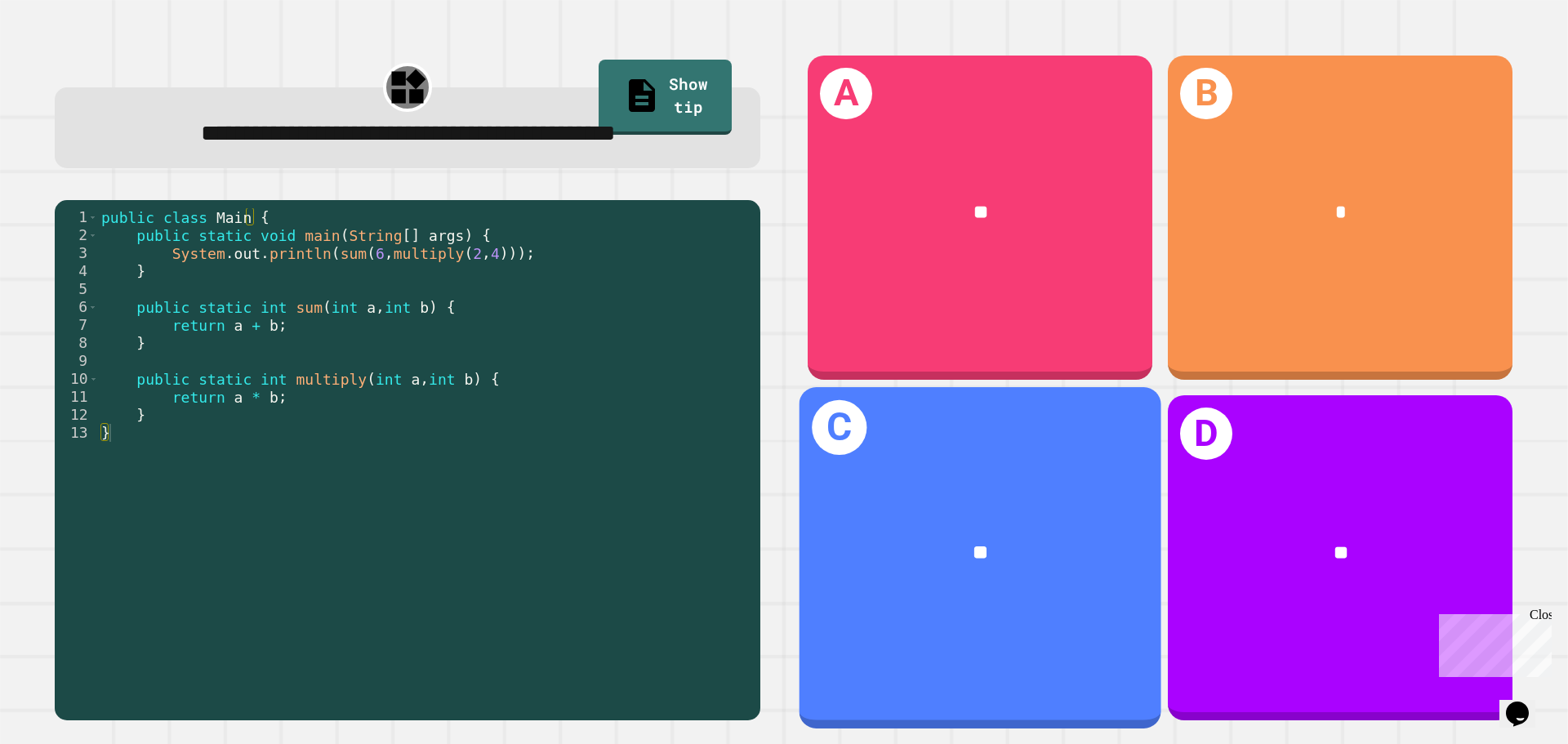
click at [909, 507] on div "**" at bounding box center [980, 553] width 362 height 109
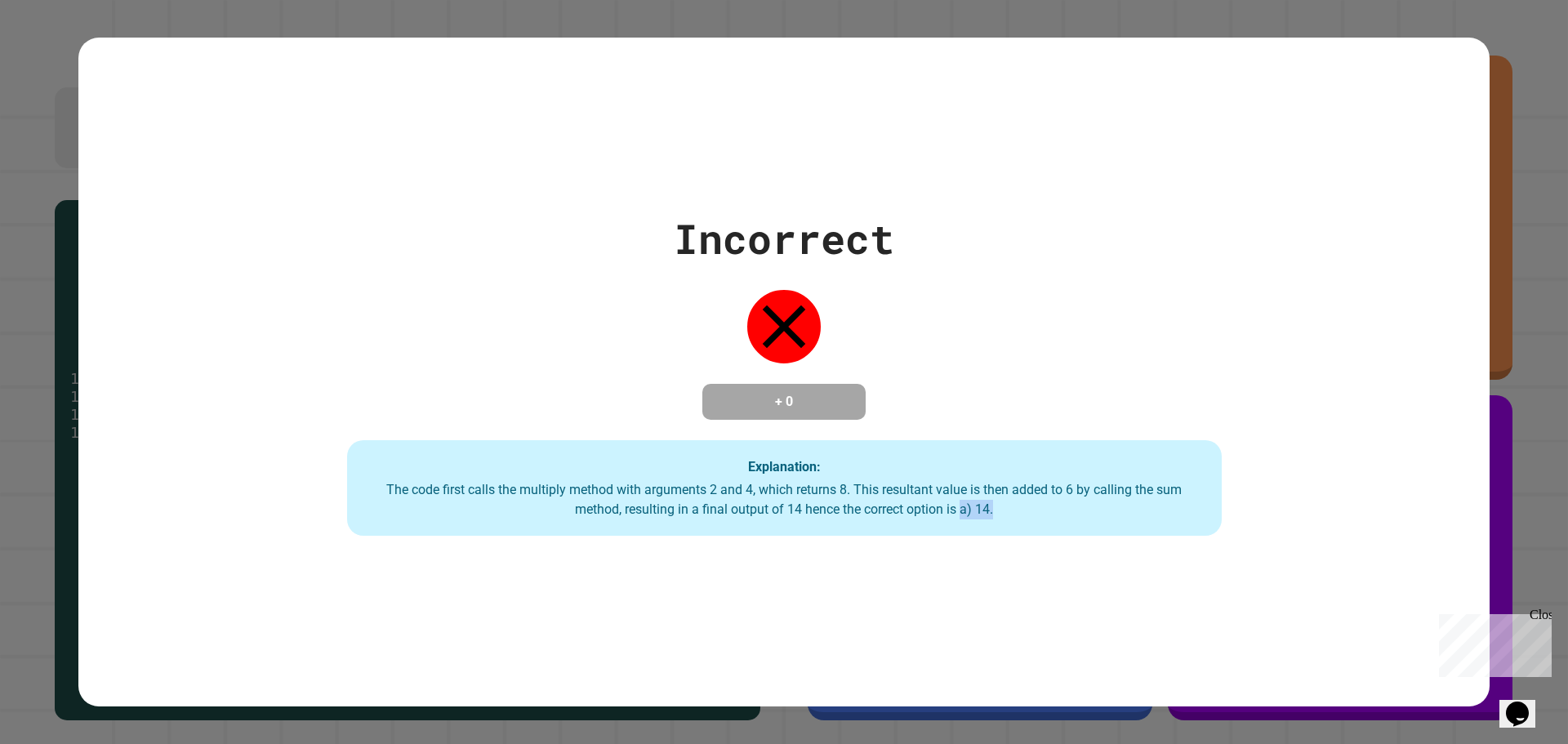
drag, startPoint x: 957, startPoint y: 507, endPoint x: 1017, endPoint y: 506, distance: 60.0
click at [1017, 506] on div "The code first calls the multiply method with arguments 2 and 4, which returns …" at bounding box center [784, 499] width 842 height 39
click at [942, 480] on div "Explanation: The code first calls the multiply method with arguments 2 and 4, w…" at bounding box center [784, 488] width 874 height 97
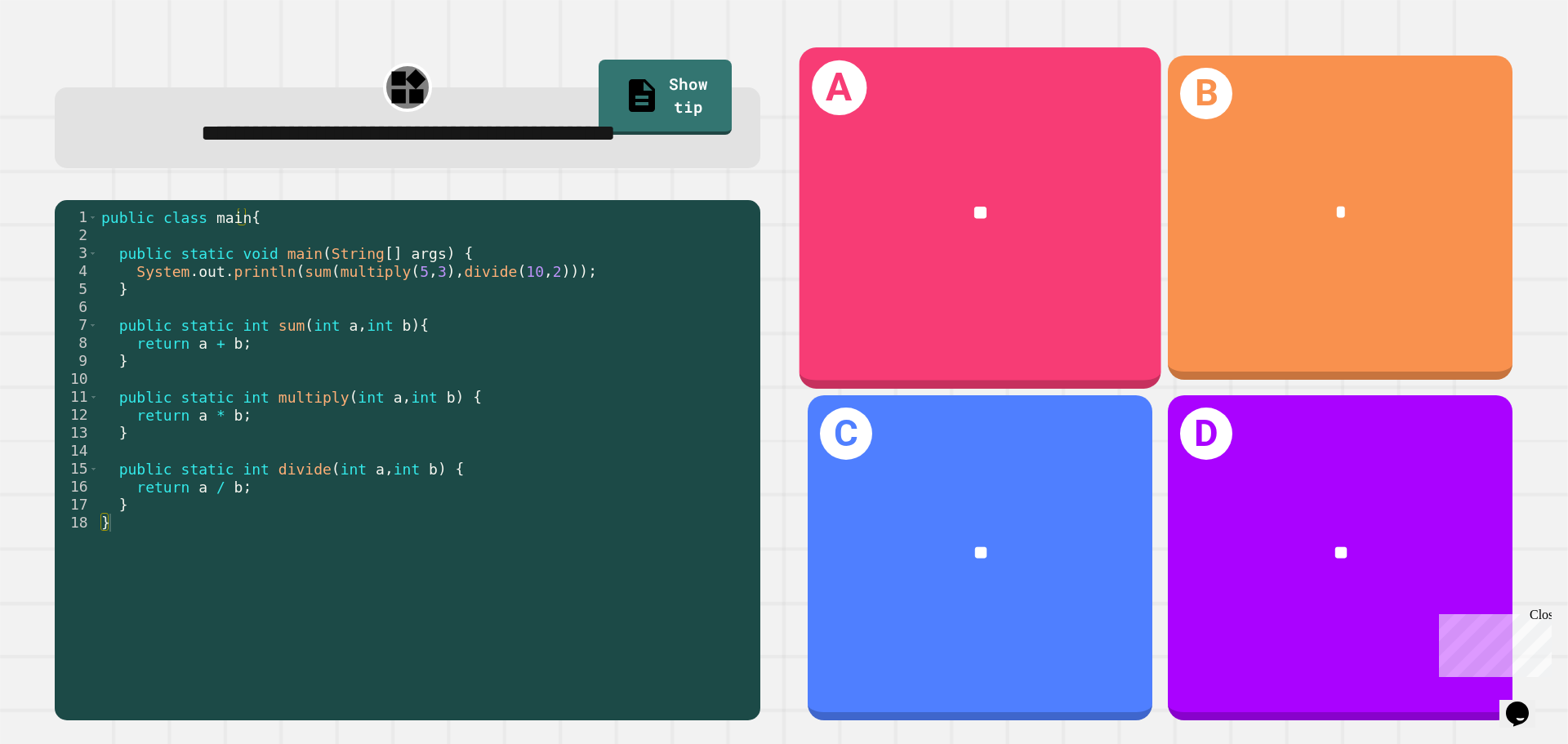
click at [1031, 217] on div "**" at bounding box center [980, 213] width 282 height 30
